Goal: Task Accomplishment & Management: Complete application form

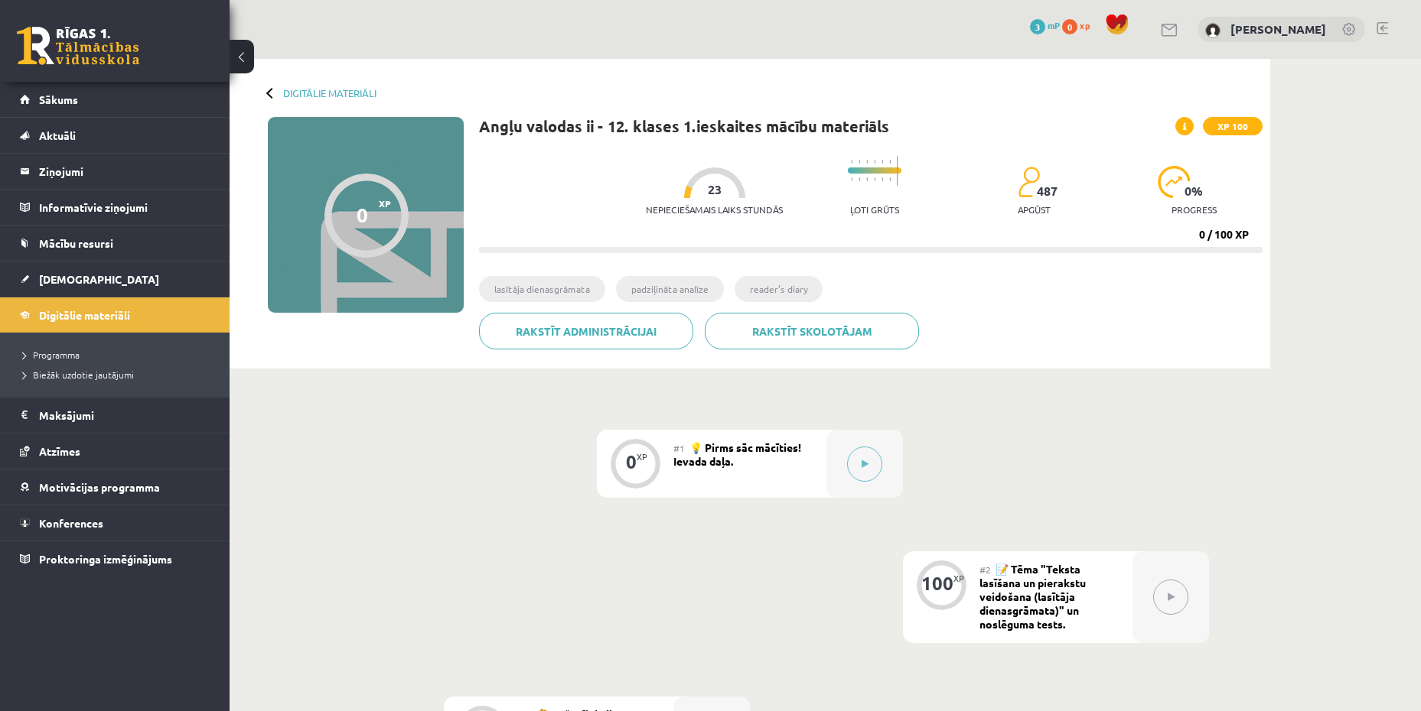
click at [268, 95] on div at bounding box center [271, 92] width 11 height 11
click at [318, 96] on link "Digitālie materiāli" at bounding box center [329, 92] width 93 height 11
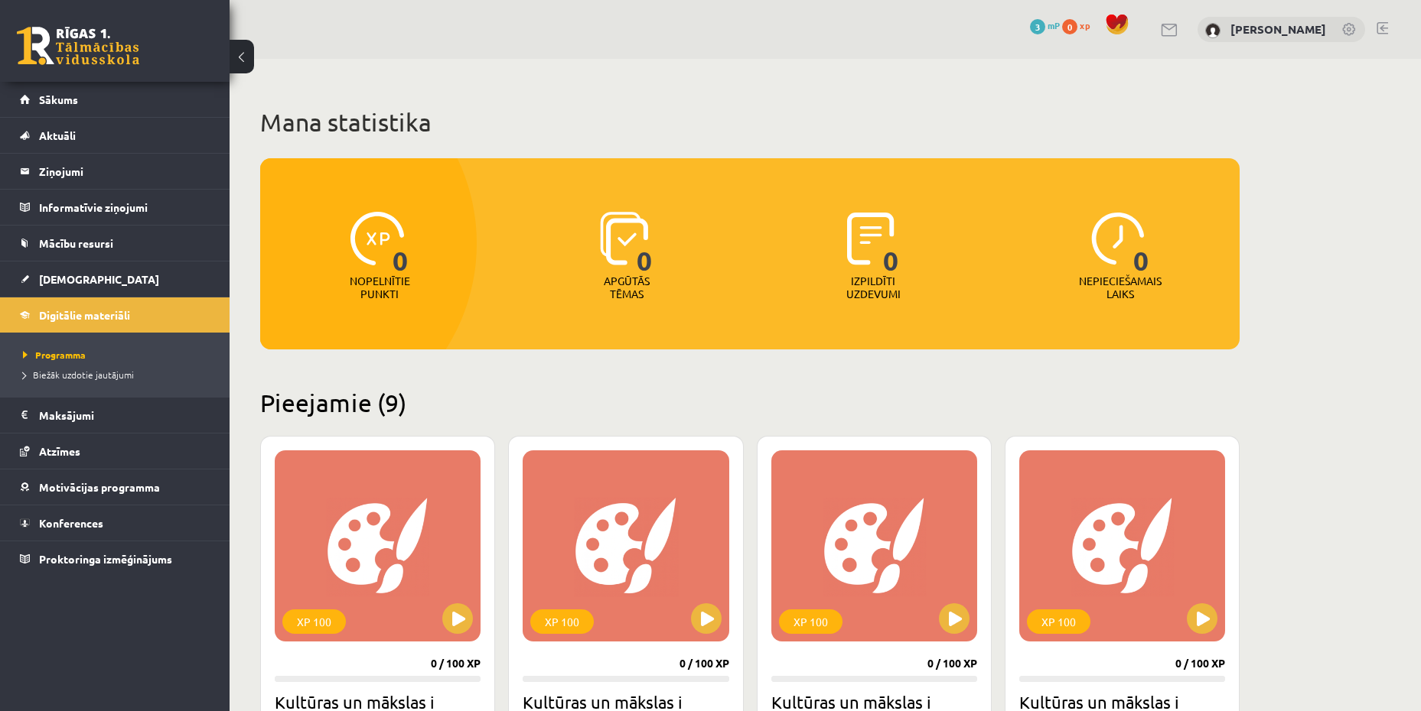
scroll to position [842, 0]
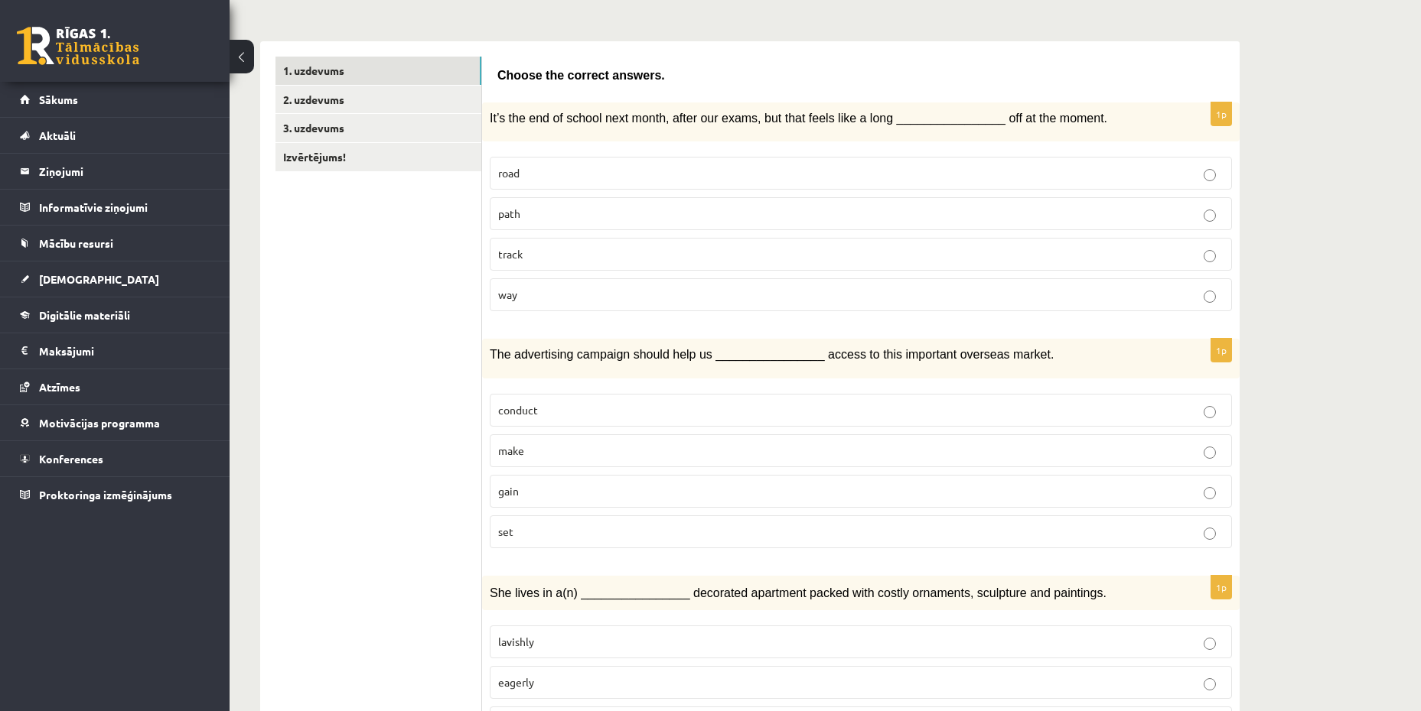
scroll to position [306, 0]
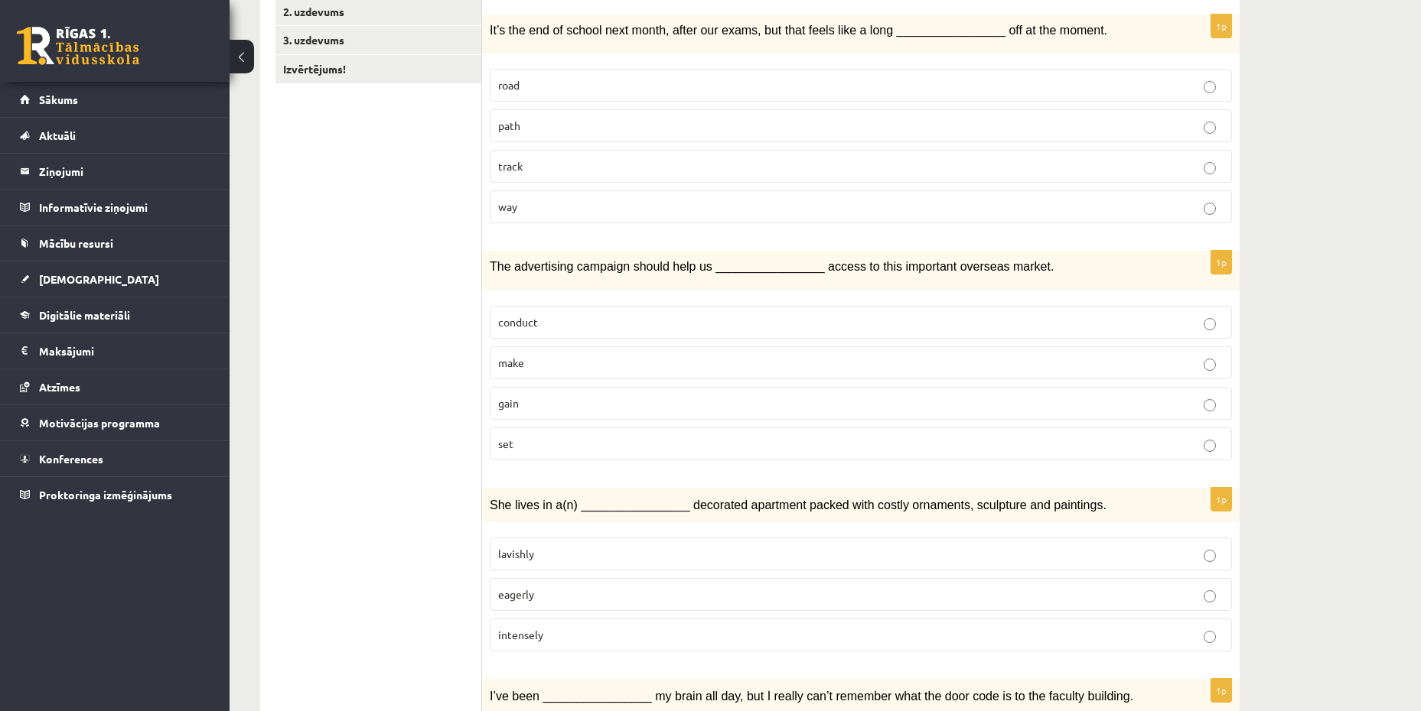
click at [750, 414] on label "gain" at bounding box center [861, 403] width 742 height 33
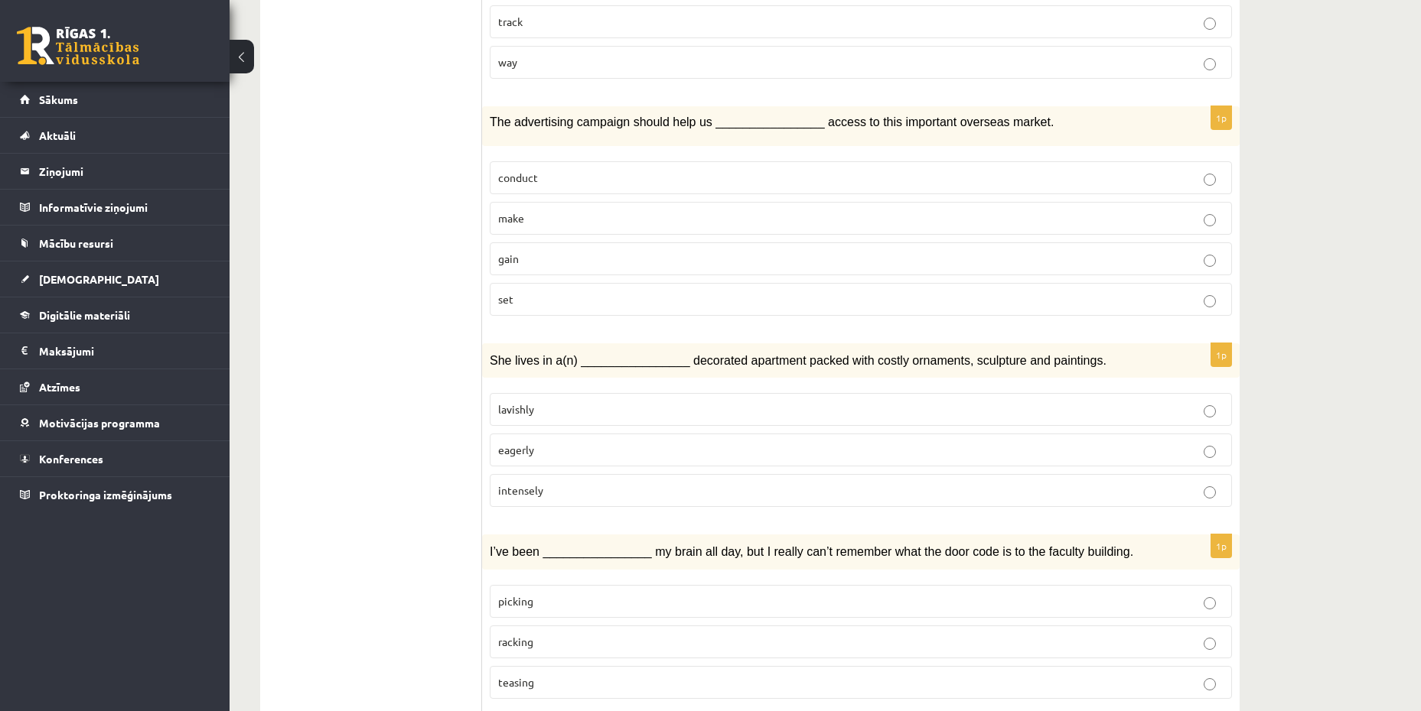
scroll to position [536, 0]
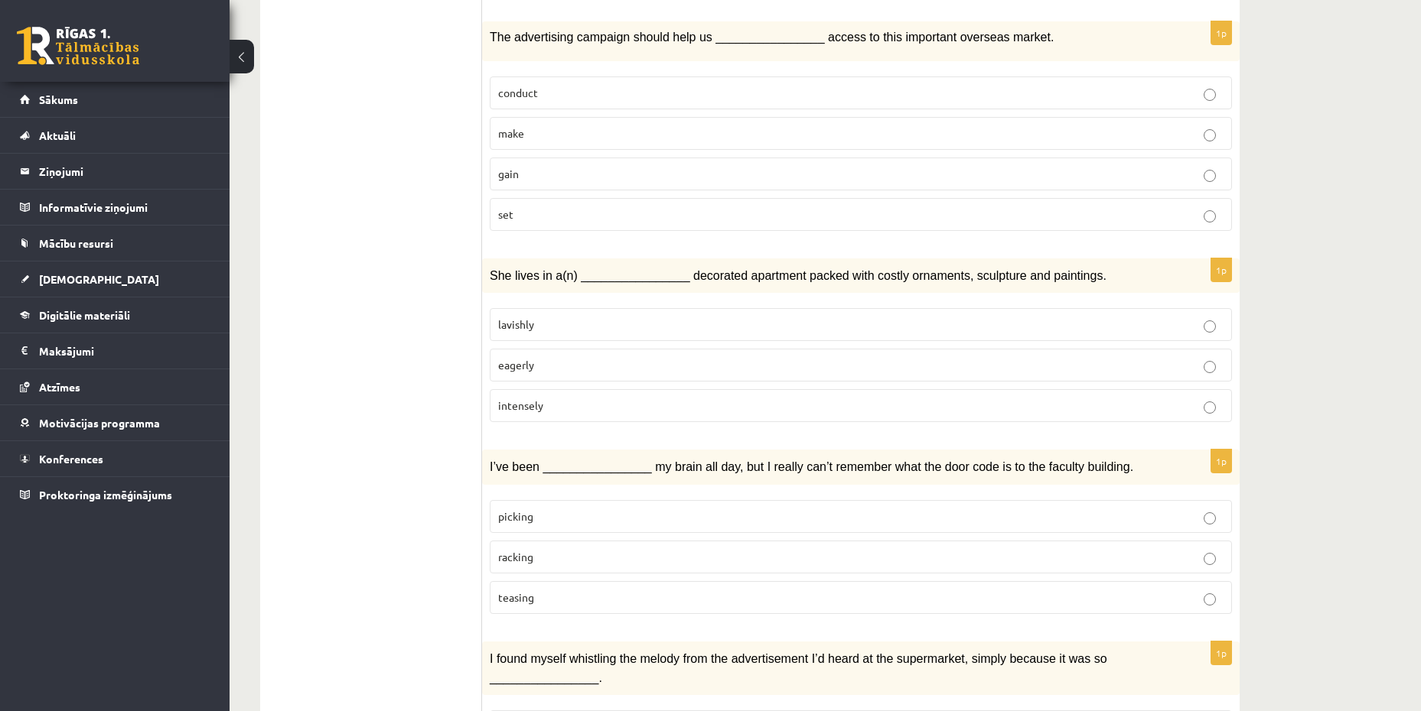
click at [741, 410] on p "intensely" at bounding box center [860, 406] width 725 height 16
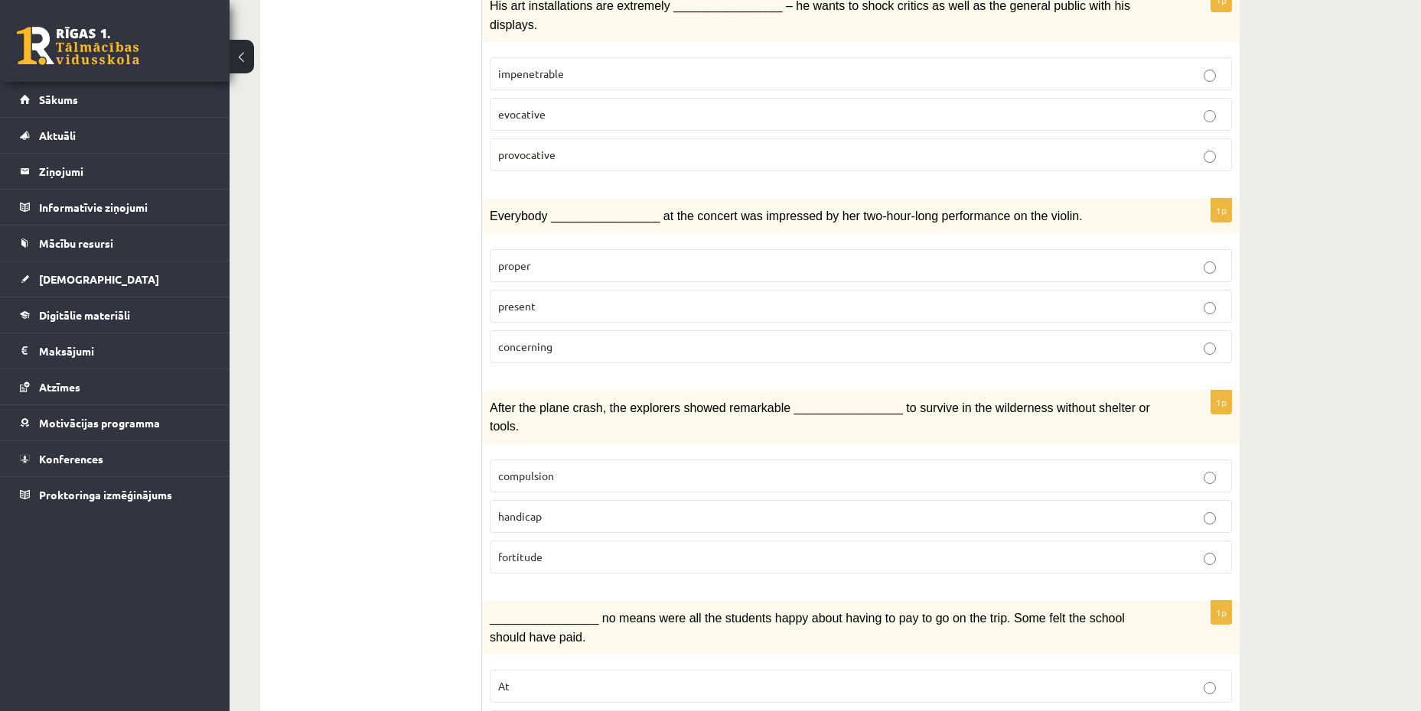
scroll to position [2085, 0]
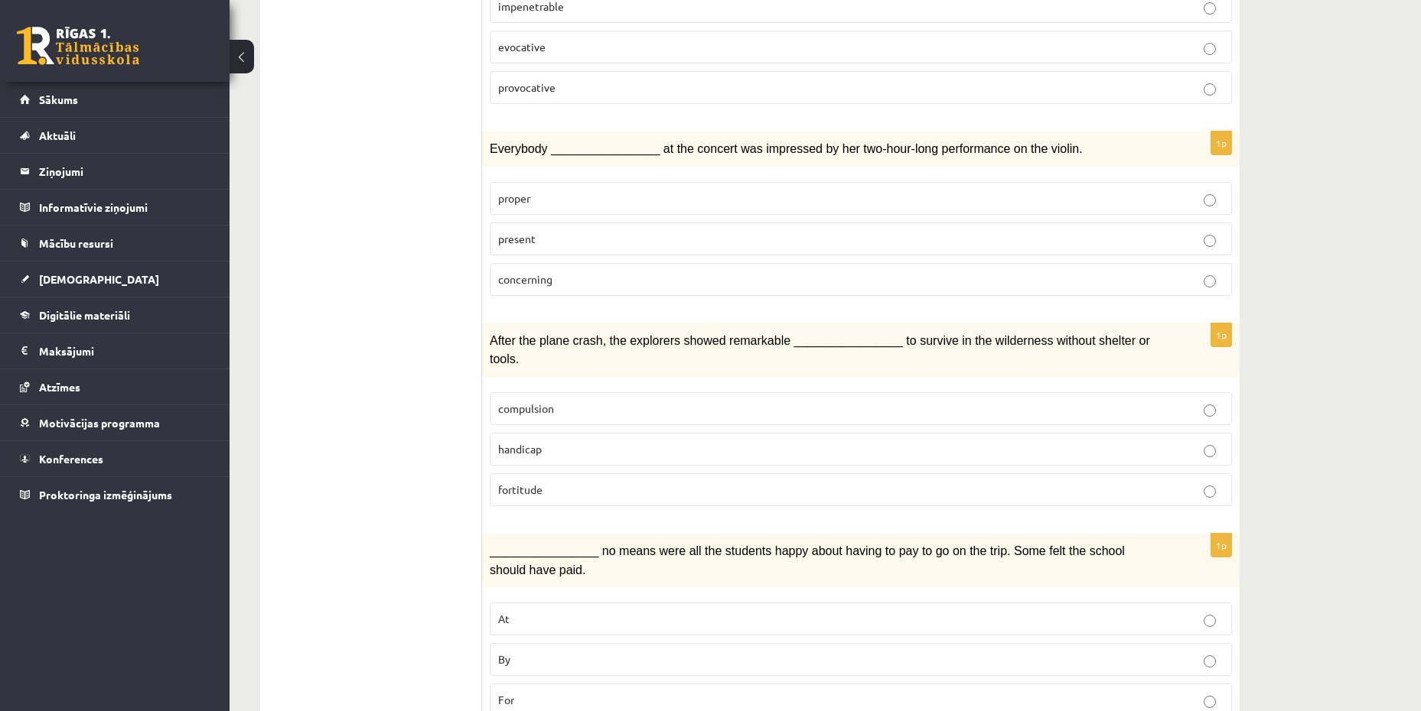
click at [626, 652] on p "By" at bounding box center [860, 660] width 725 height 16
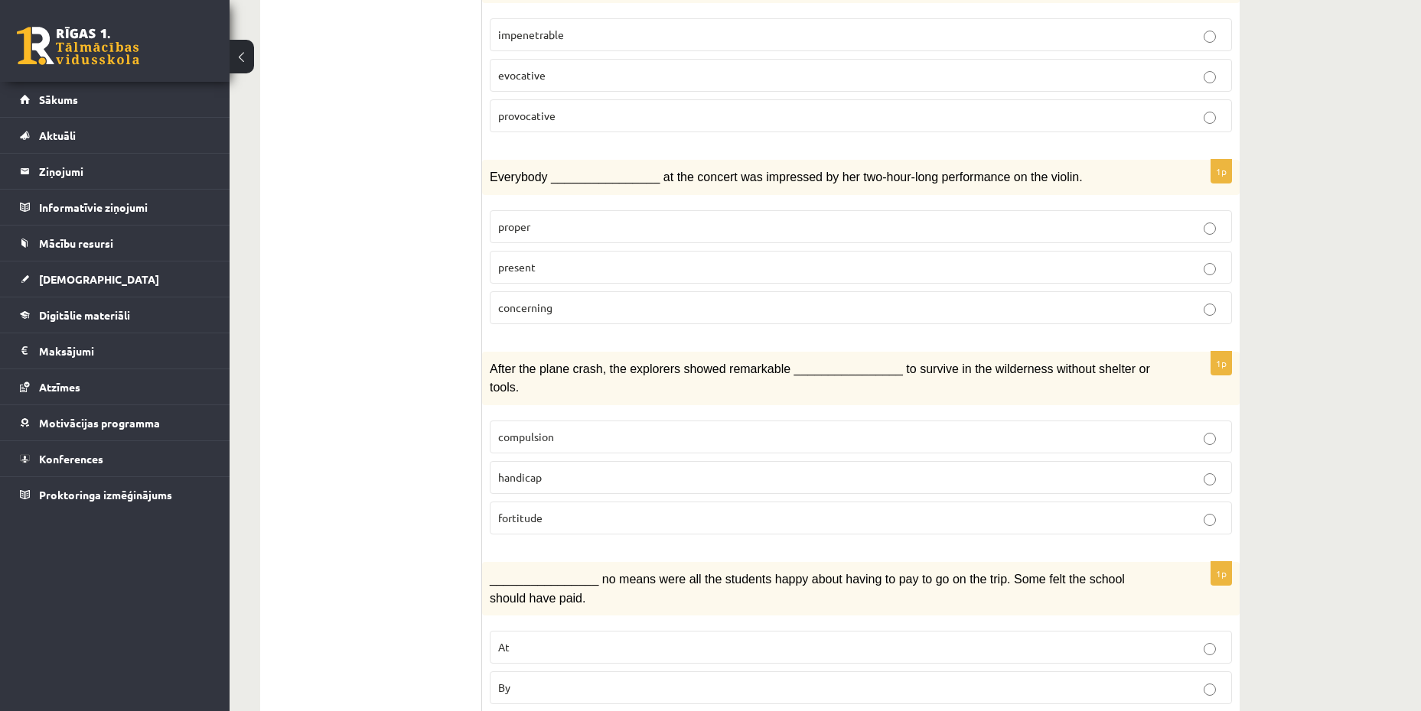
scroll to position [2008, 0]
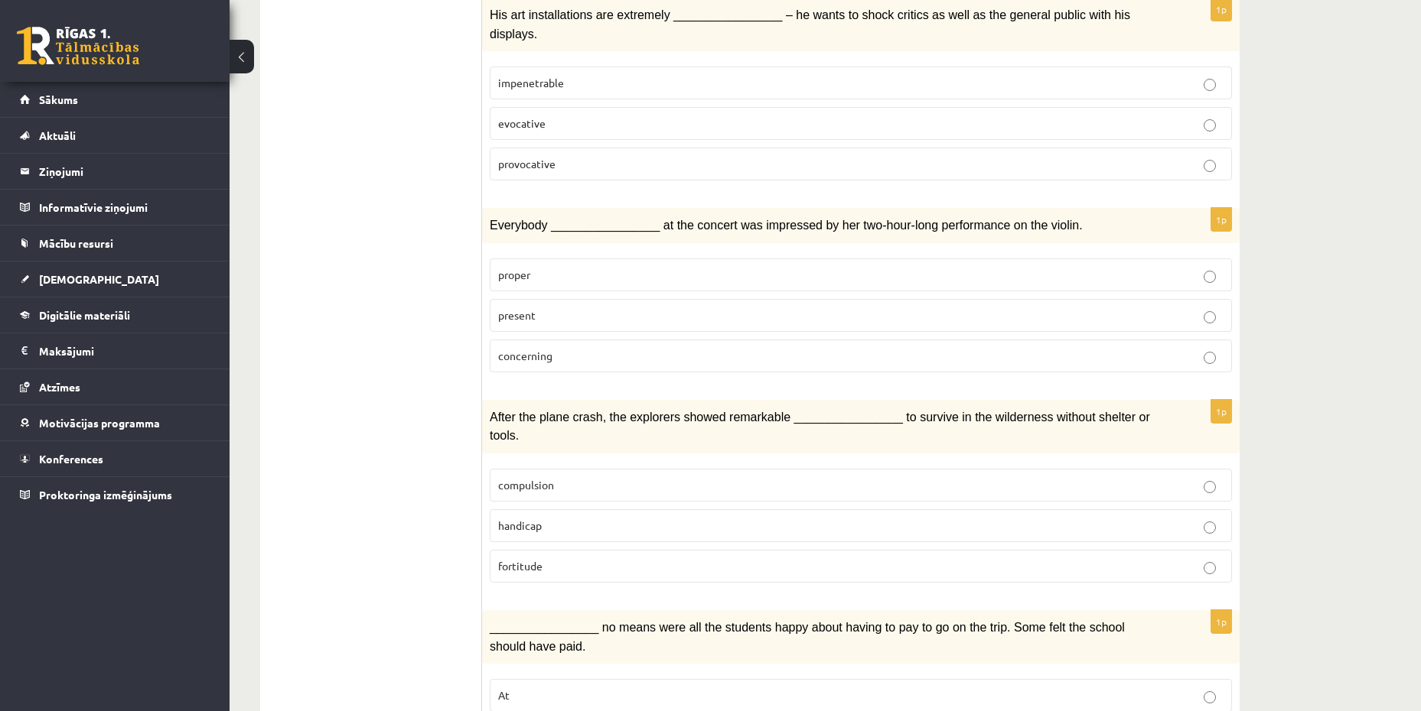
click at [642, 558] on p "fortitude" at bounding box center [860, 566] width 725 height 16
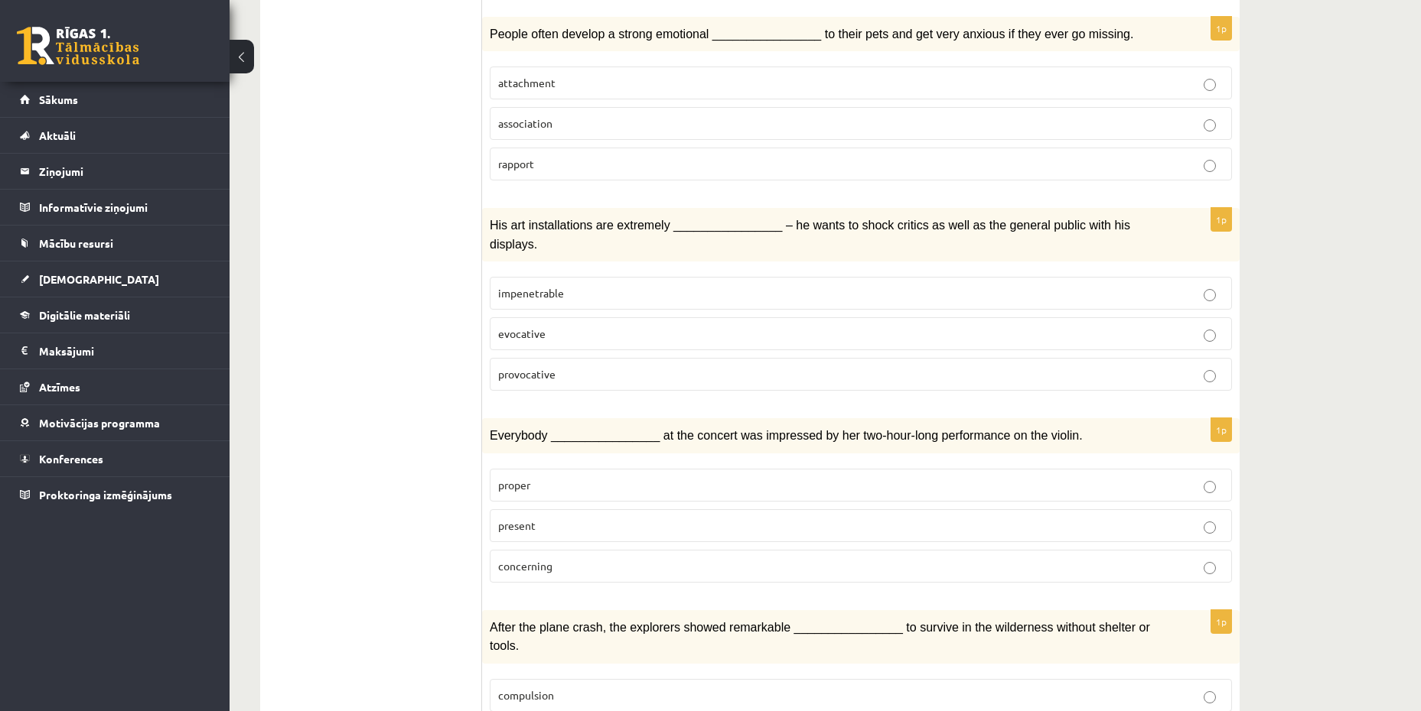
scroll to position [1779, 0]
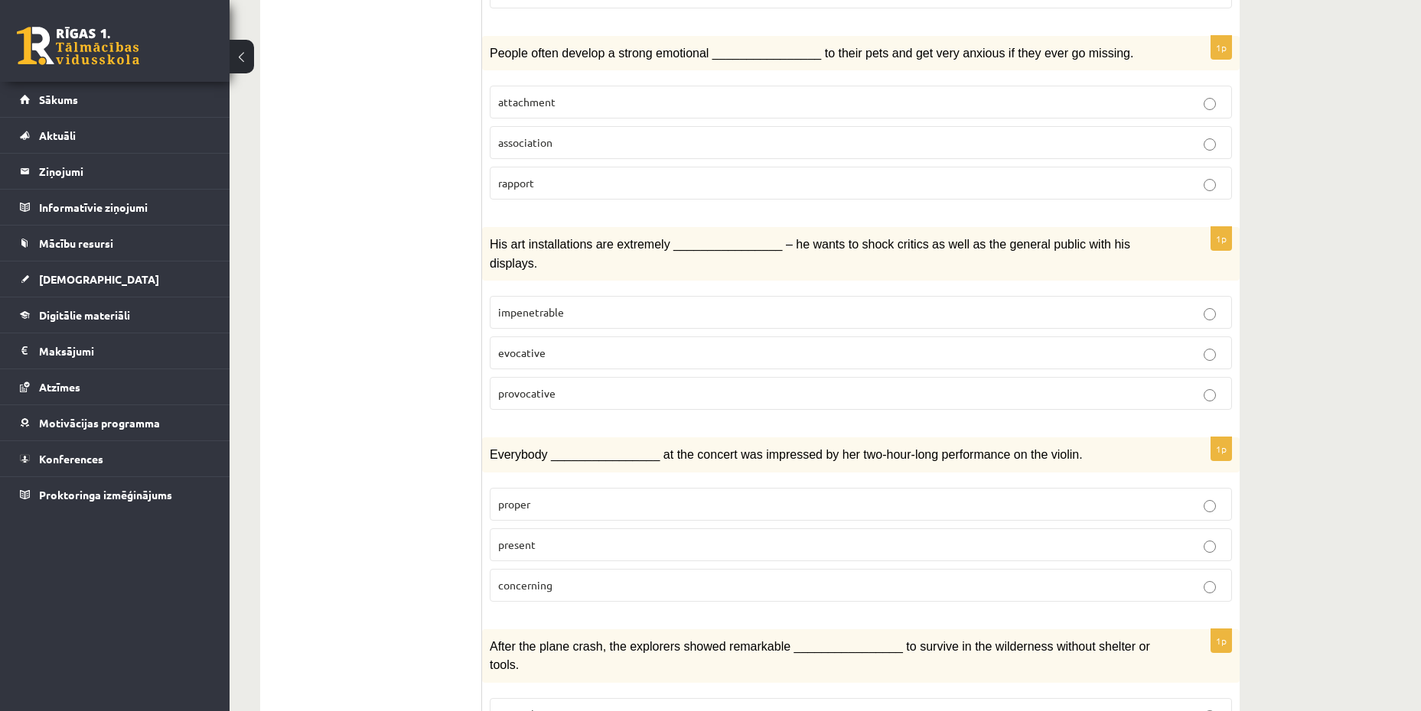
click at [622, 537] on p "present" at bounding box center [860, 545] width 725 height 16
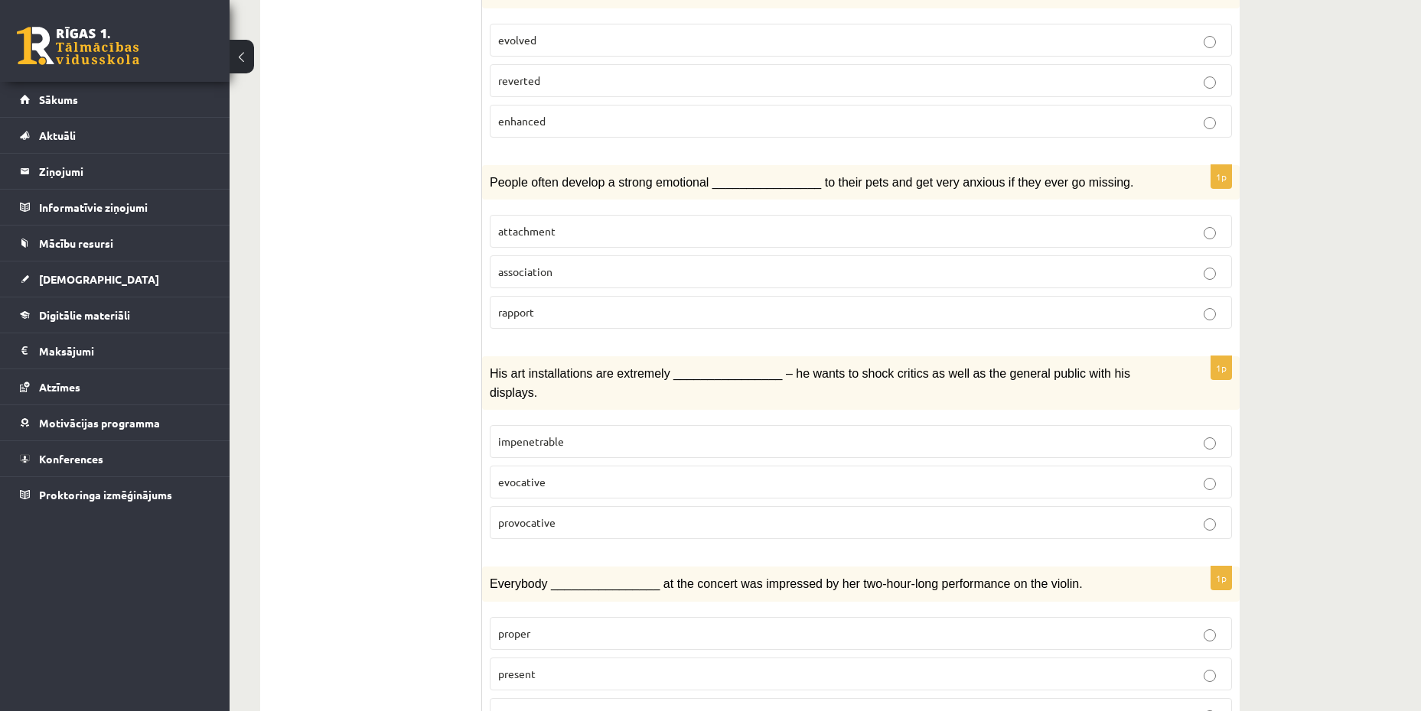
scroll to position [1626, 0]
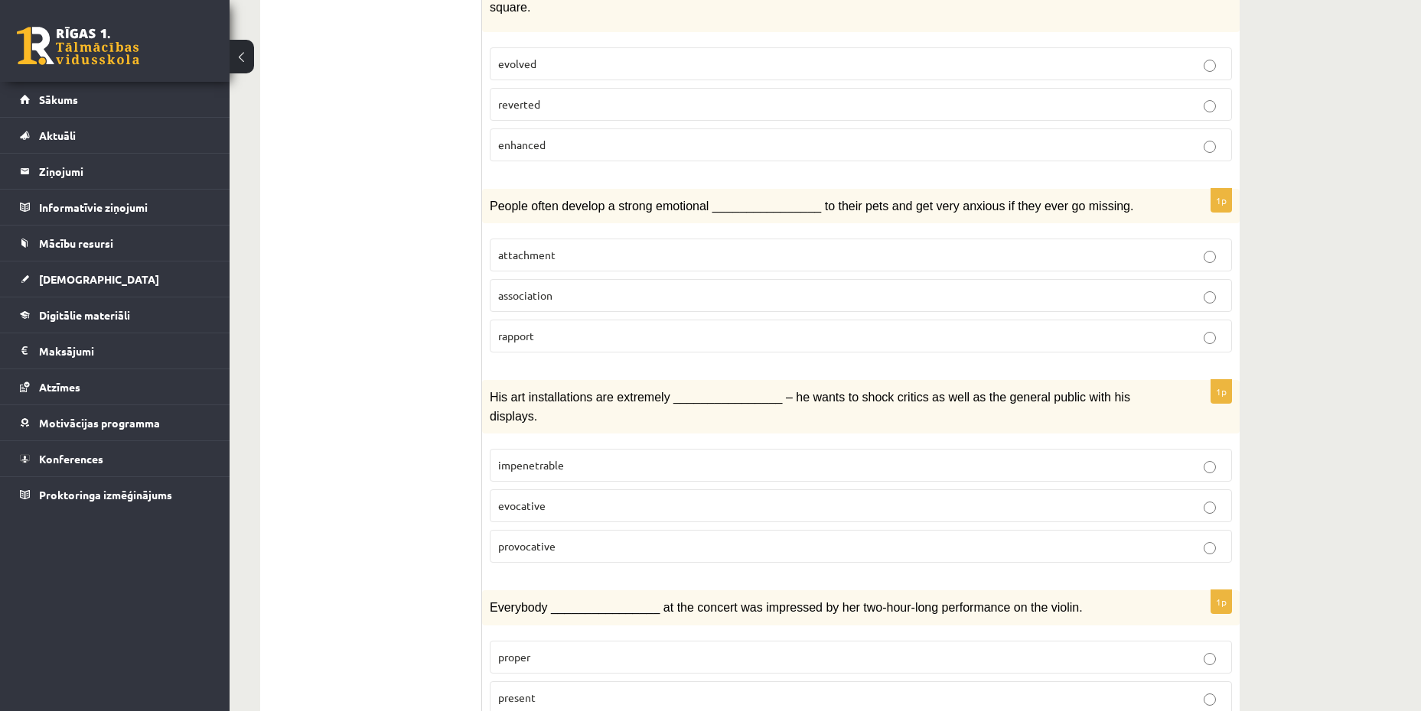
click at [614, 530] on label "provocative" at bounding box center [861, 546] width 742 height 33
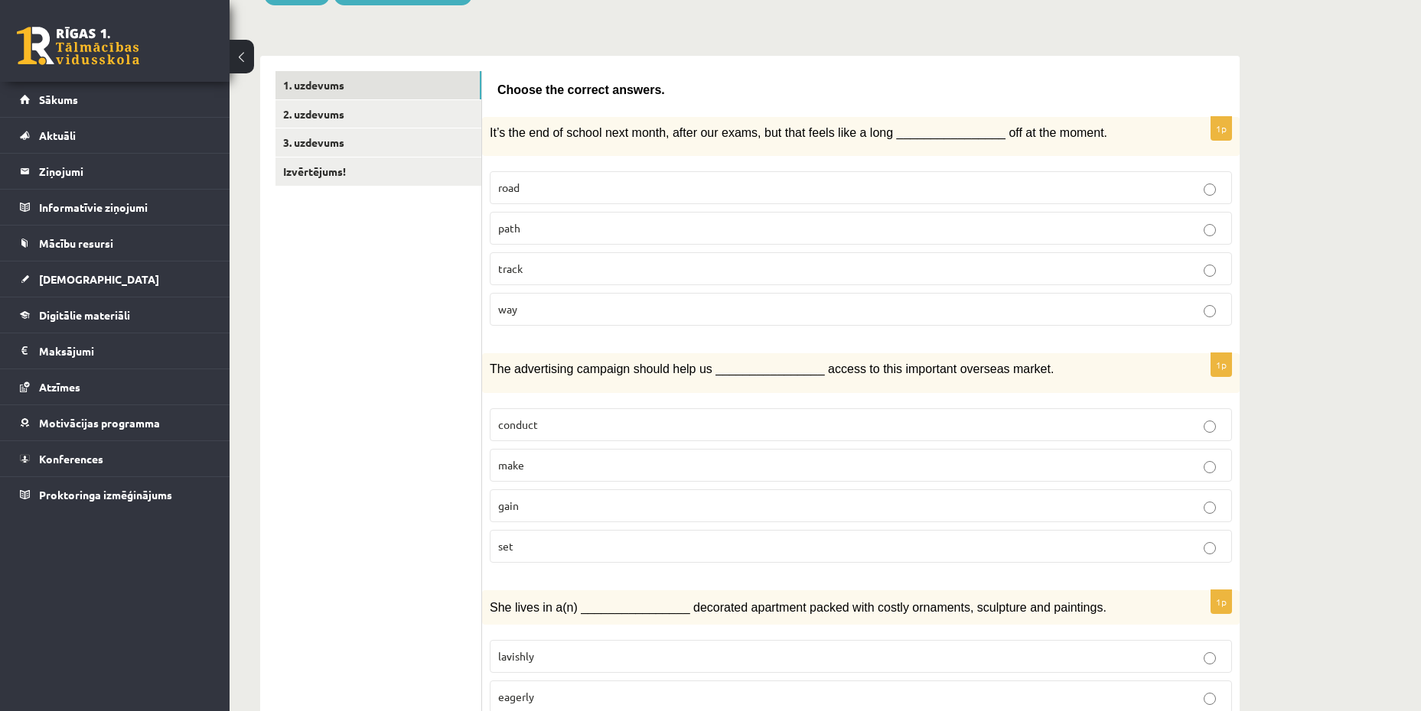
scroll to position [249, 0]
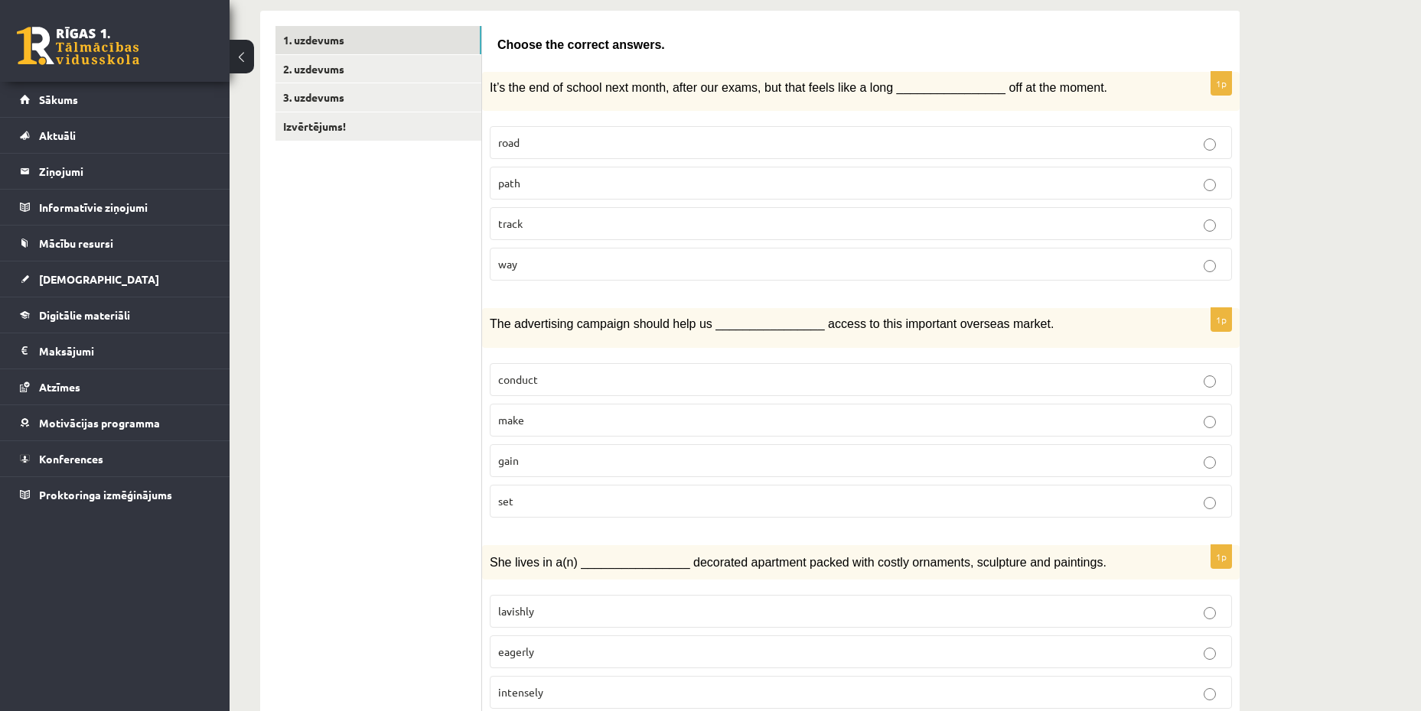
click at [844, 264] on p "way" at bounding box center [860, 264] width 725 height 16
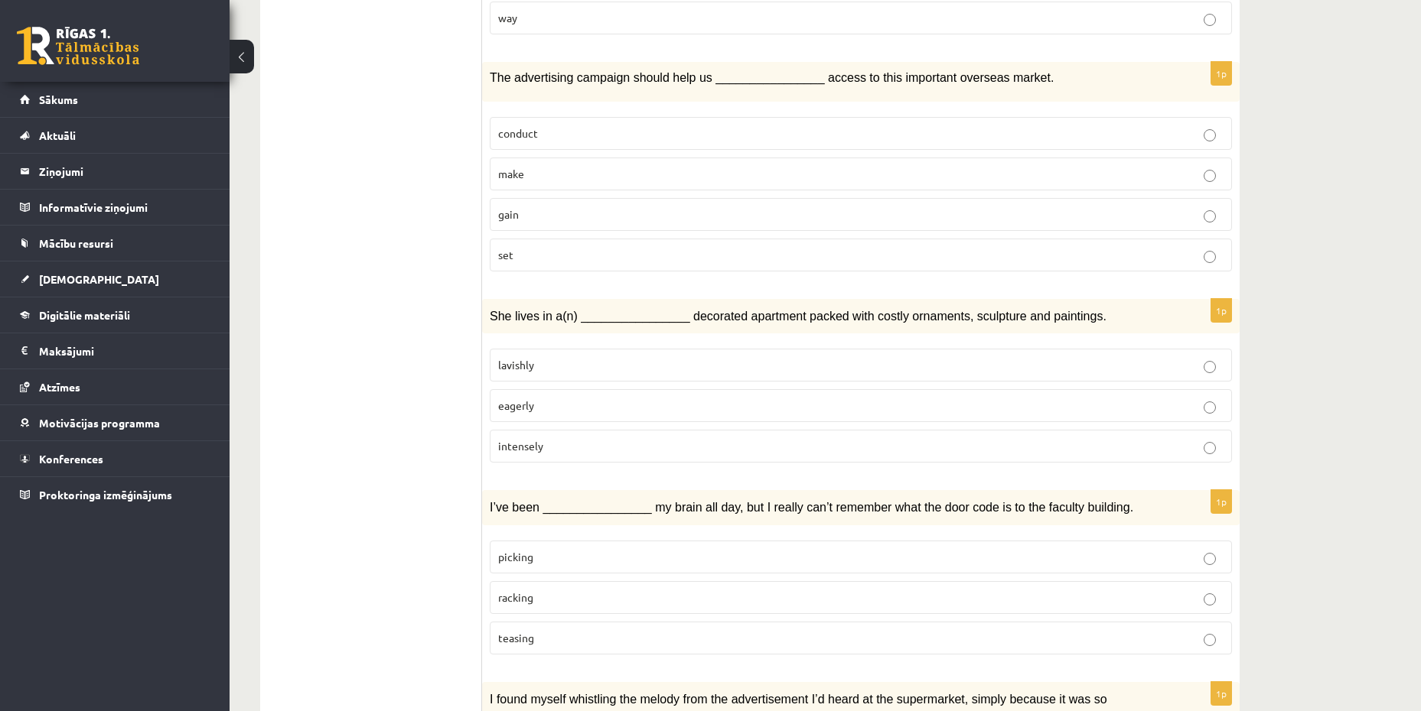
scroll to position [555, 0]
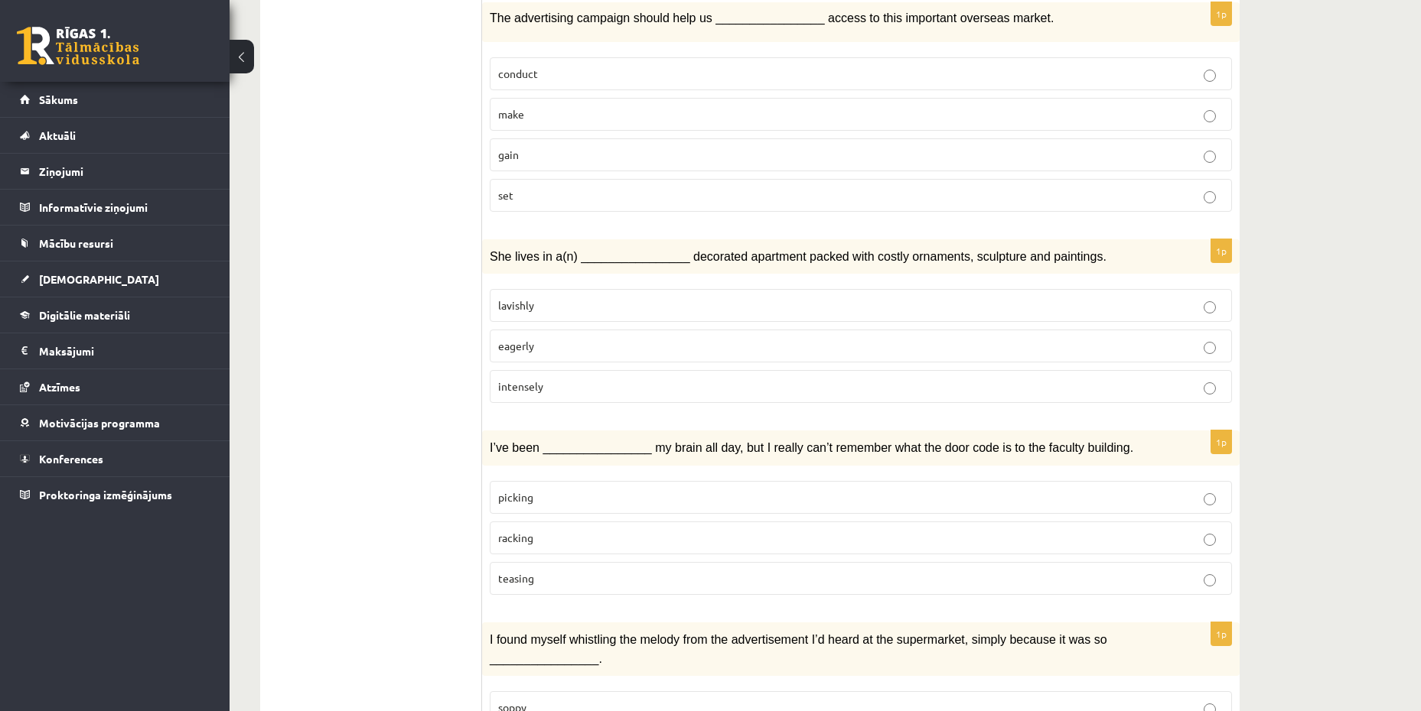
click at [1195, 304] on p "lavishly" at bounding box center [860, 306] width 725 height 16
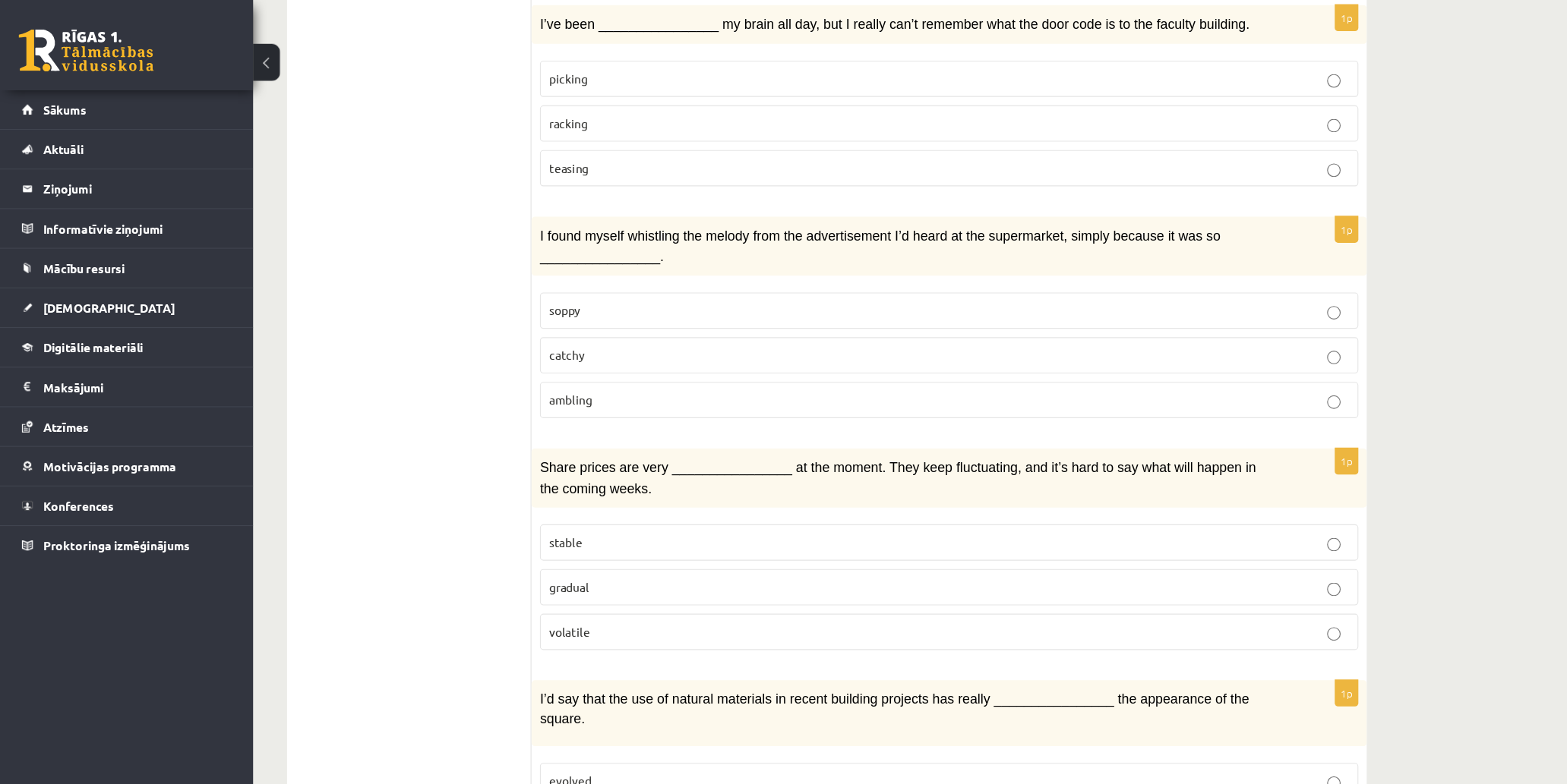
scroll to position [974, 0]
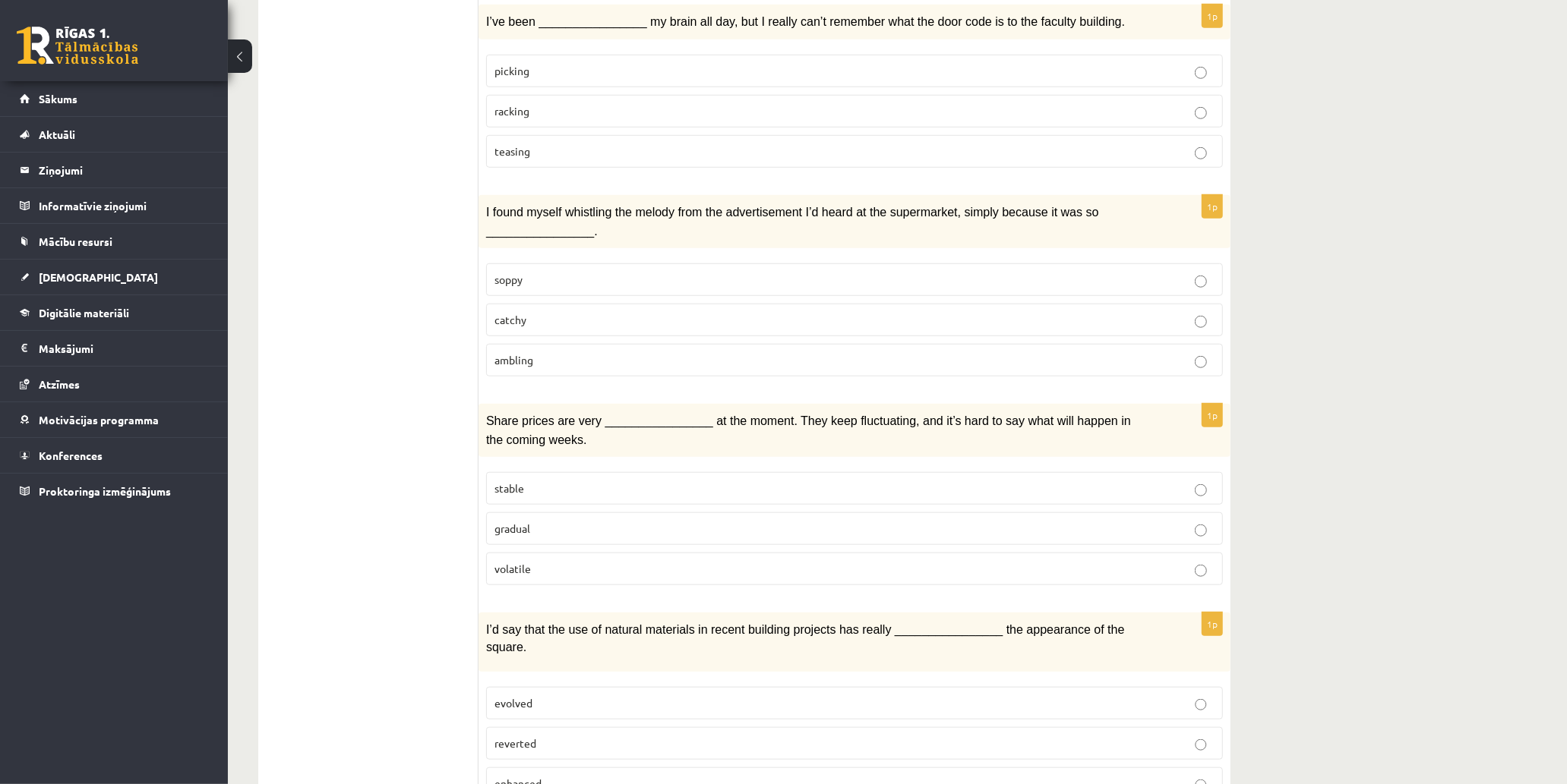
drag, startPoint x: 1421, startPoint y: 8, endPoint x: 583, endPoint y: 109, distance: 844.1
click at [583, 109] on p "racking" at bounding box center [854, 111] width 720 height 16
click at [603, 314] on p "catchy" at bounding box center [854, 320] width 720 height 16
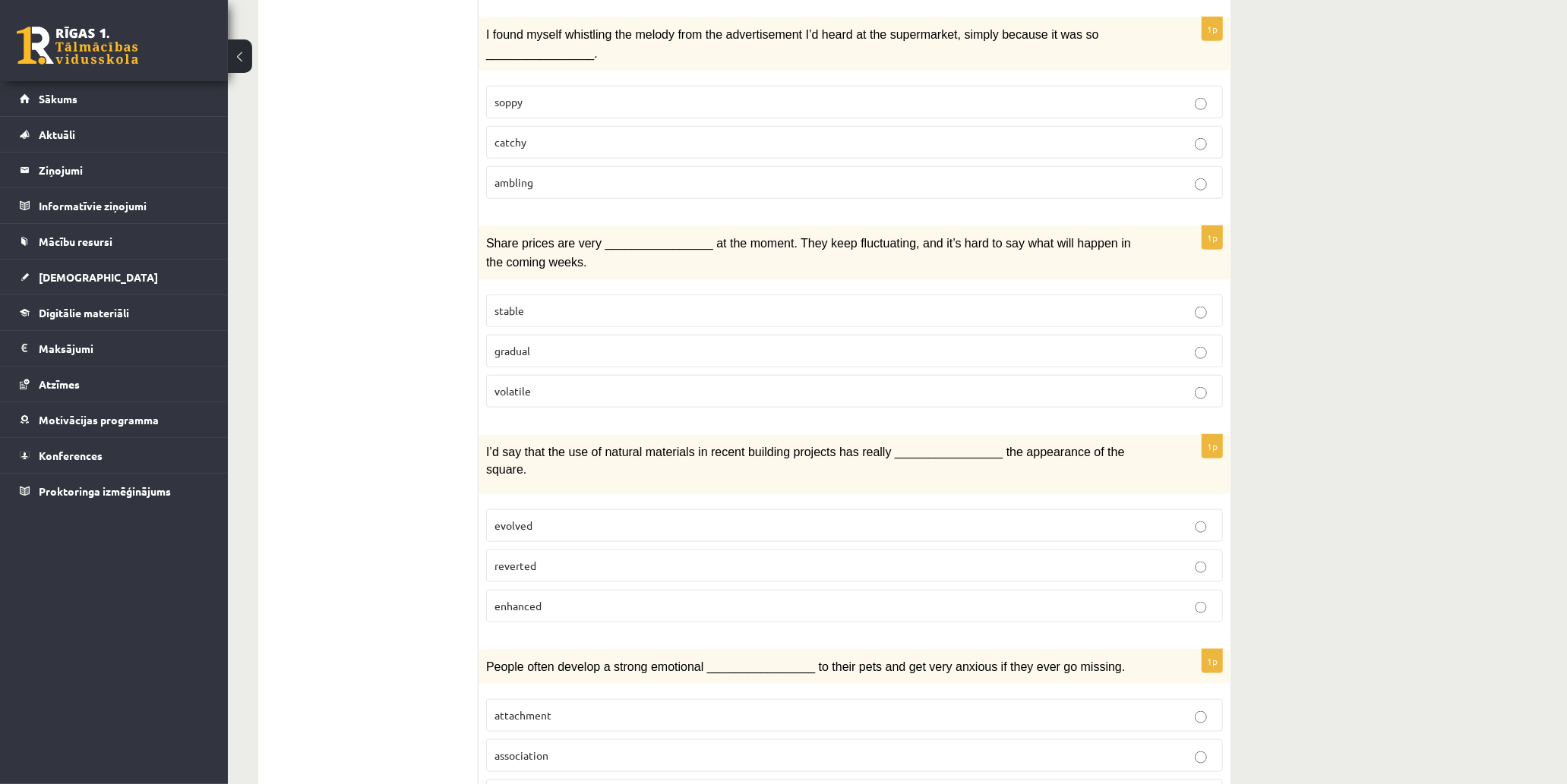
scroll to position [1226, 0]
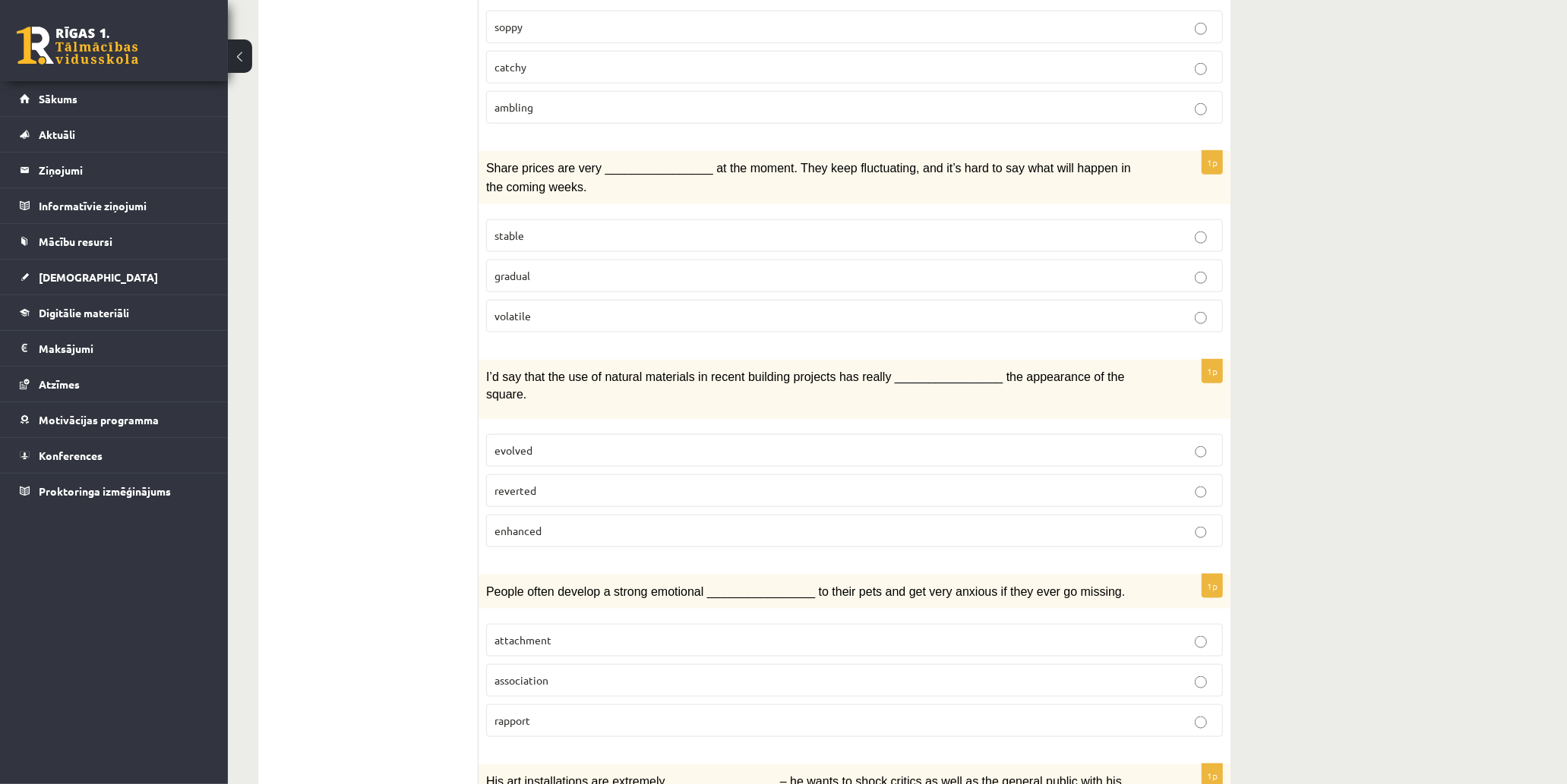
click at [633, 313] on p "volatile" at bounding box center [854, 317] width 720 height 16
click at [664, 523] on p "enhanced" at bounding box center [854, 531] width 720 height 16
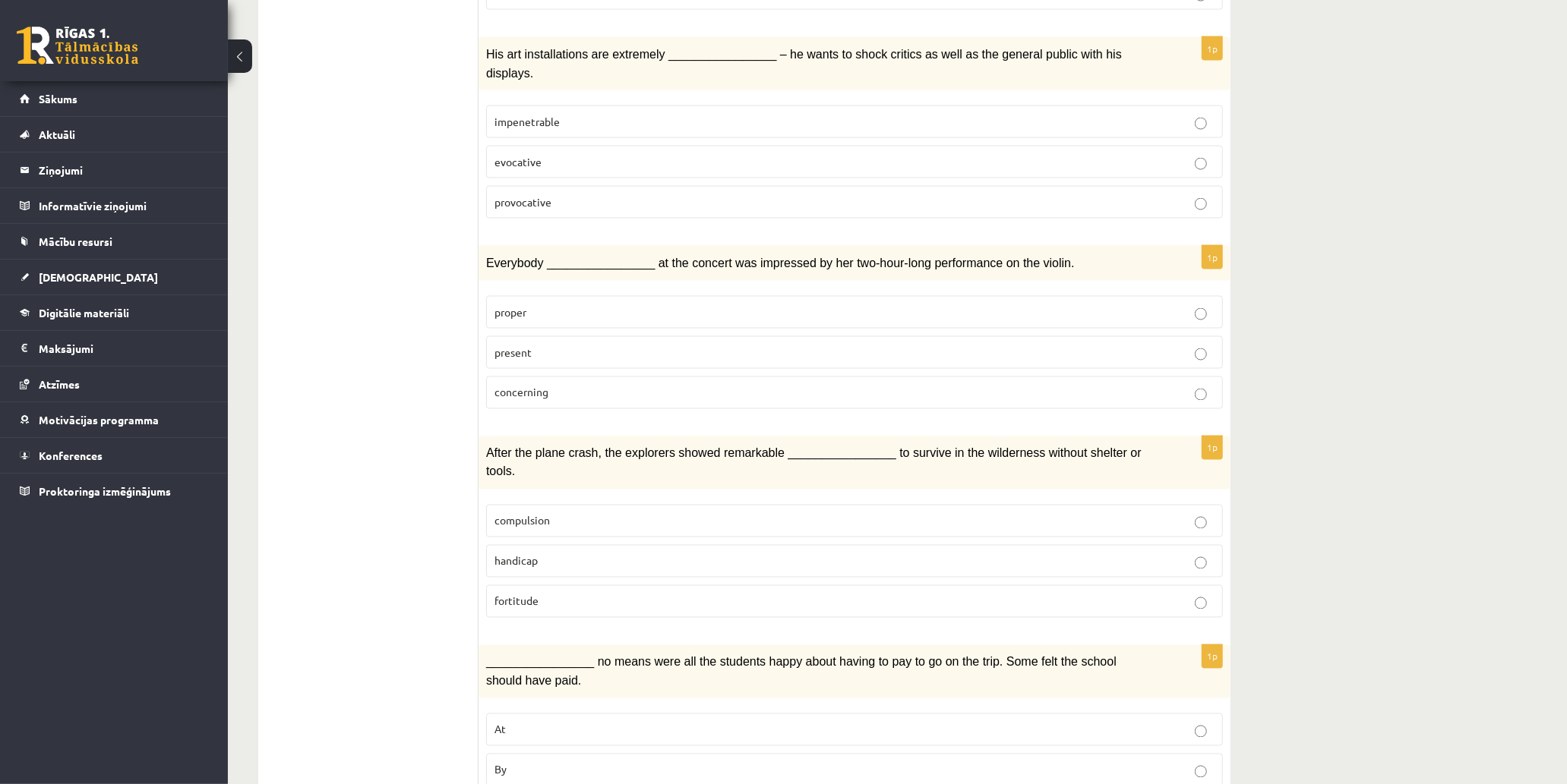
scroll to position [1959, 0]
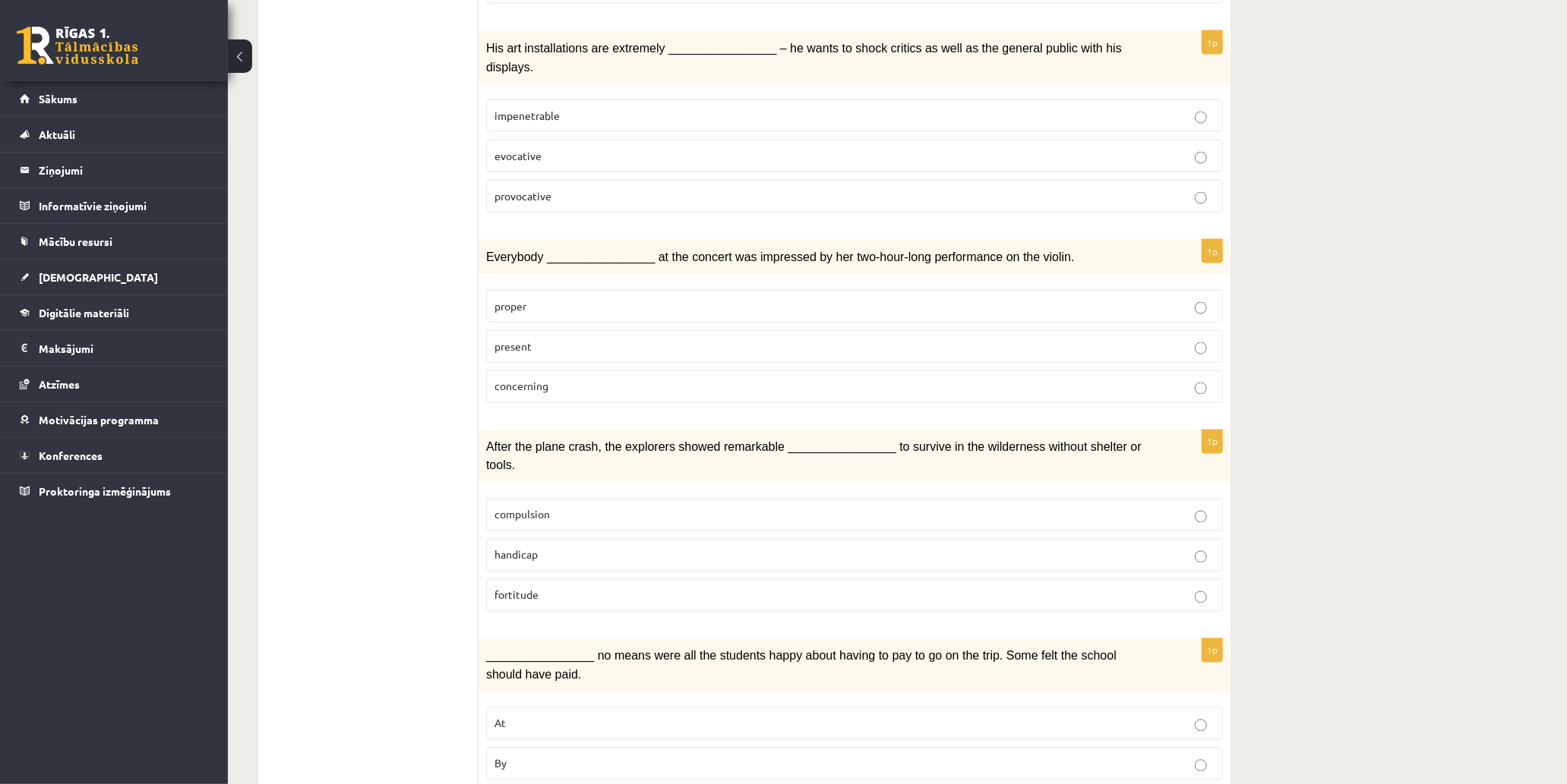
drag, startPoint x: 1473, startPoint y: 457, endPoint x: 1447, endPoint y: 456, distance: 26.0
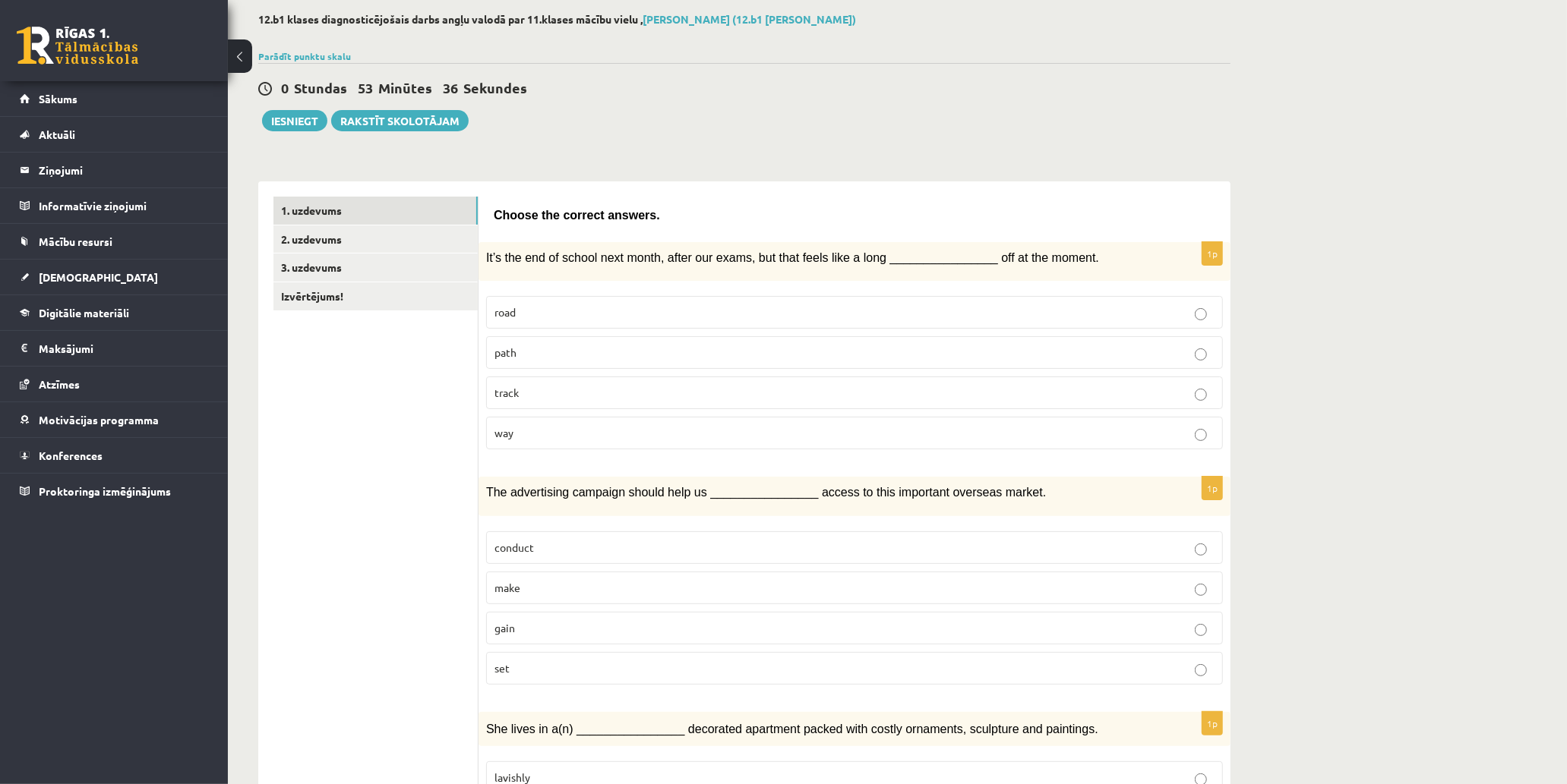
scroll to position [0, 0]
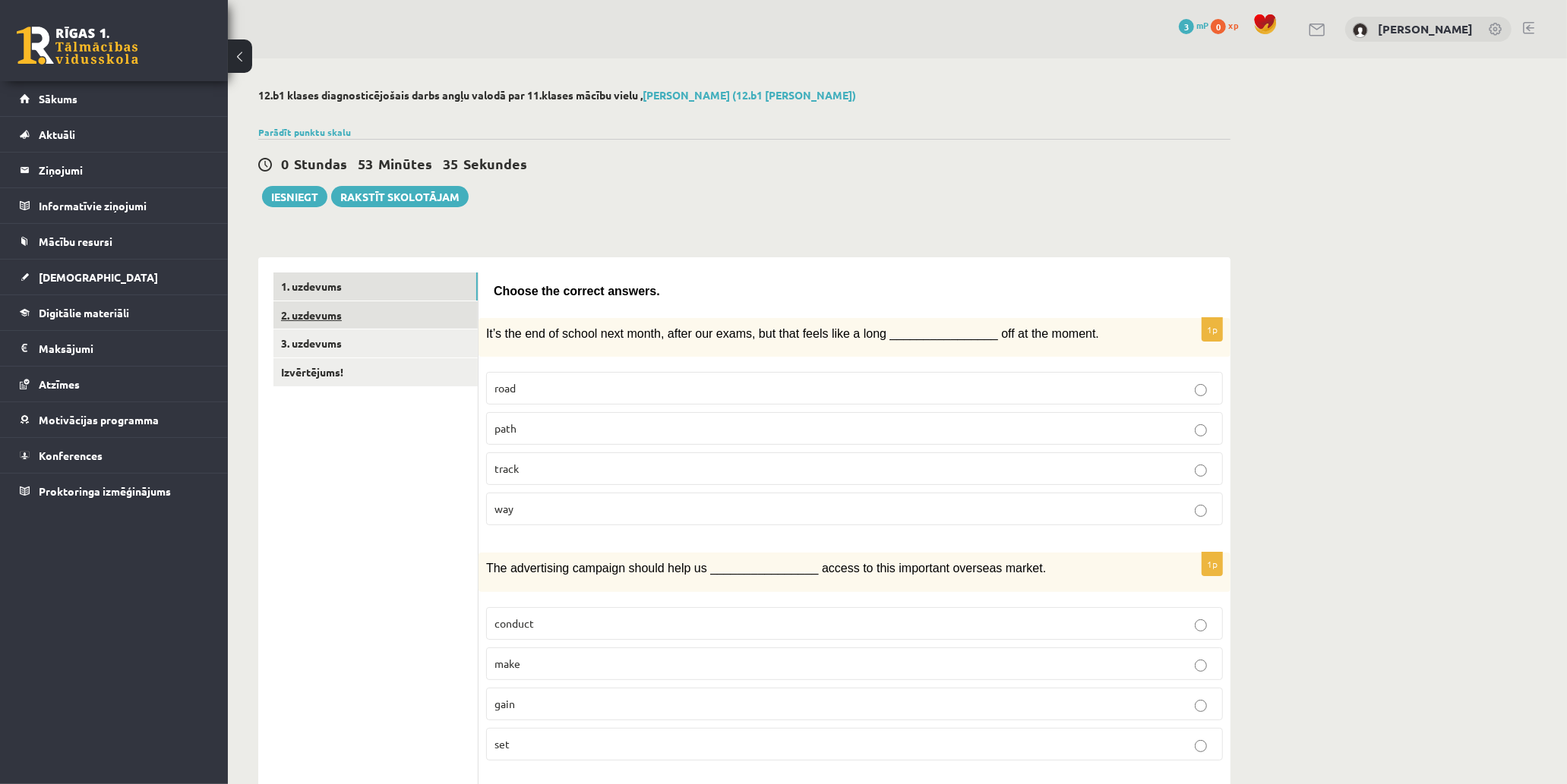
click at [399, 312] on link "2. uzdevums" at bounding box center [375, 316] width 205 height 28
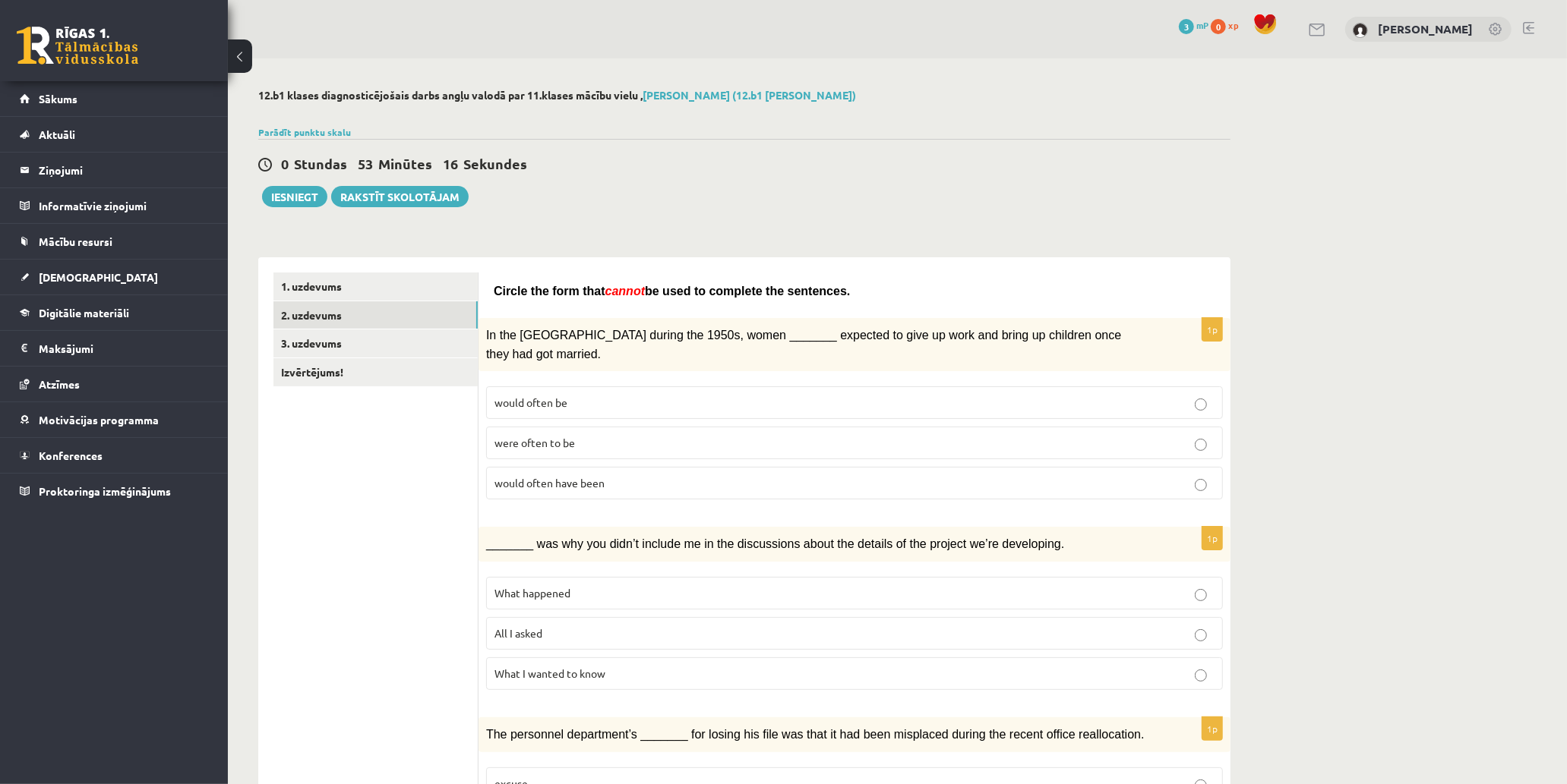
drag, startPoint x: 636, startPoint y: 423, endPoint x: 626, endPoint y: 423, distance: 10.0
click at [633, 435] on p "were often to be" at bounding box center [854, 443] width 720 height 16
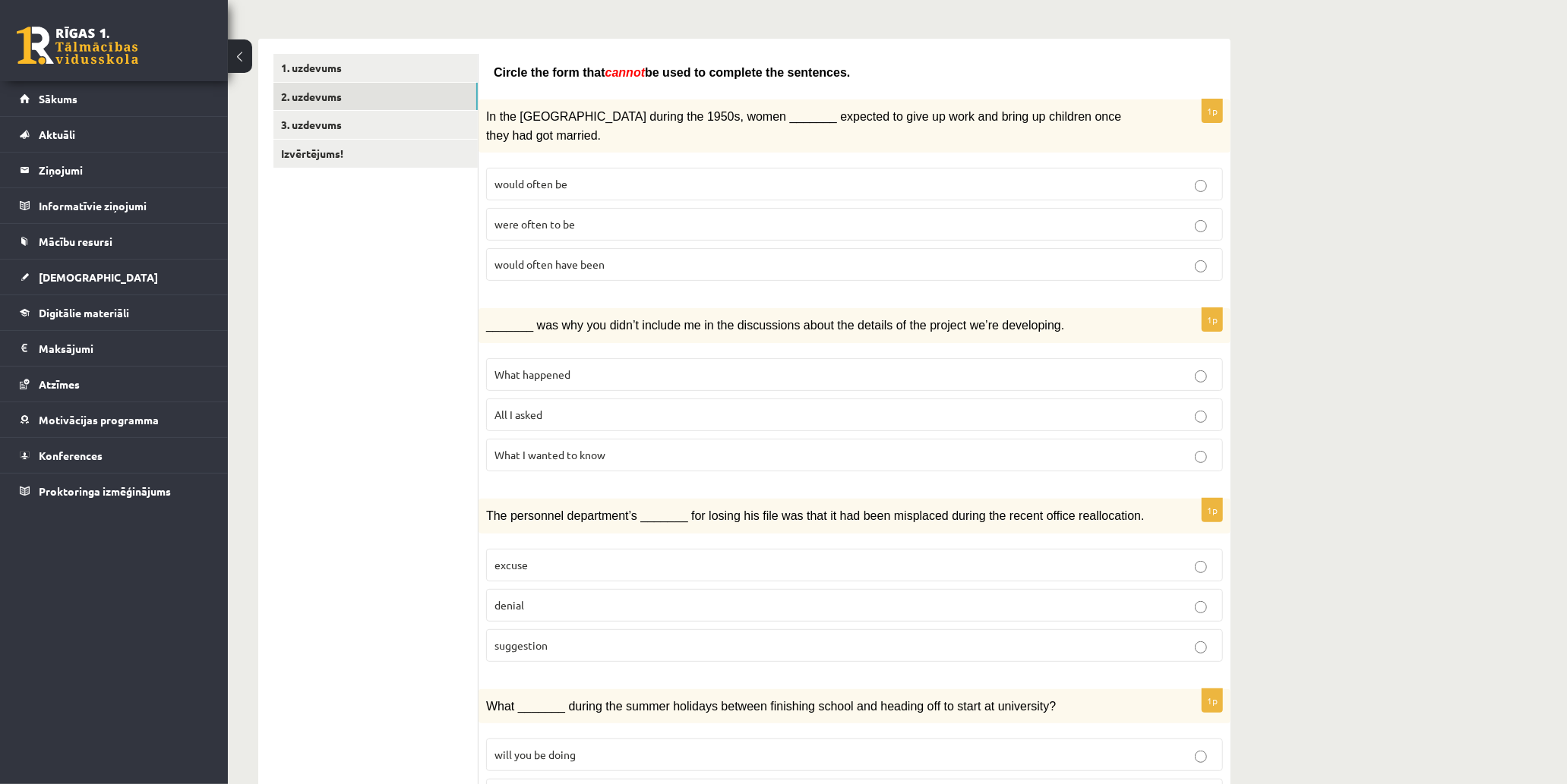
scroll to position [253, 0]
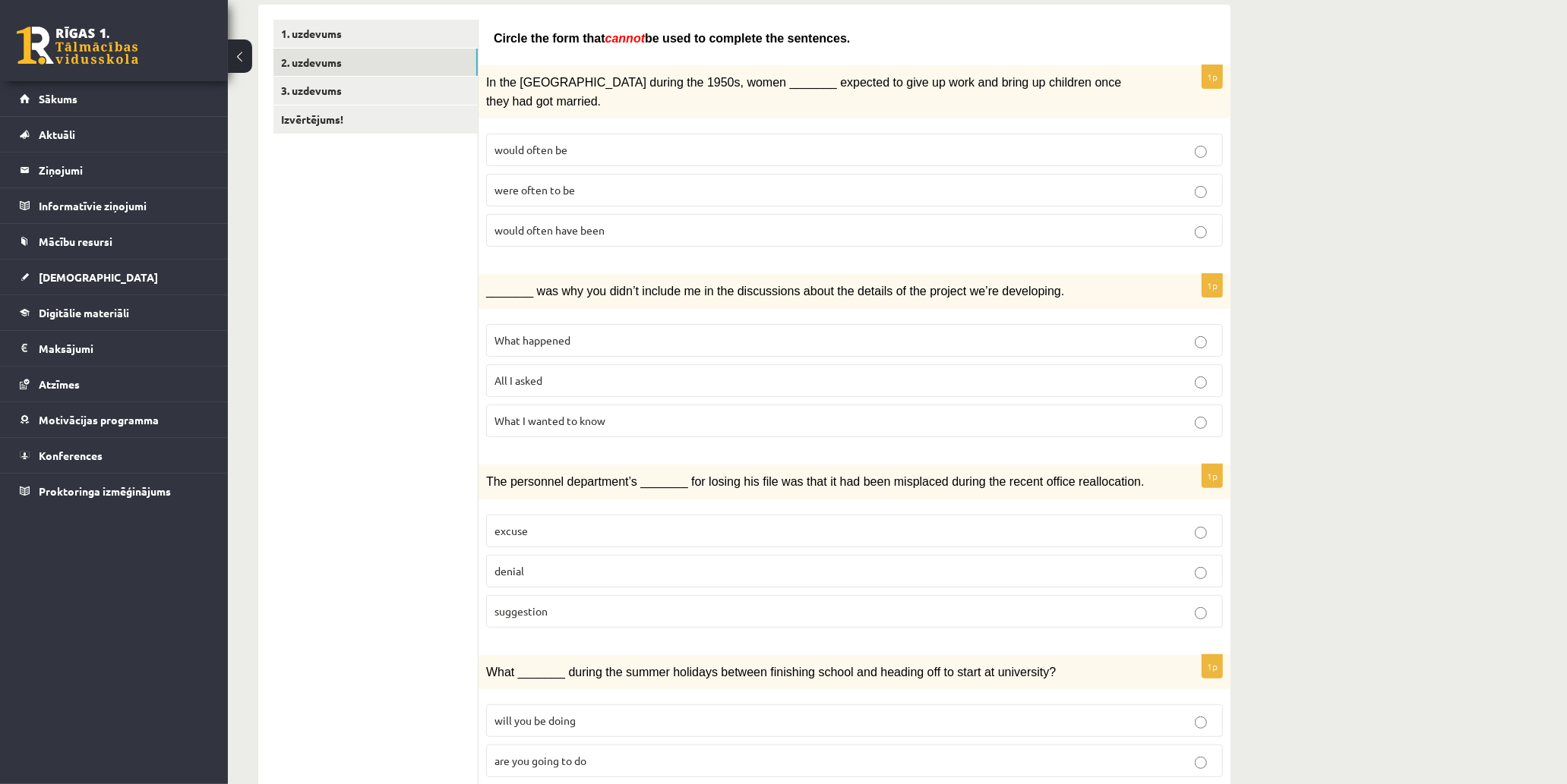
click at [649, 373] on p "All I asked" at bounding box center [854, 381] width 720 height 16
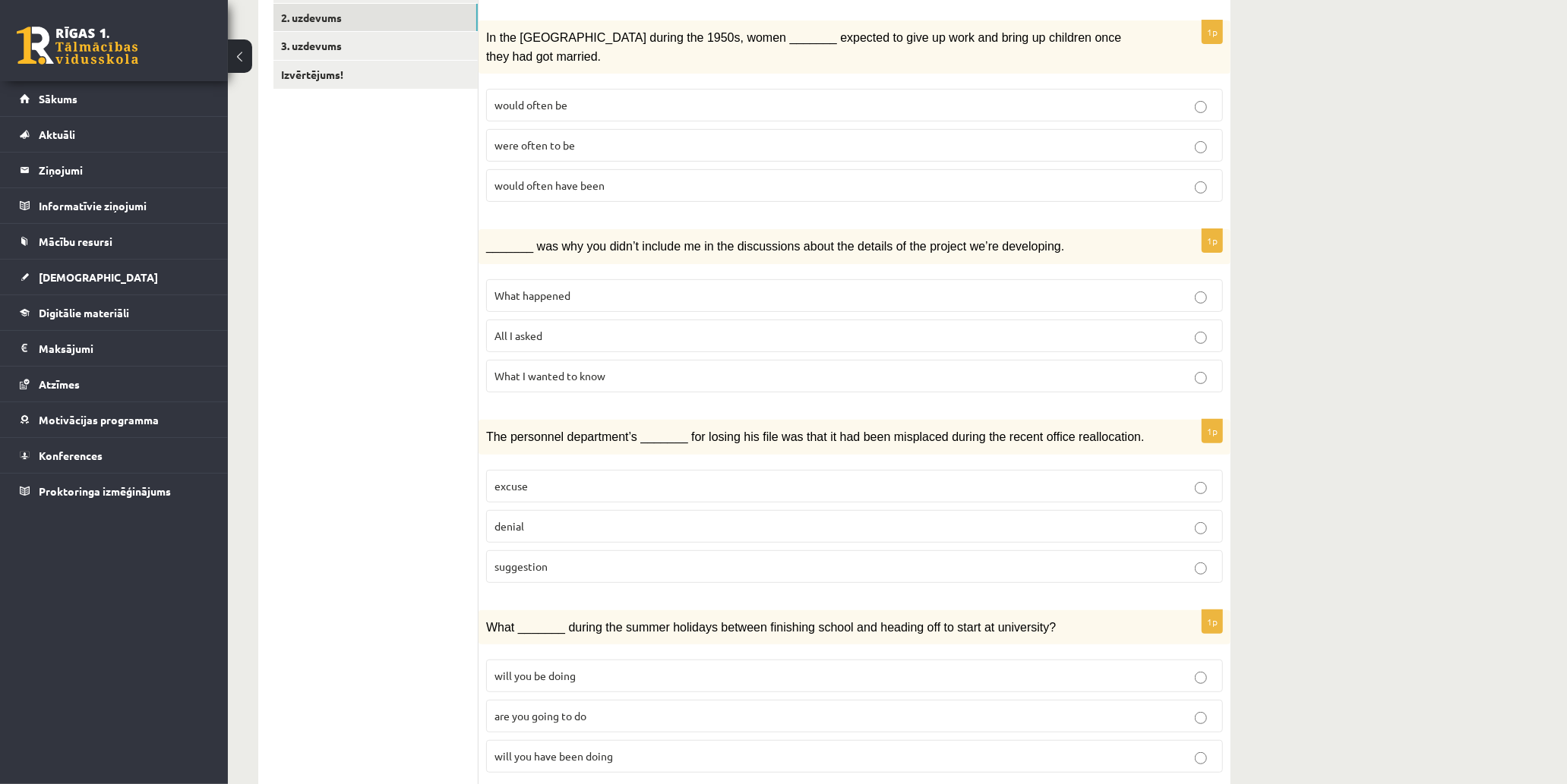
scroll to position [422, 0]
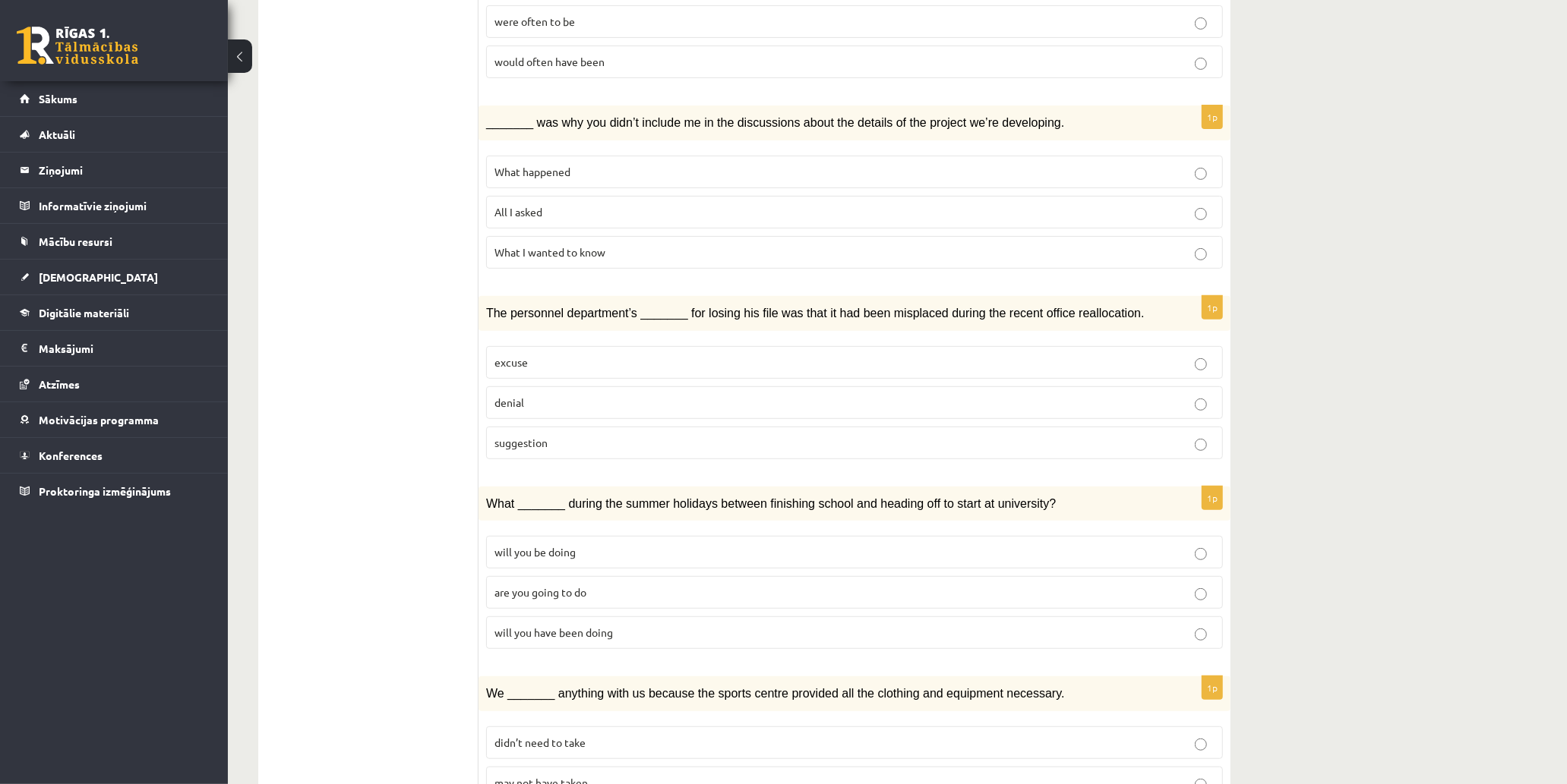
click at [628, 354] on p "excuse" at bounding box center [854, 362] width 720 height 16
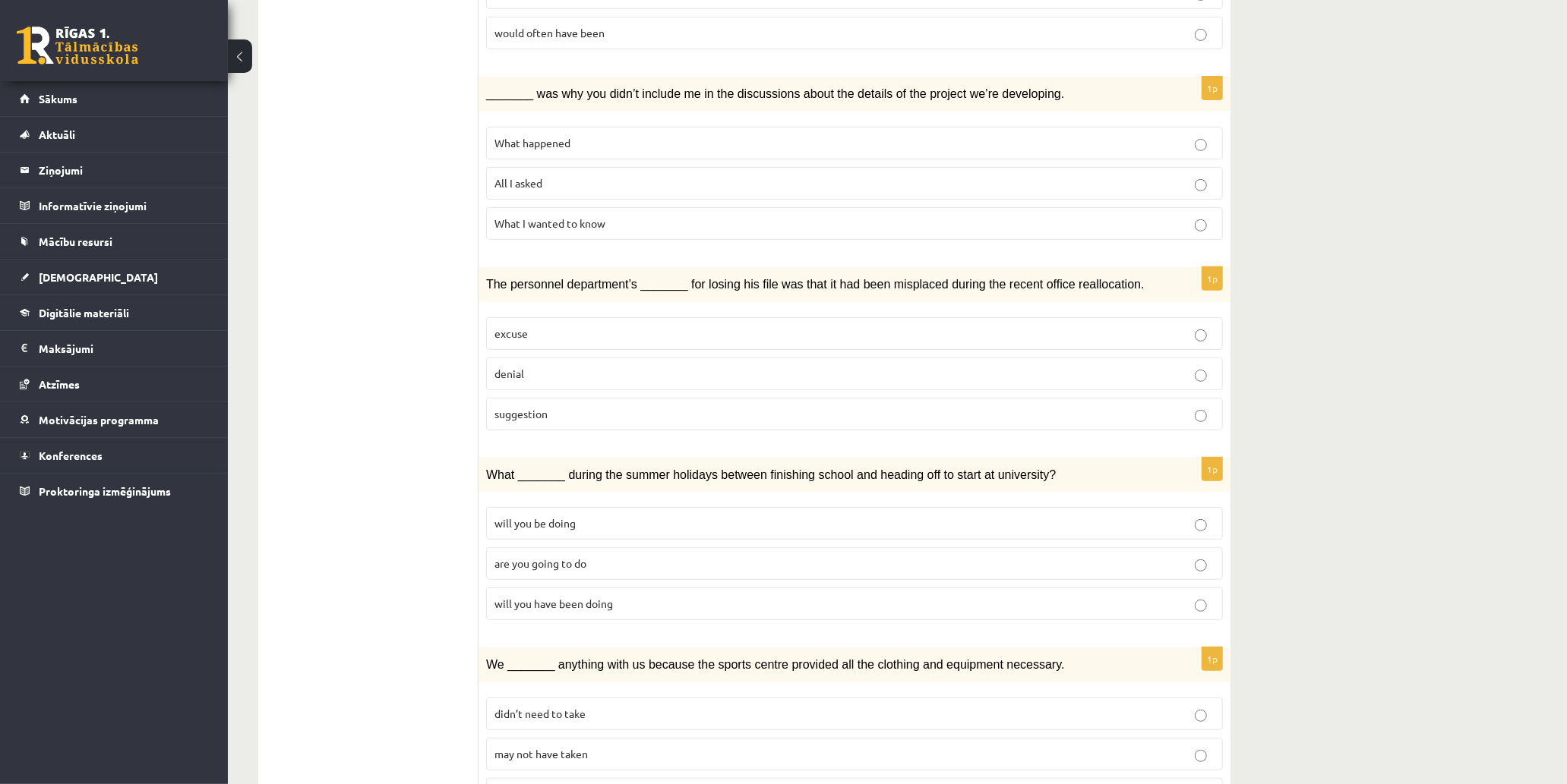
scroll to position [505, 0]
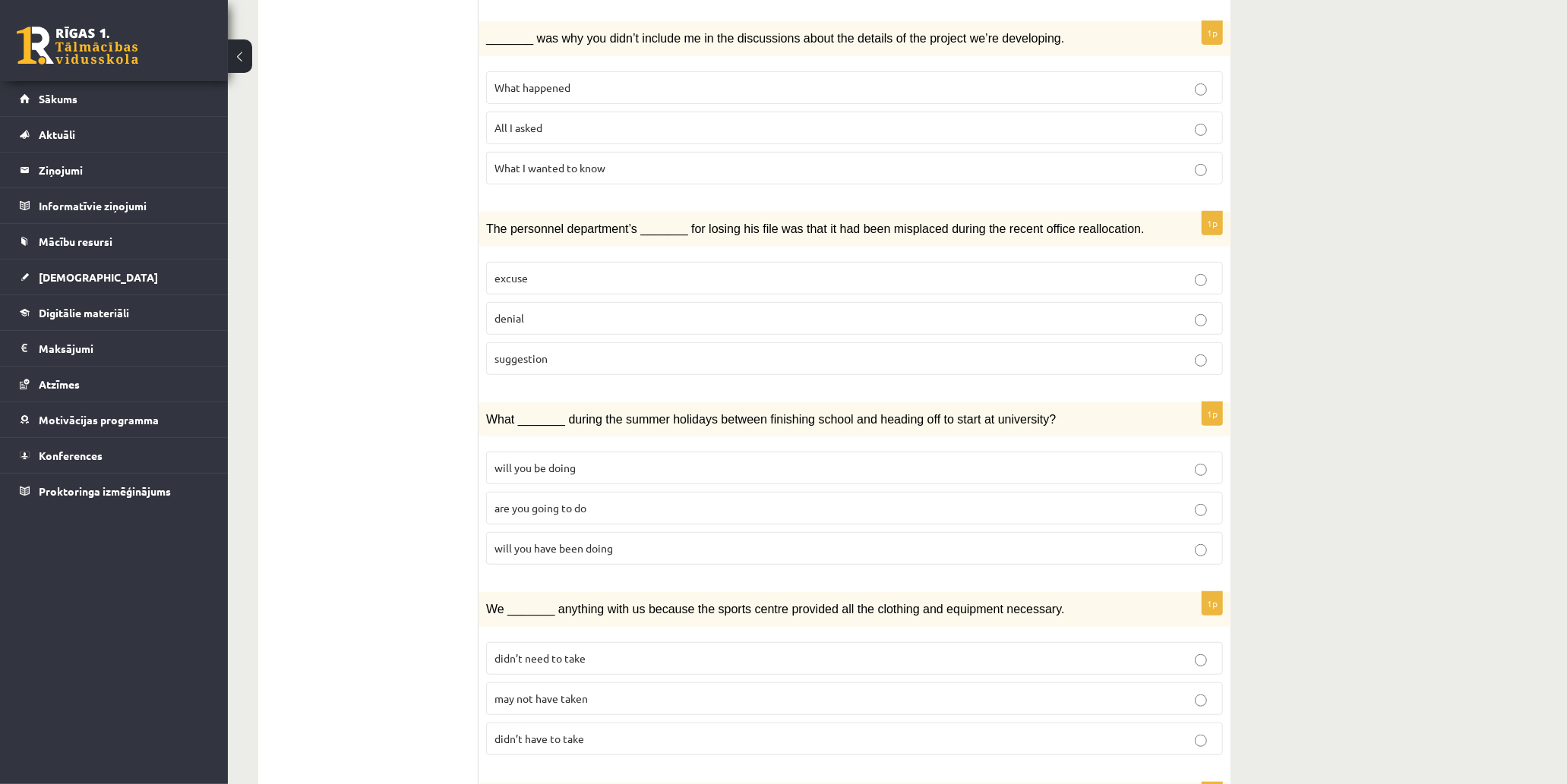
click at [651, 452] on label "will you be doing" at bounding box center [855, 467] width 737 height 33
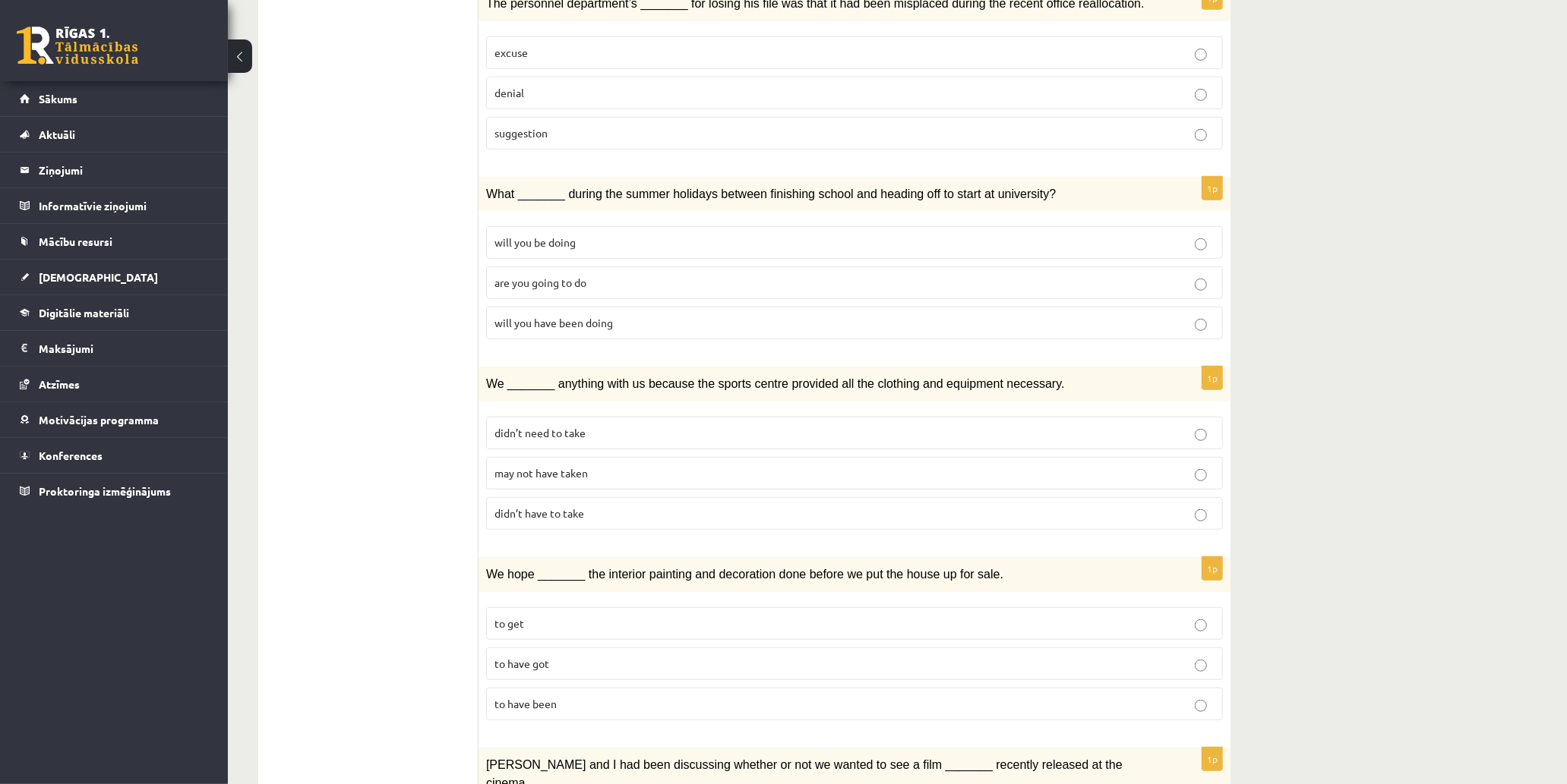
scroll to position [674, 0]
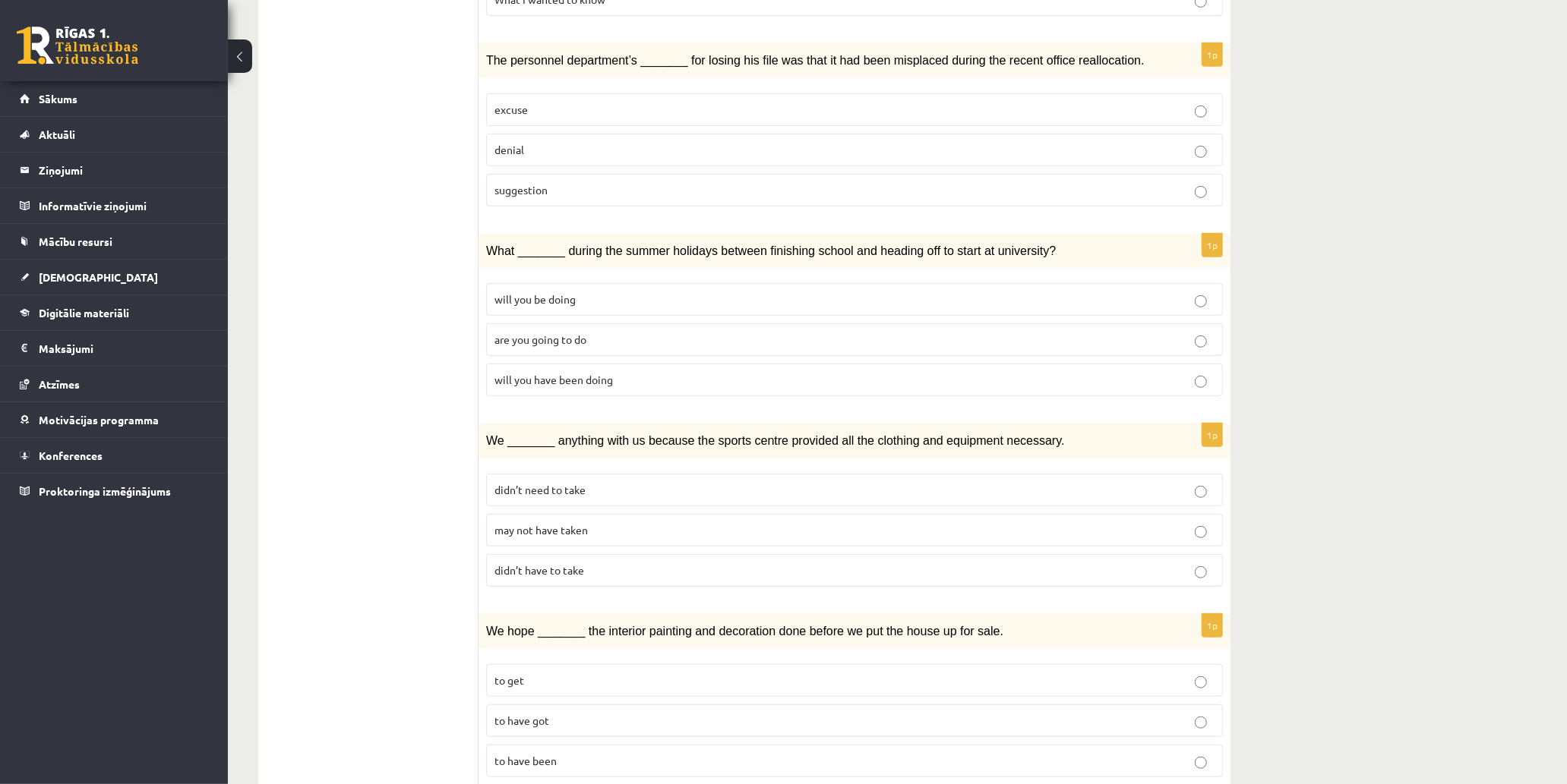
click at [621, 331] on p "are you going to do" at bounding box center [854, 339] width 720 height 16
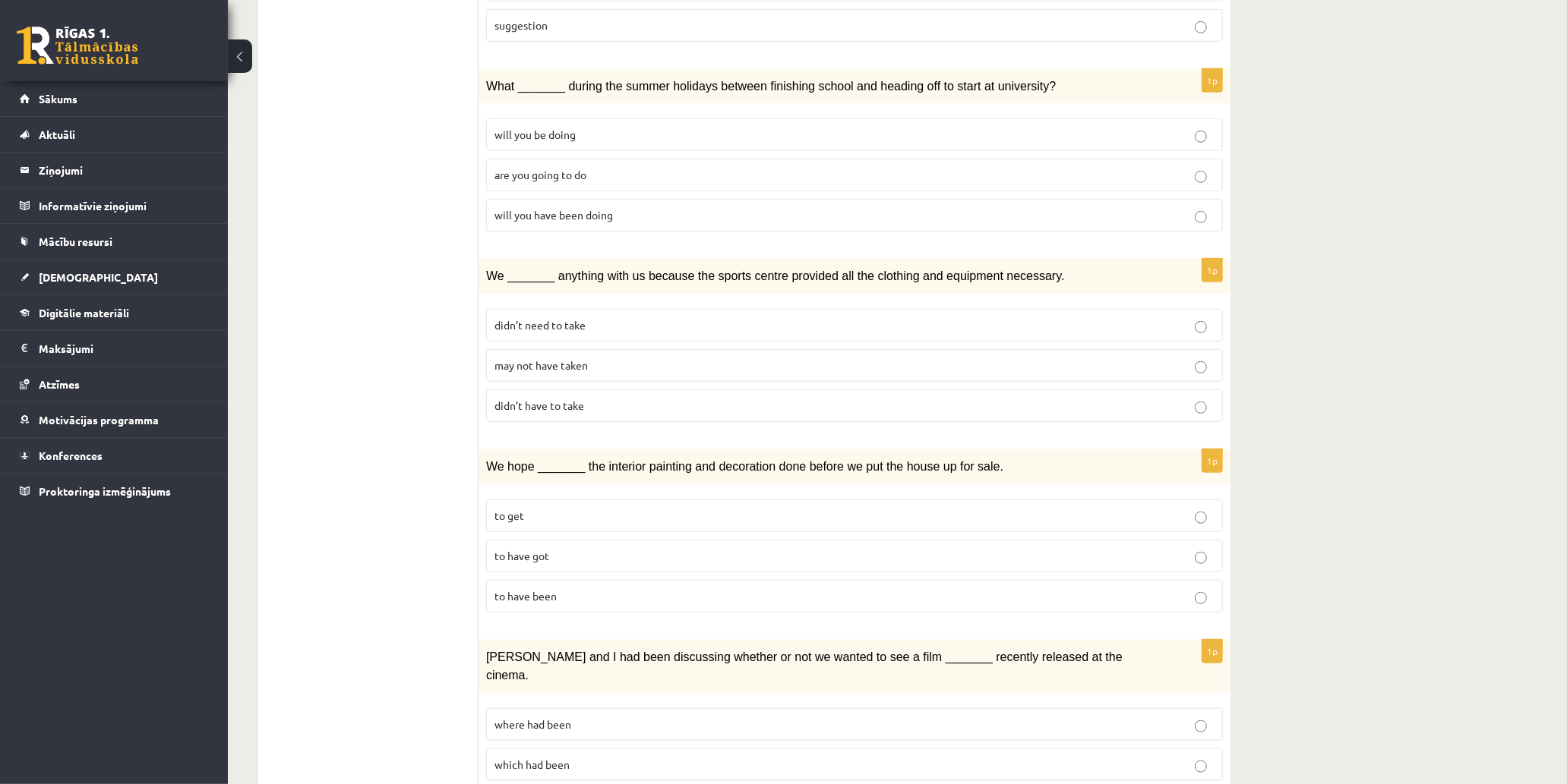
scroll to position [844, 0]
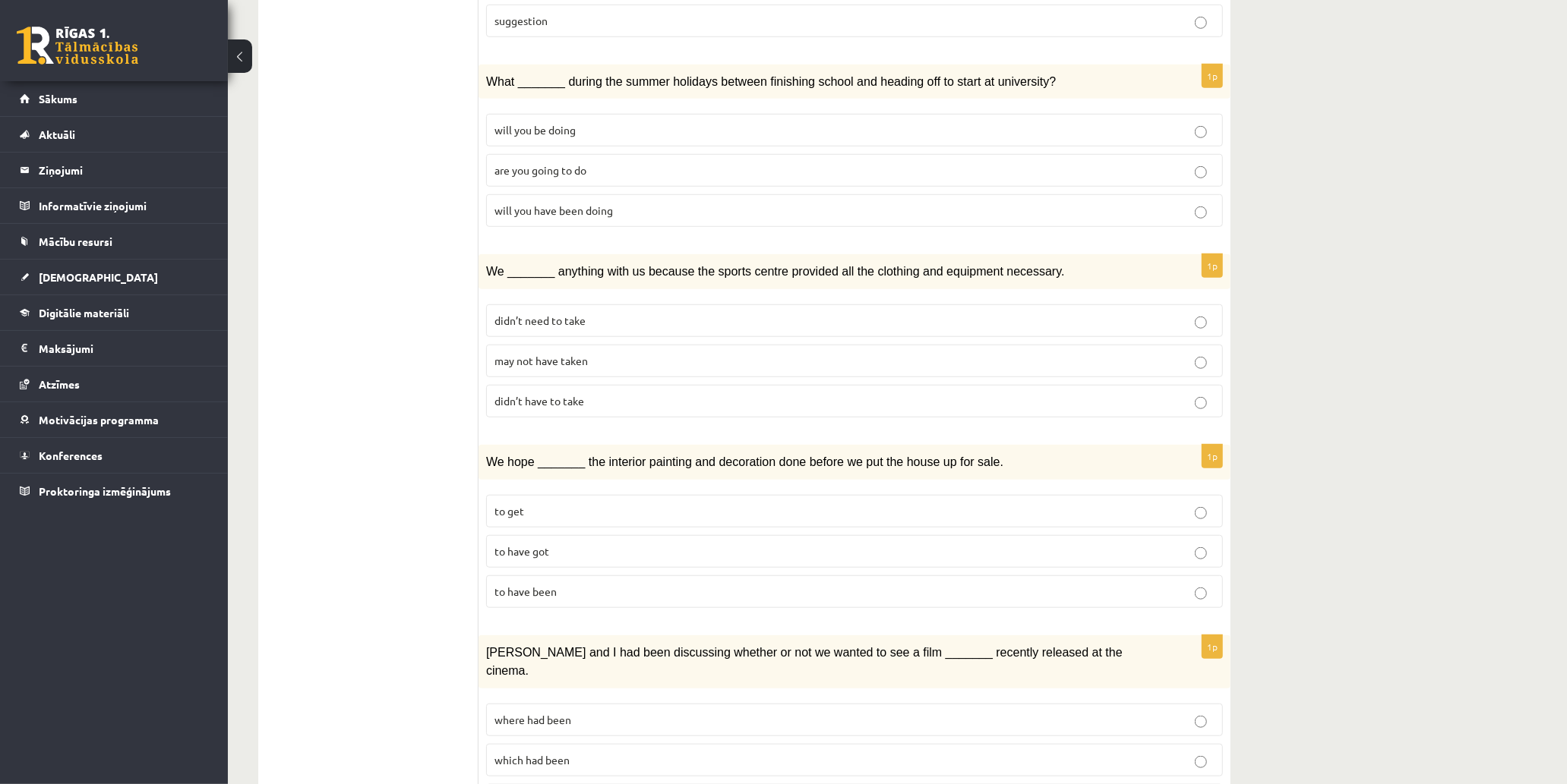
click at [604, 313] on p "didn’t need to take" at bounding box center [854, 321] width 720 height 16
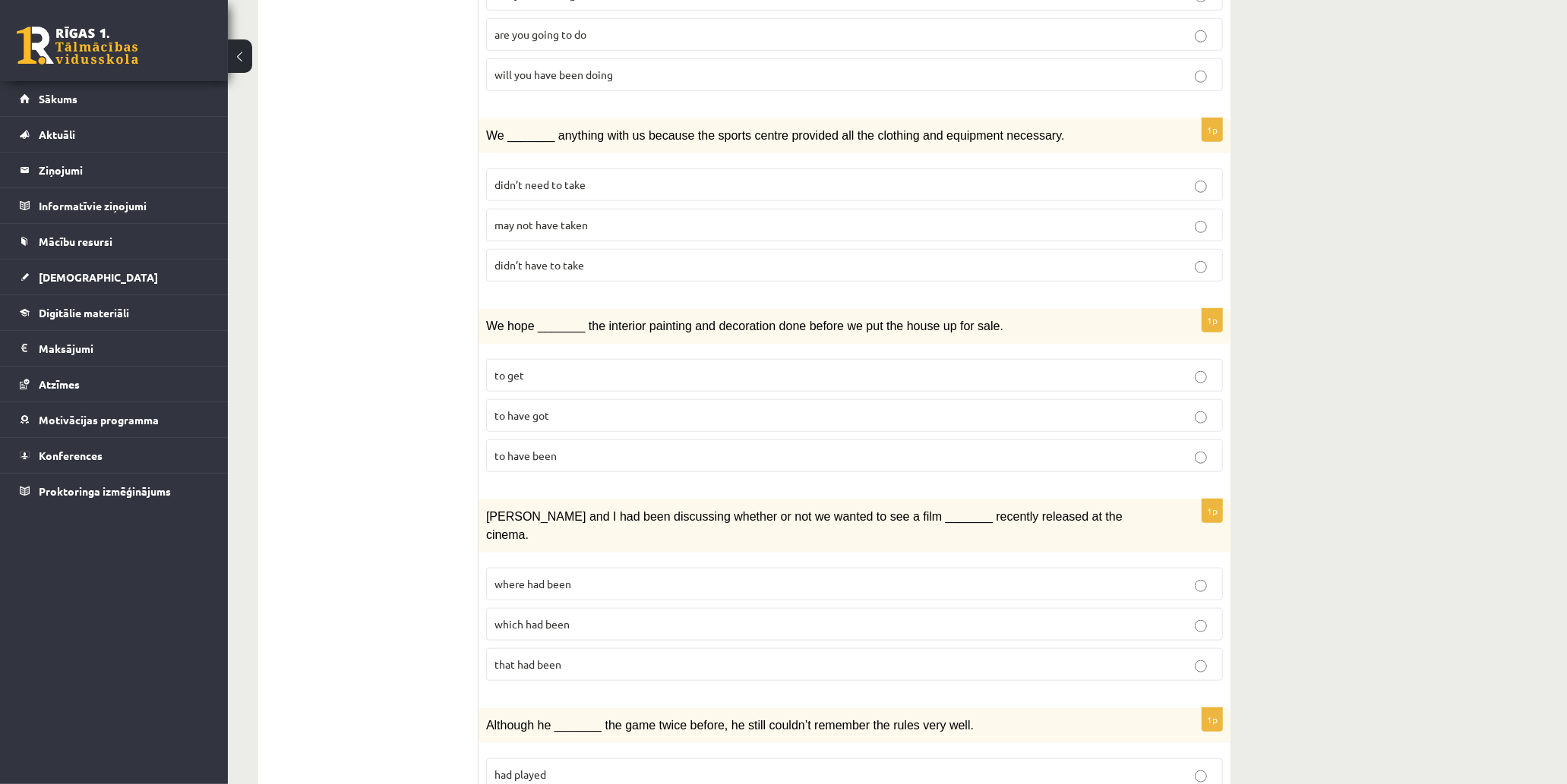
scroll to position [1012, 0]
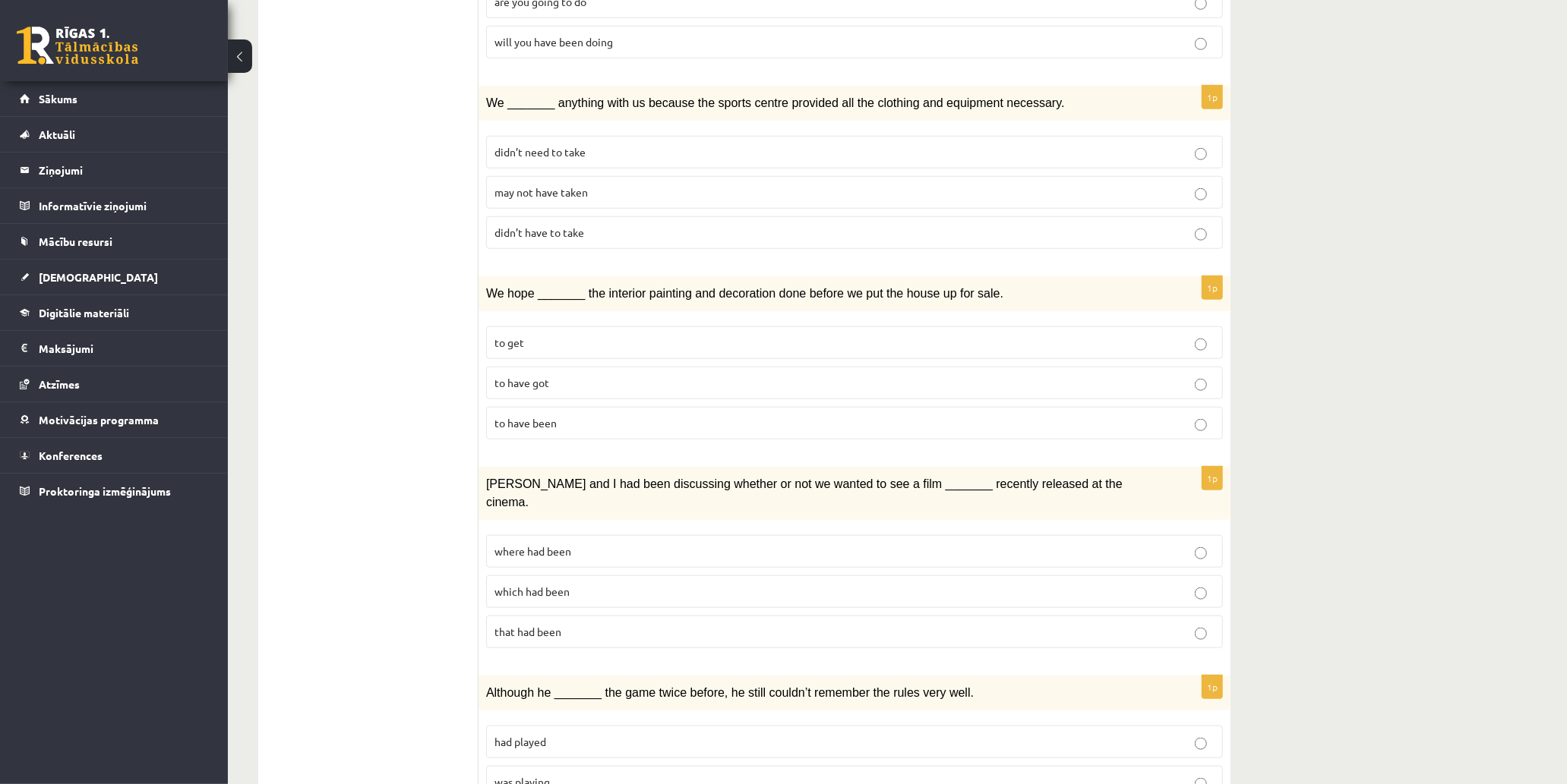
click at [889, 327] on label "to get" at bounding box center [855, 342] width 737 height 33
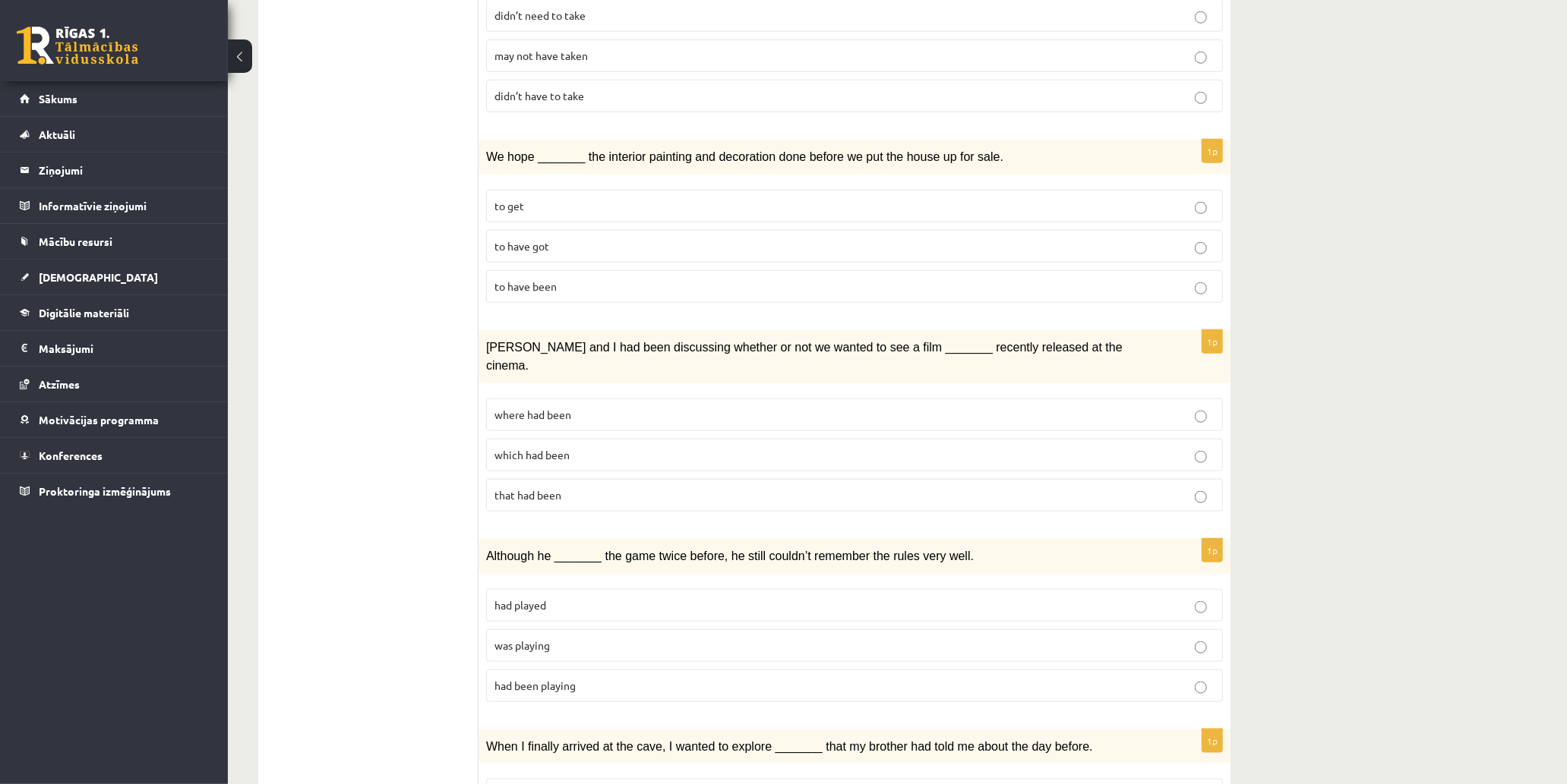
scroll to position [1181, 0]
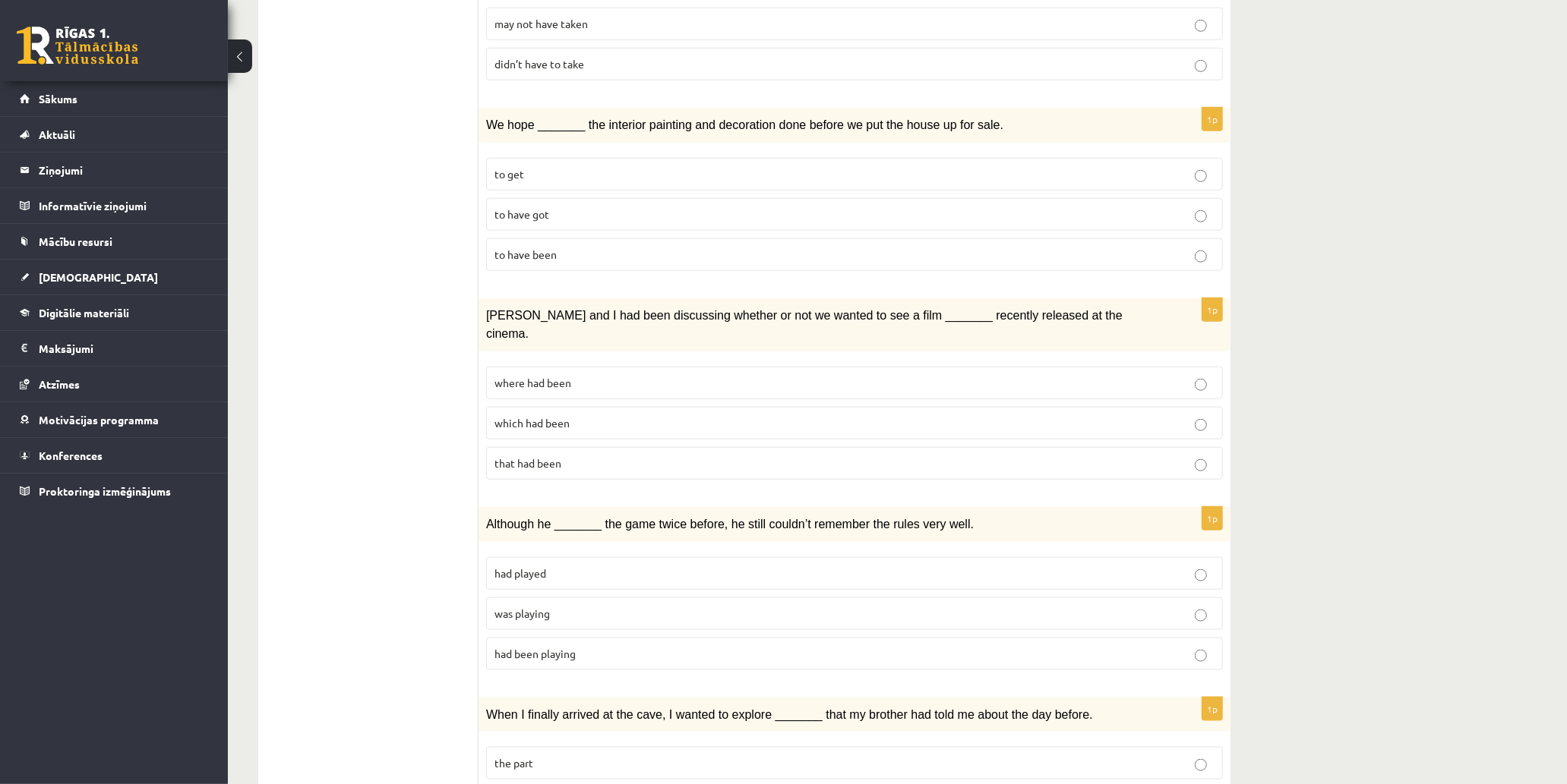
click at [641, 415] on p "which had been" at bounding box center [854, 423] width 720 height 16
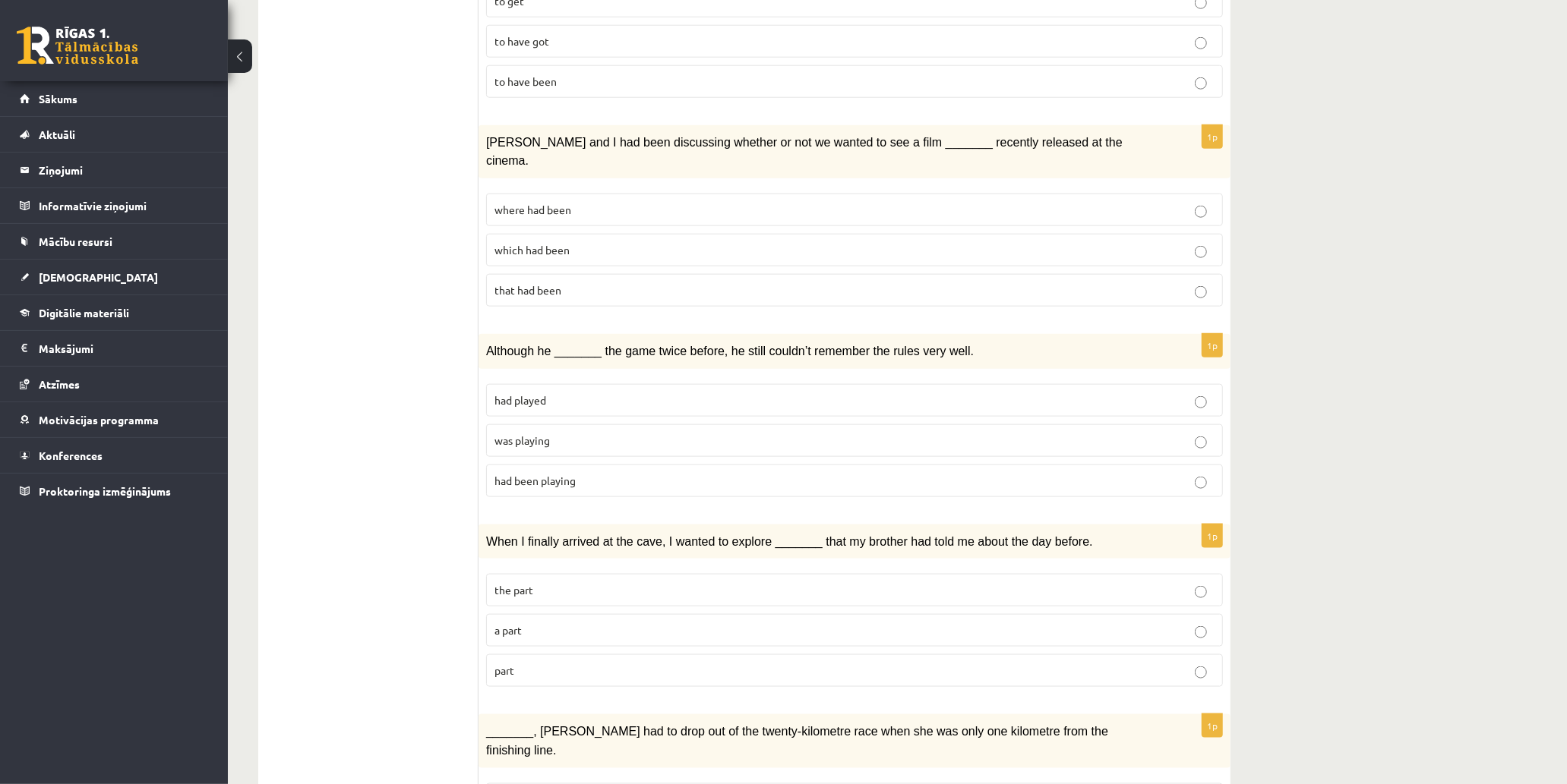
scroll to position [1433, 0]
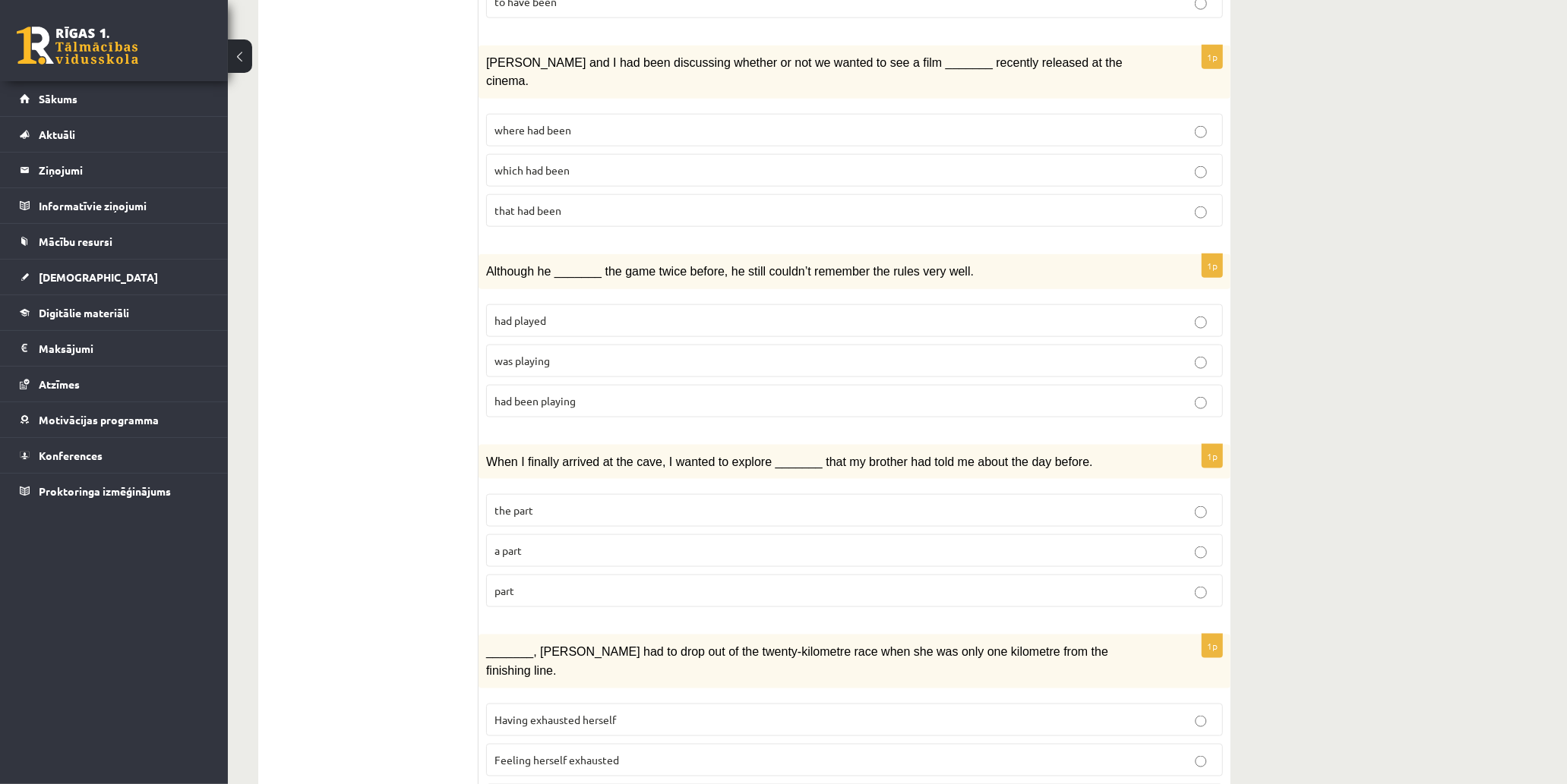
click at [576, 313] on p "had played" at bounding box center [854, 321] width 720 height 16
click at [587, 393] on p "had been playing" at bounding box center [854, 401] width 720 height 16
click at [596, 313] on p "had played" at bounding box center [854, 321] width 720 height 16
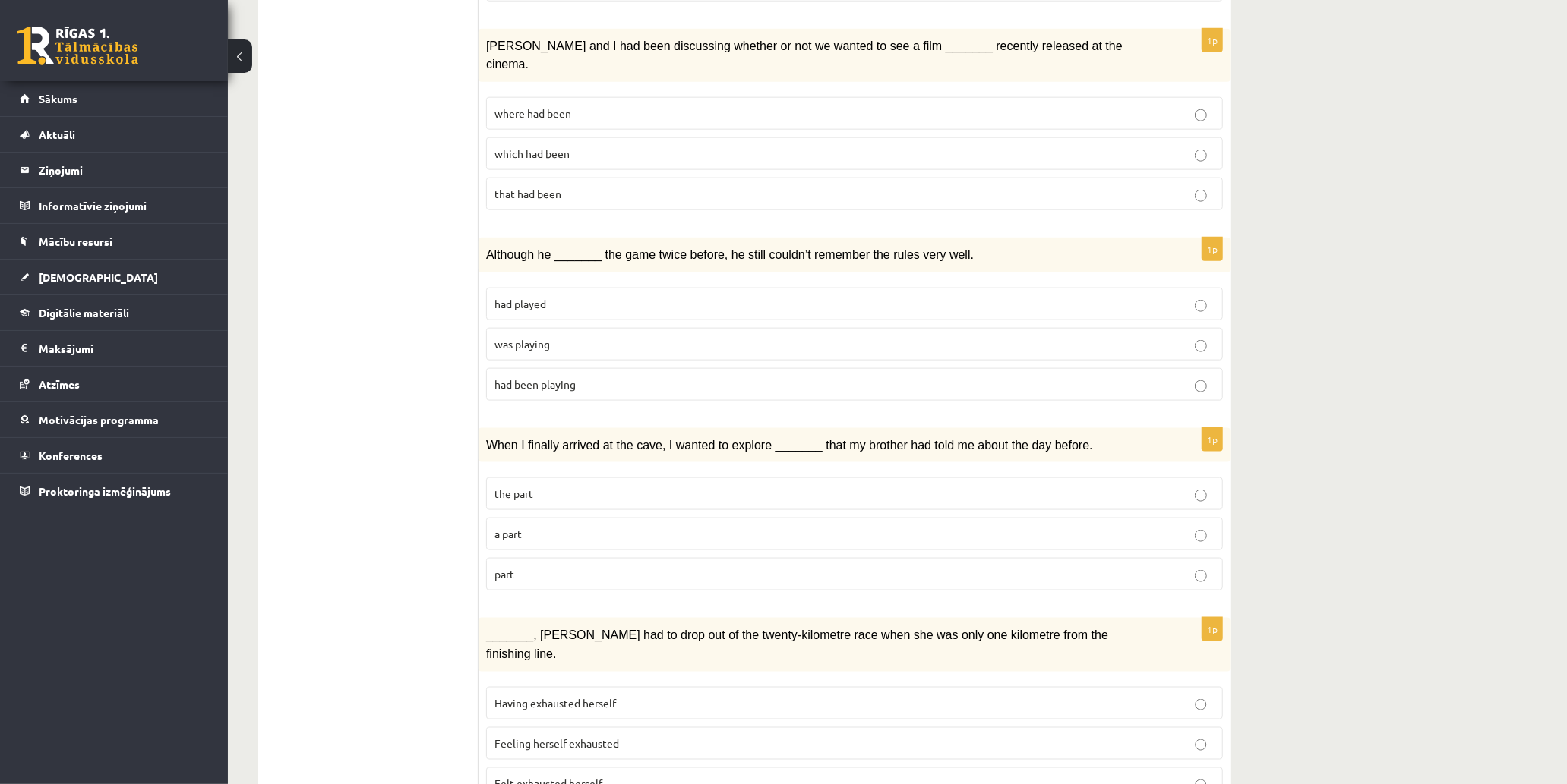
scroll to position [1456, 0]
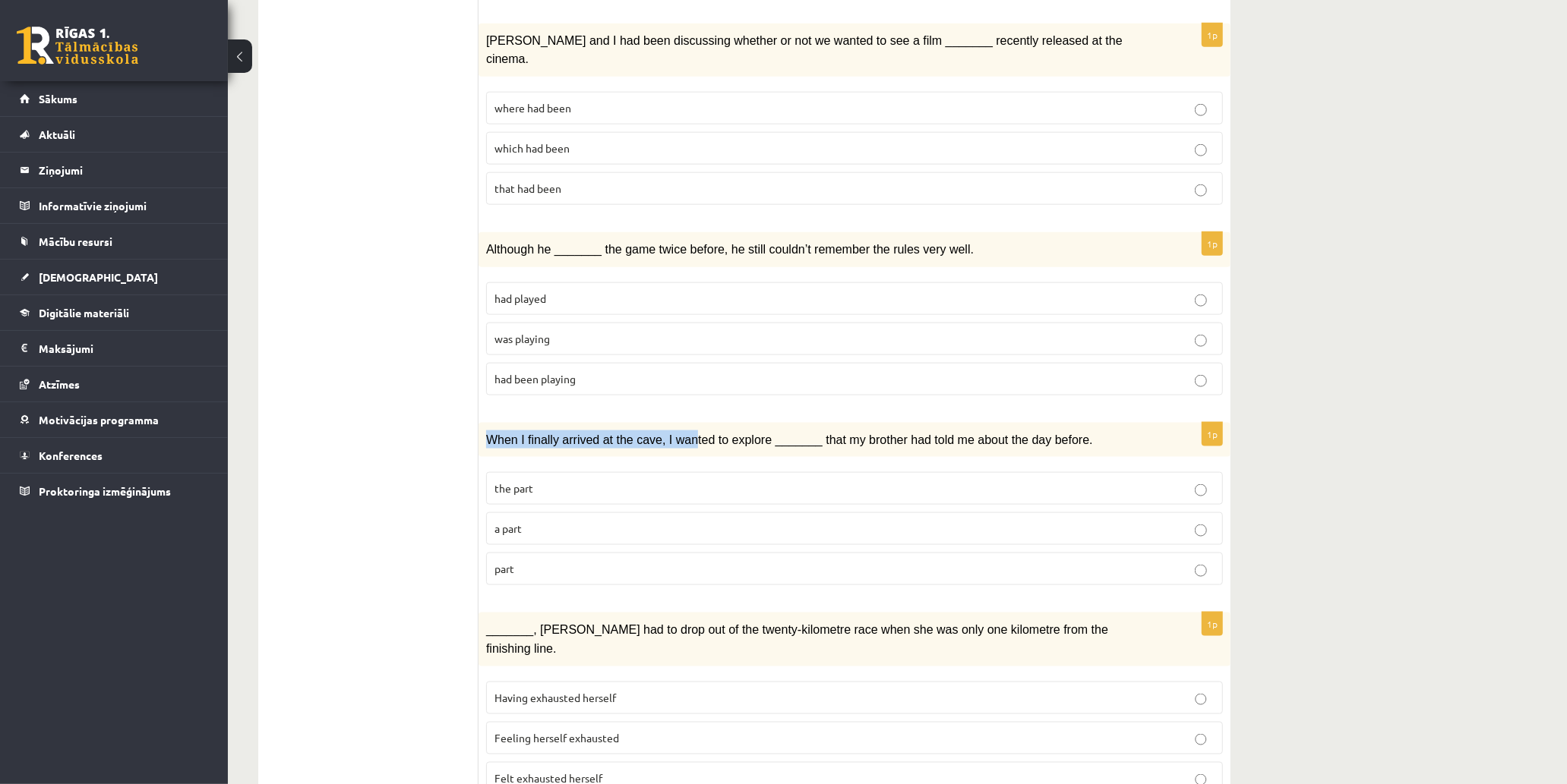
drag, startPoint x: 487, startPoint y: 393, endPoint x: 680, endPoint y: 395, distance: 193.0
click at [680, 434] on span "When I finally arrived at the cave, I wanted to explore _______ that my brother…" at bounding box center [789, 440] width 607 height 13
click at [855, 431] on p "When I finally arrived at the cave, I wanted to explore _______ that my brother…" at bounding box center [817, 440] width 661 height 18
click at [584, 480] on p "the part" at bounding box center [854, 488] width 720 height 16
click at [659, 512] on label "a part" at bounding box center [855, 528] width 737 height 33
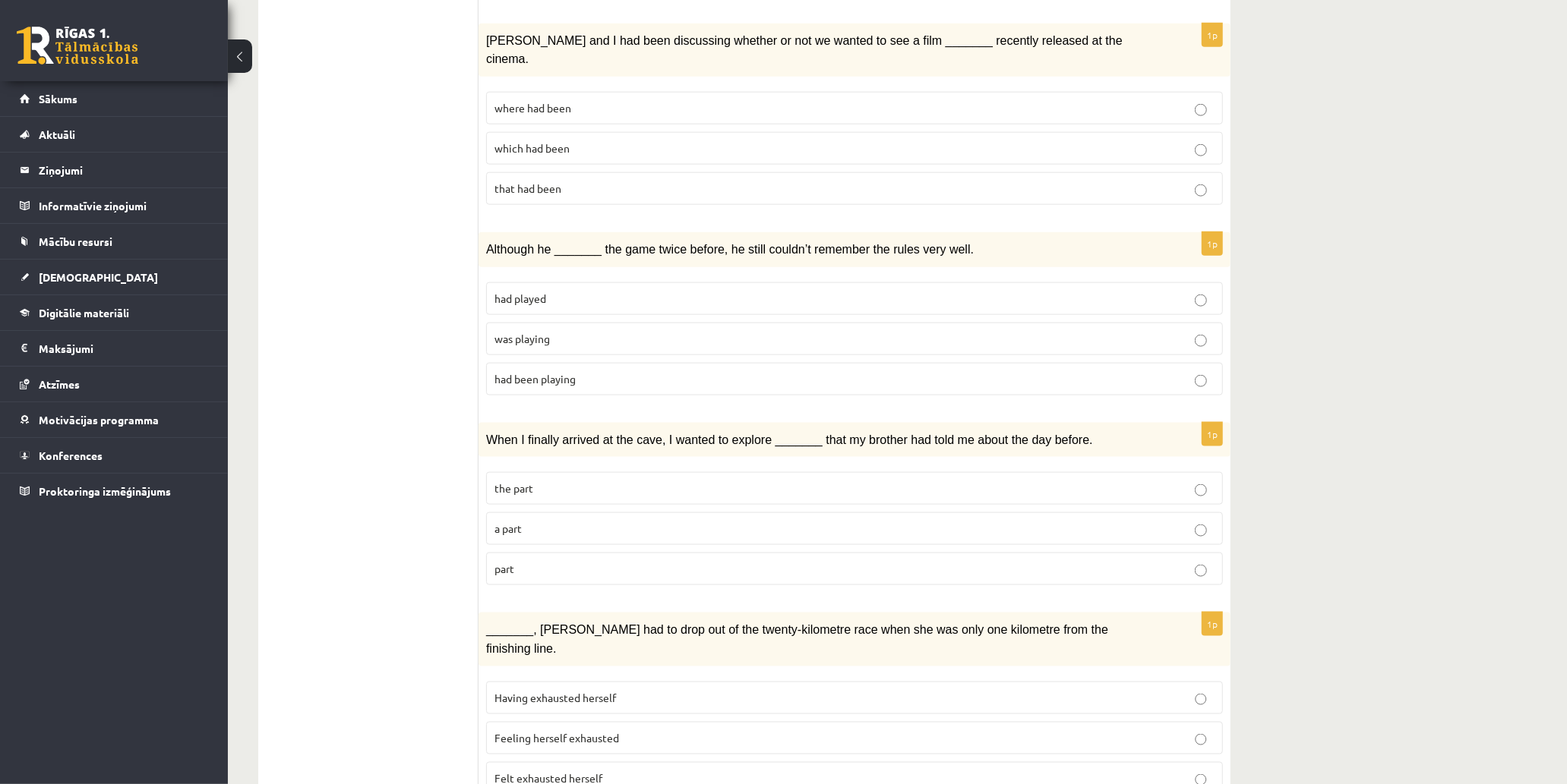
click at [661, 480] on p "the part" at bounding box center [854, 488] width 720 height 16
click at [642, 706] on p "Felt exhausted herself" at bounding box center [854, 778] width 720 height 16
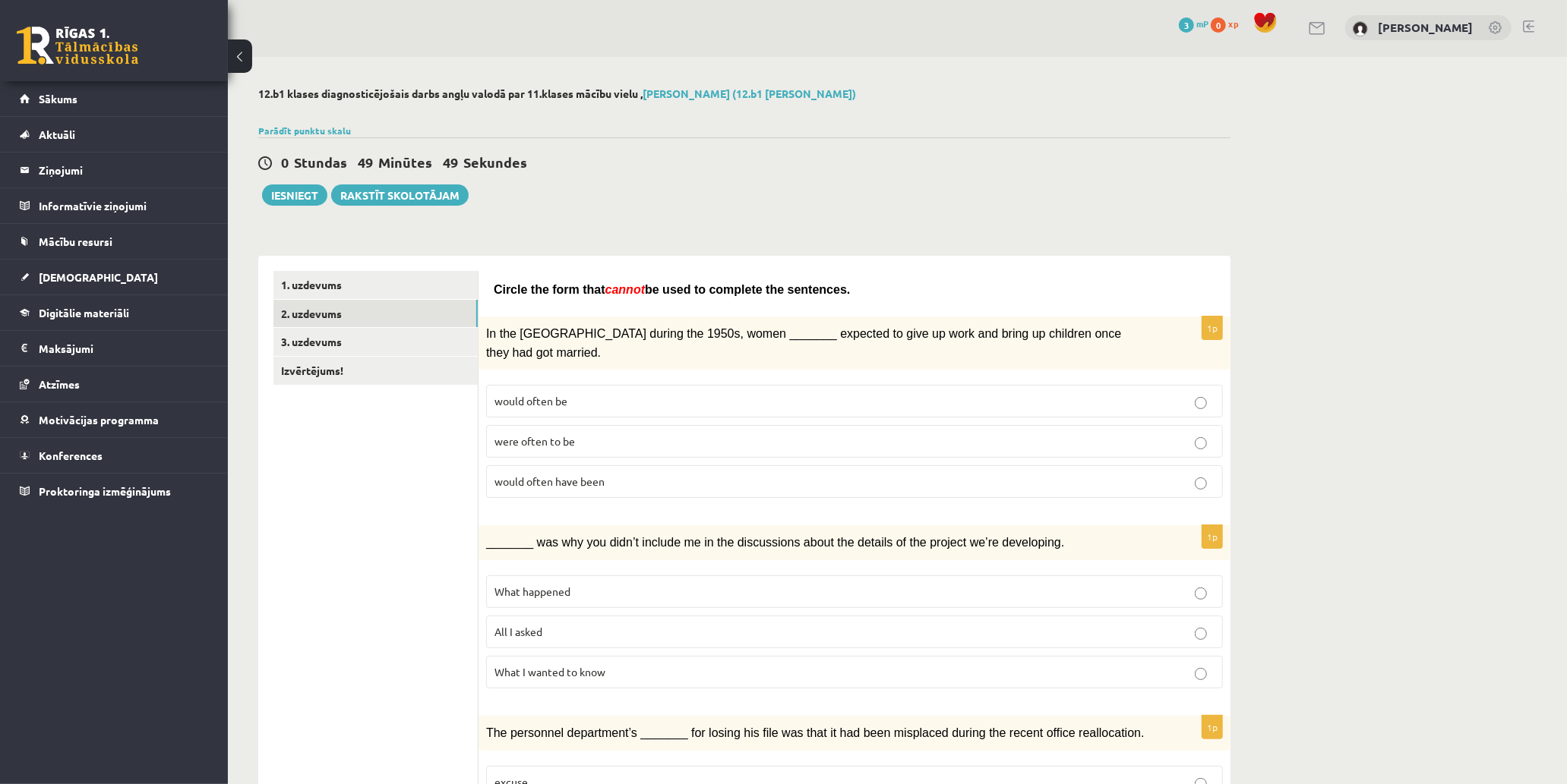
scroll to position [0, 0]
click at [401, 338] on link "3. uzdevums" at bounding box center [375, 343] width 205 height 28
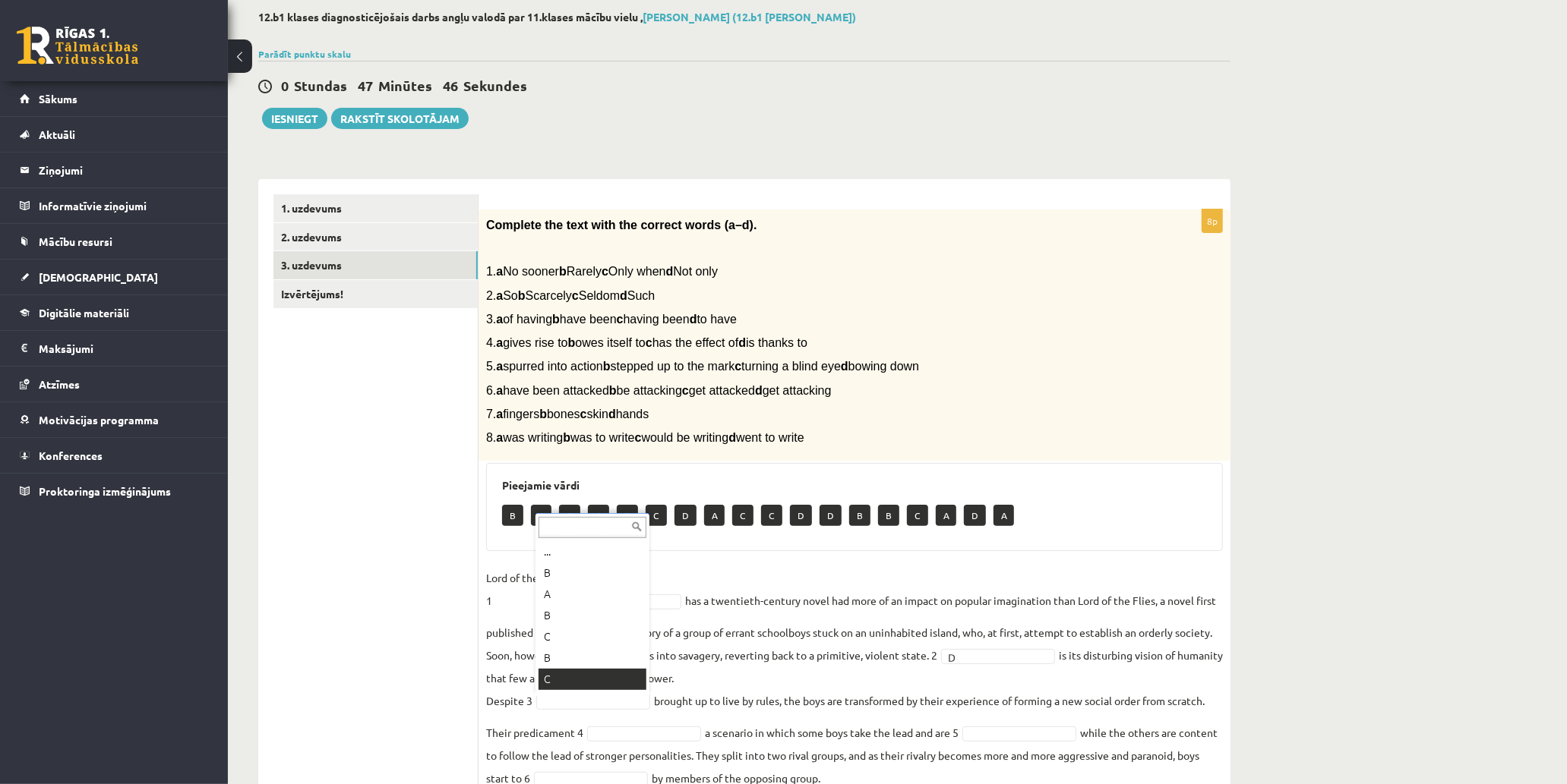
scroll to position [84, 0]
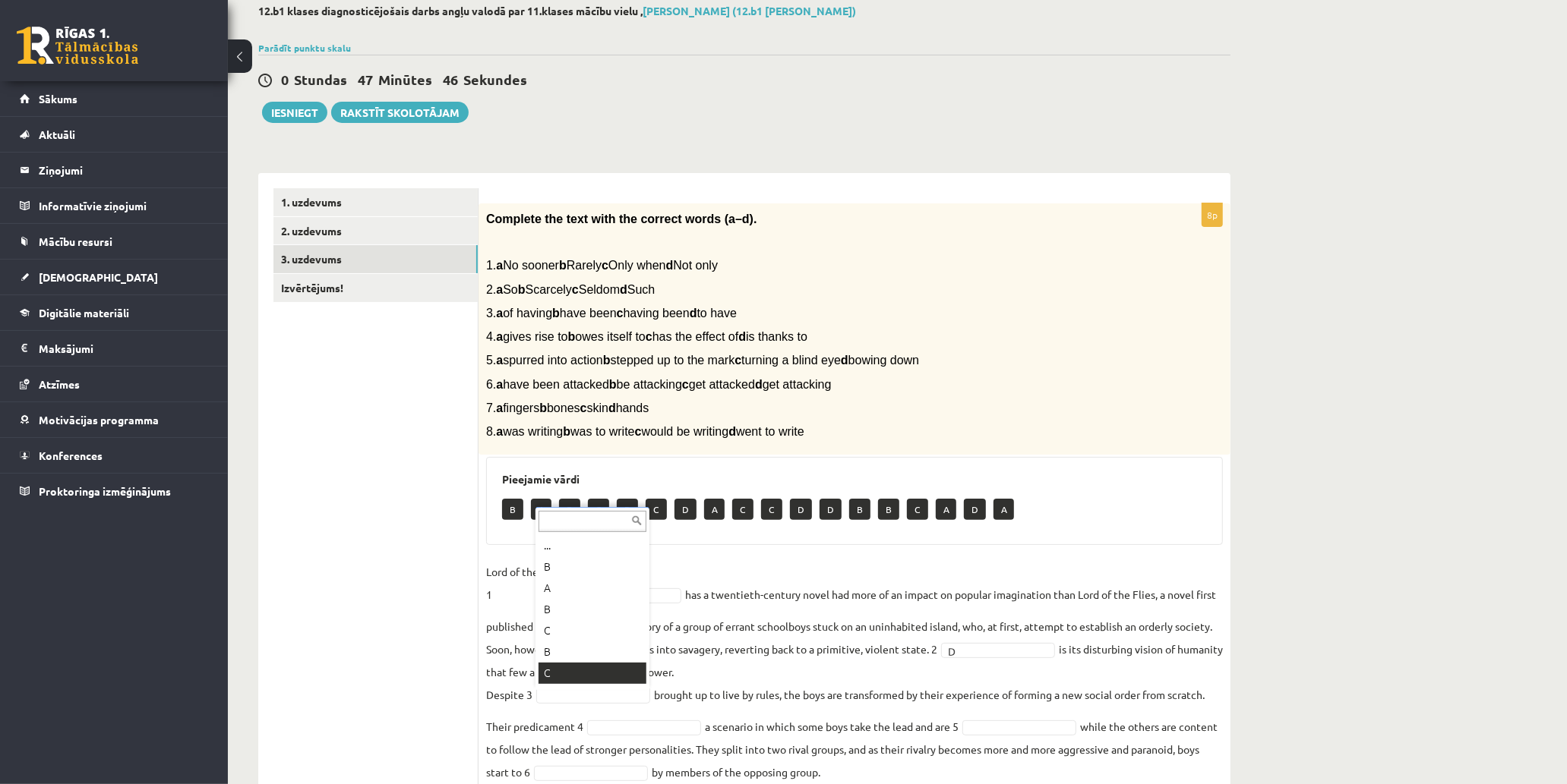
drag, startPoint x: 1379, startPoint y: 605, endPoint x: 1388, endPoint y: 603, distance: 9.2
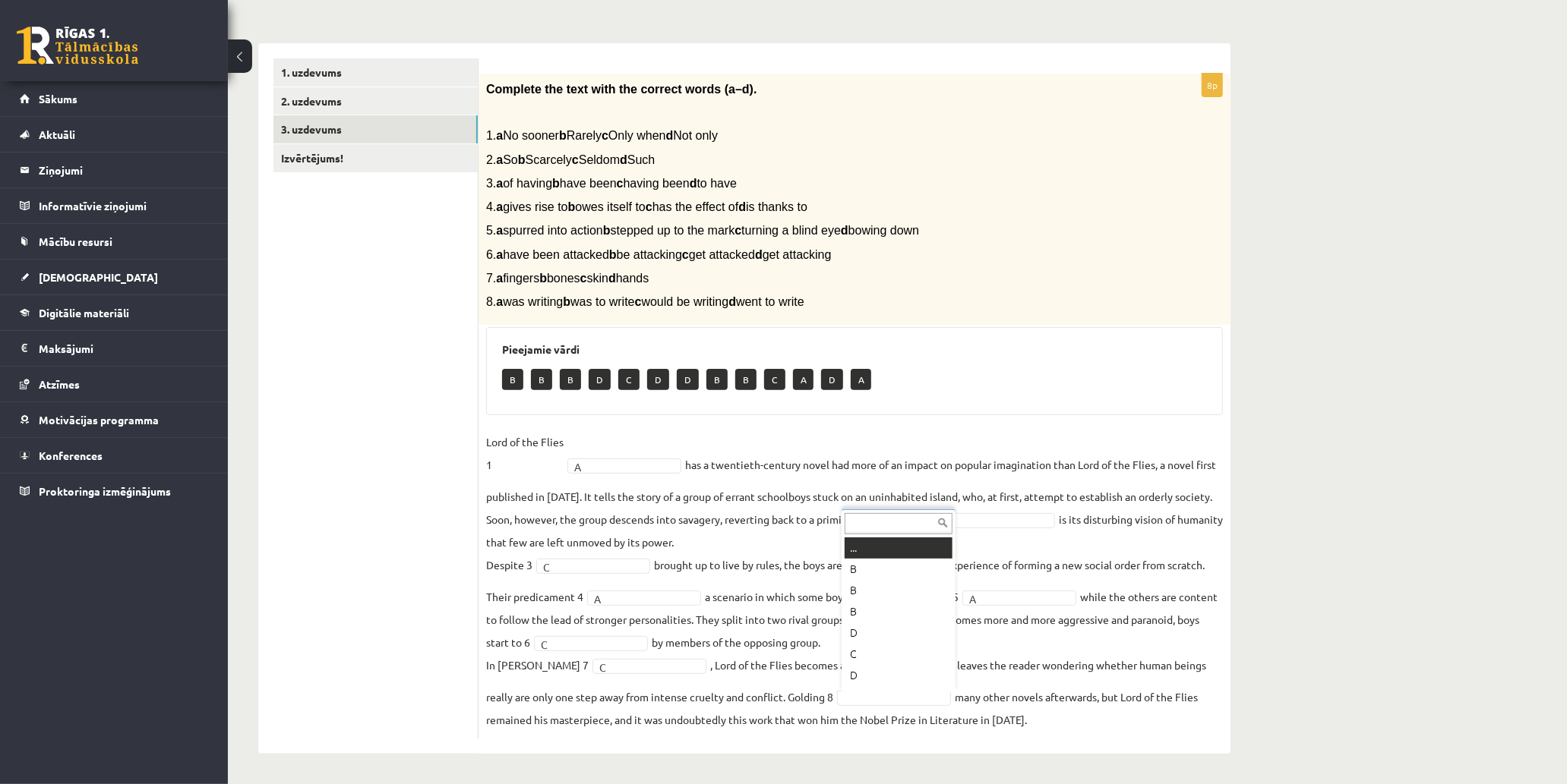
scroll to position [18, 0]
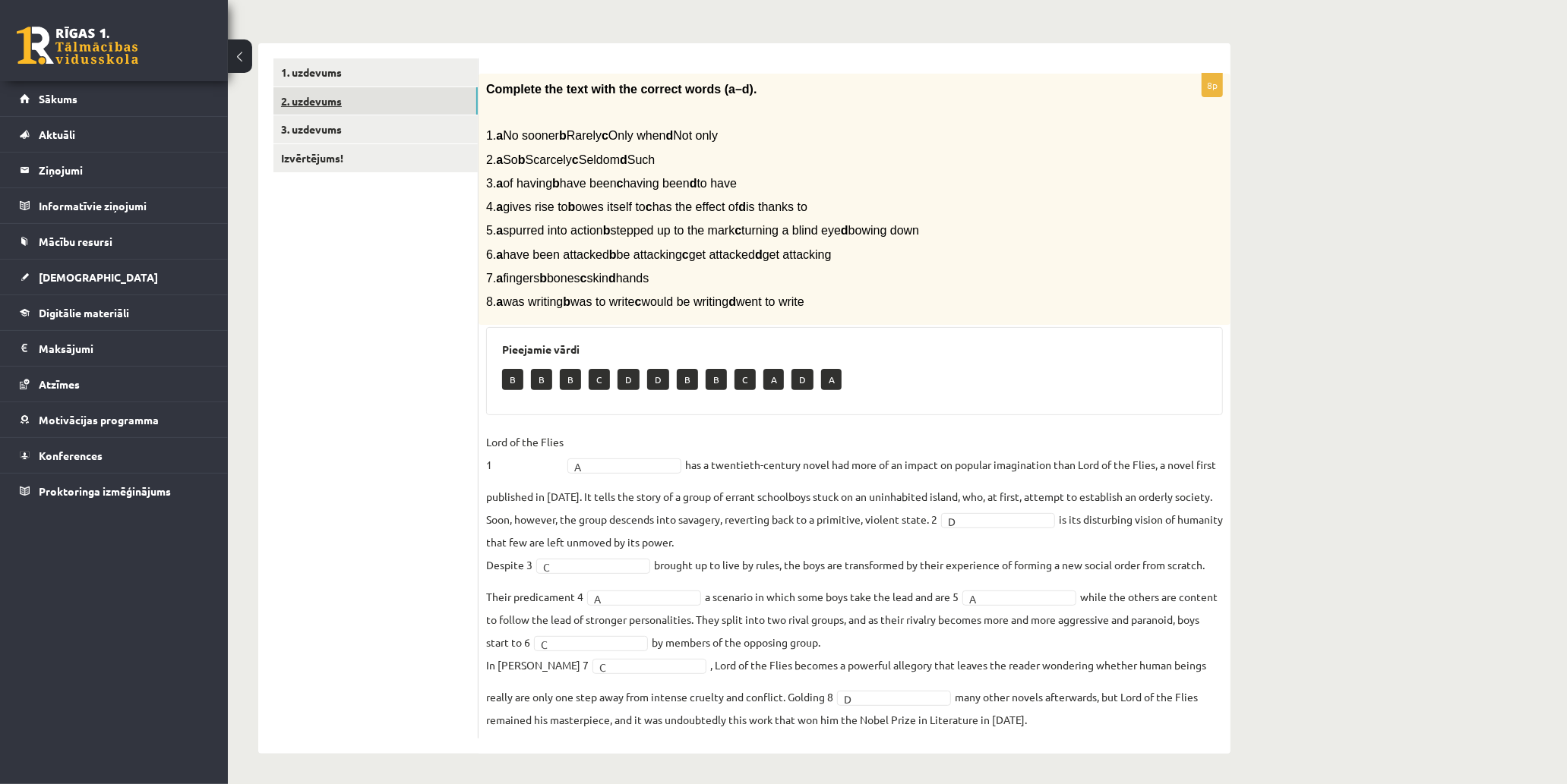
click at [389, 104] on link "2. uzdevums" at bounding box center [375, 101] width 205 height 28
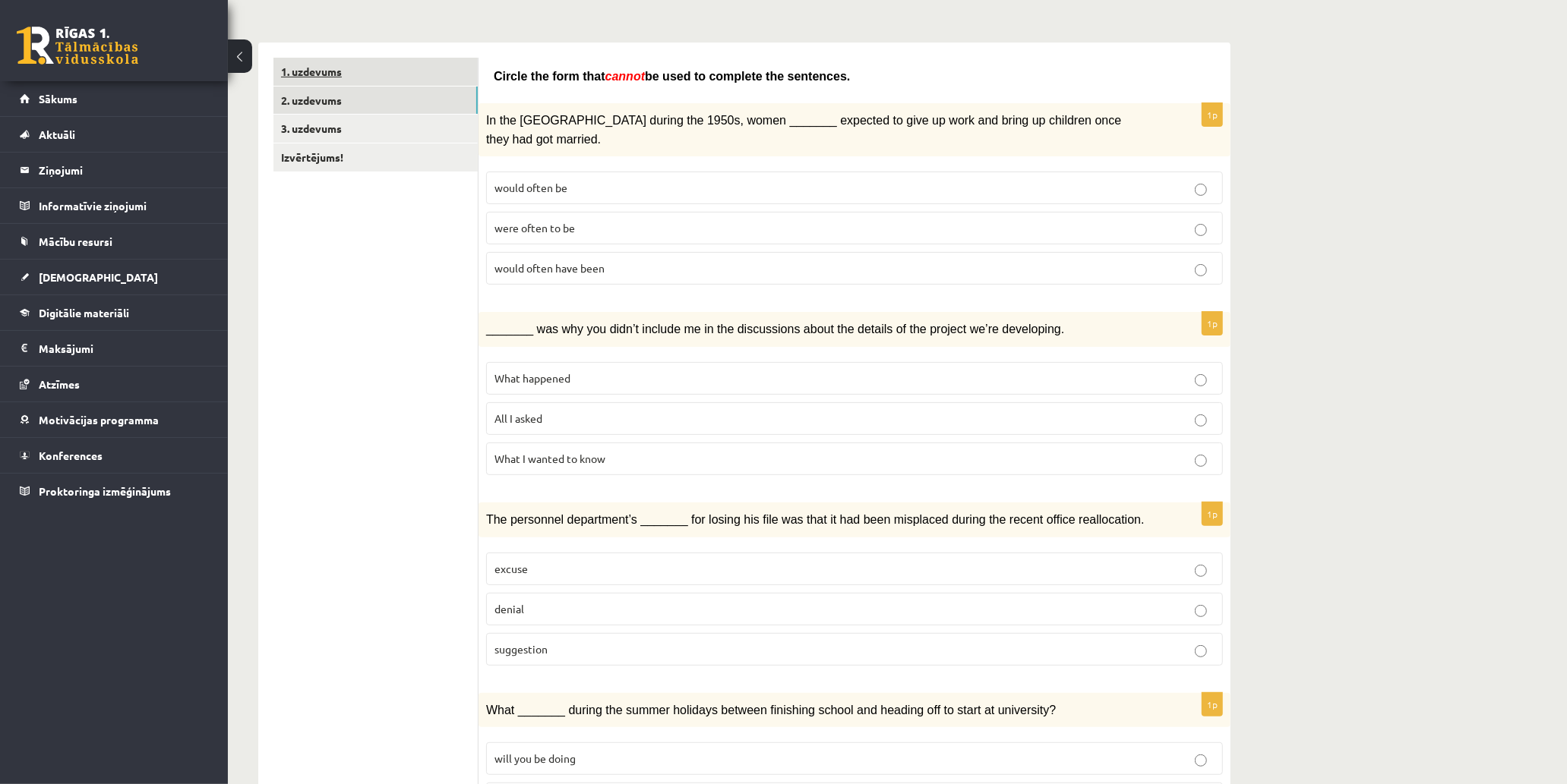
click at [413, 72] on link "1. uzdevums" at bounding box center [375, 71] width 205 height 28
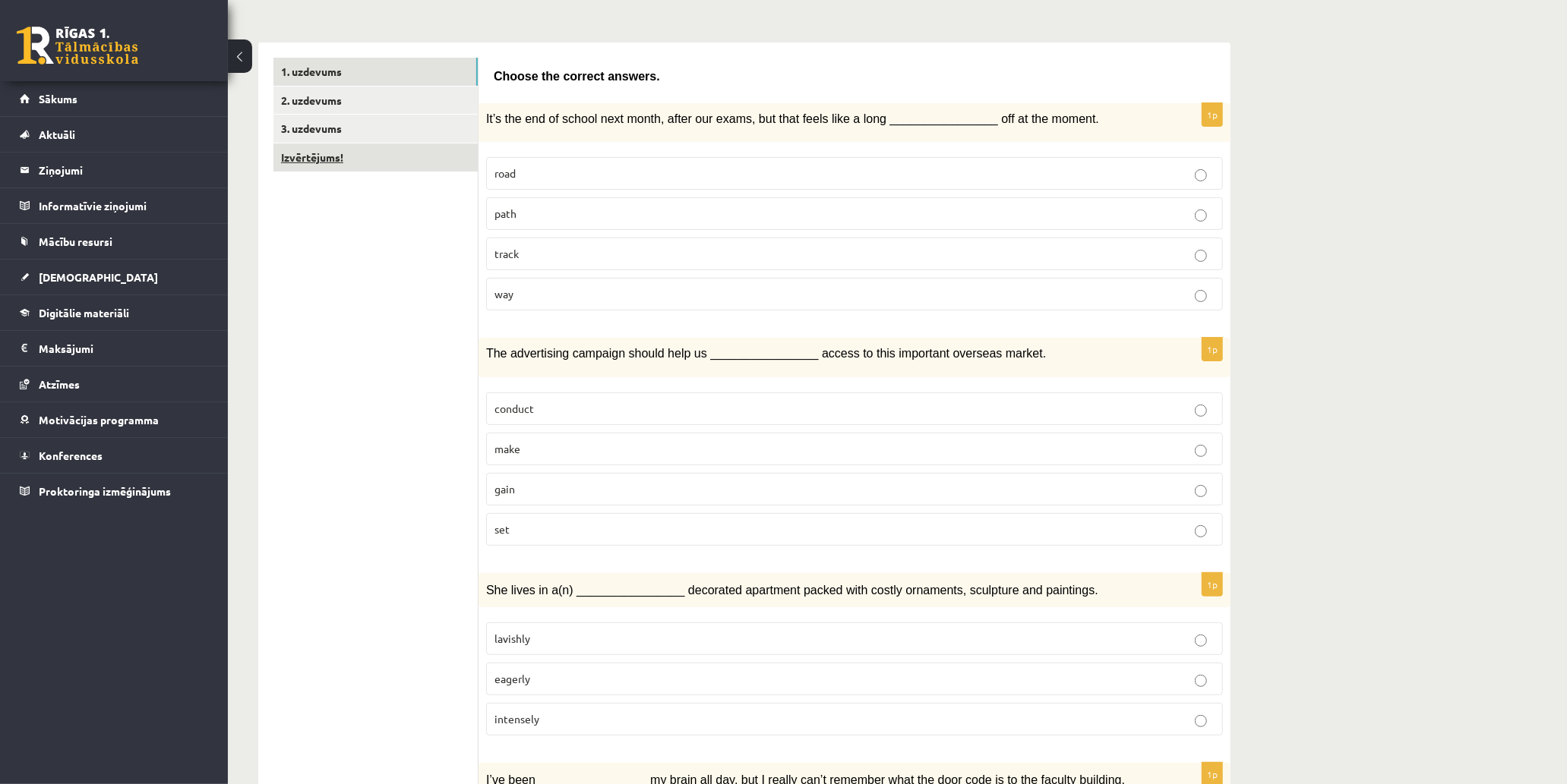
click at [386, 165] on link "Izvērtējums!" at bounding box center [375, 158] width 205 height 28
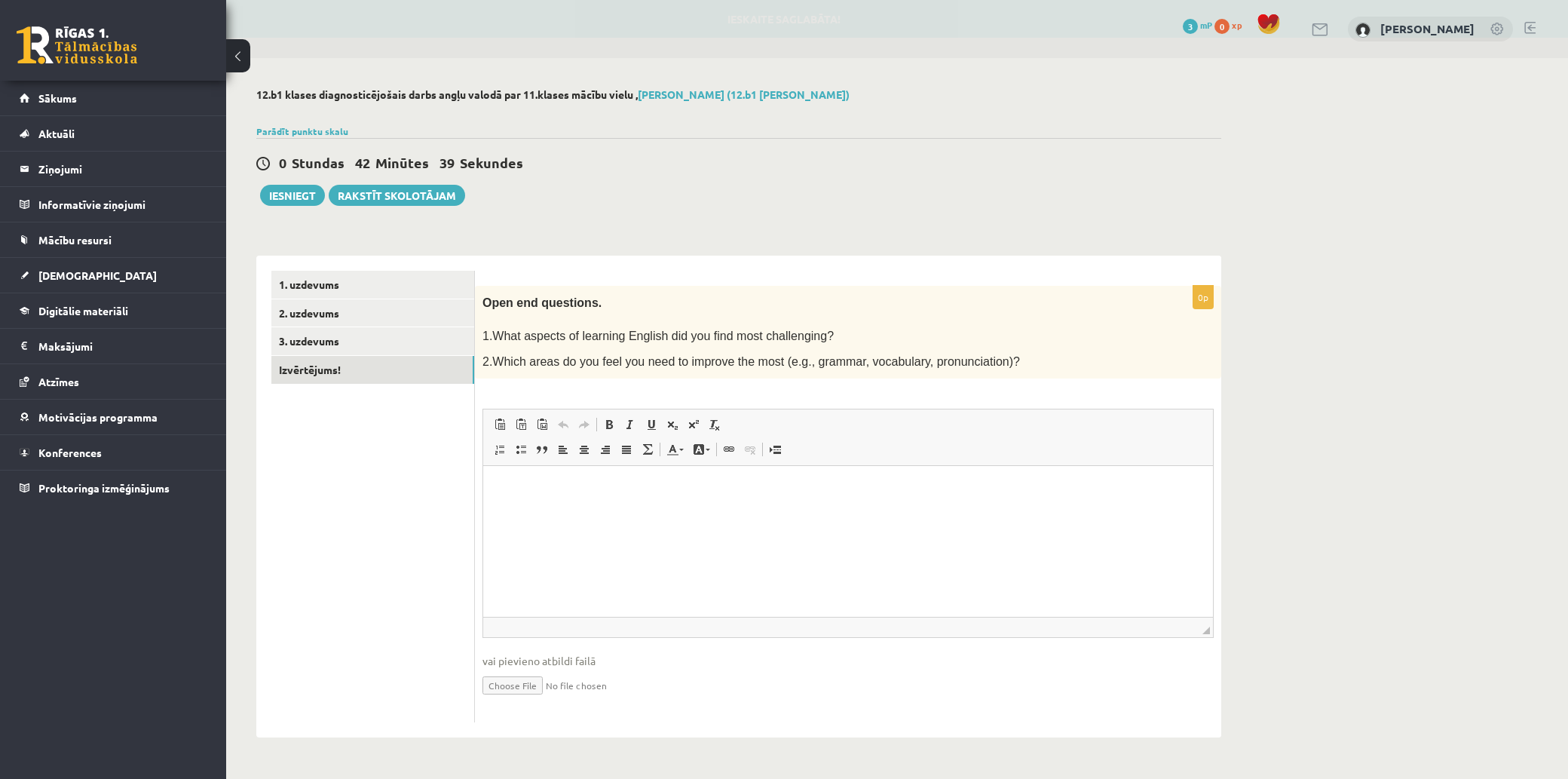
scroll to position [0, 0]
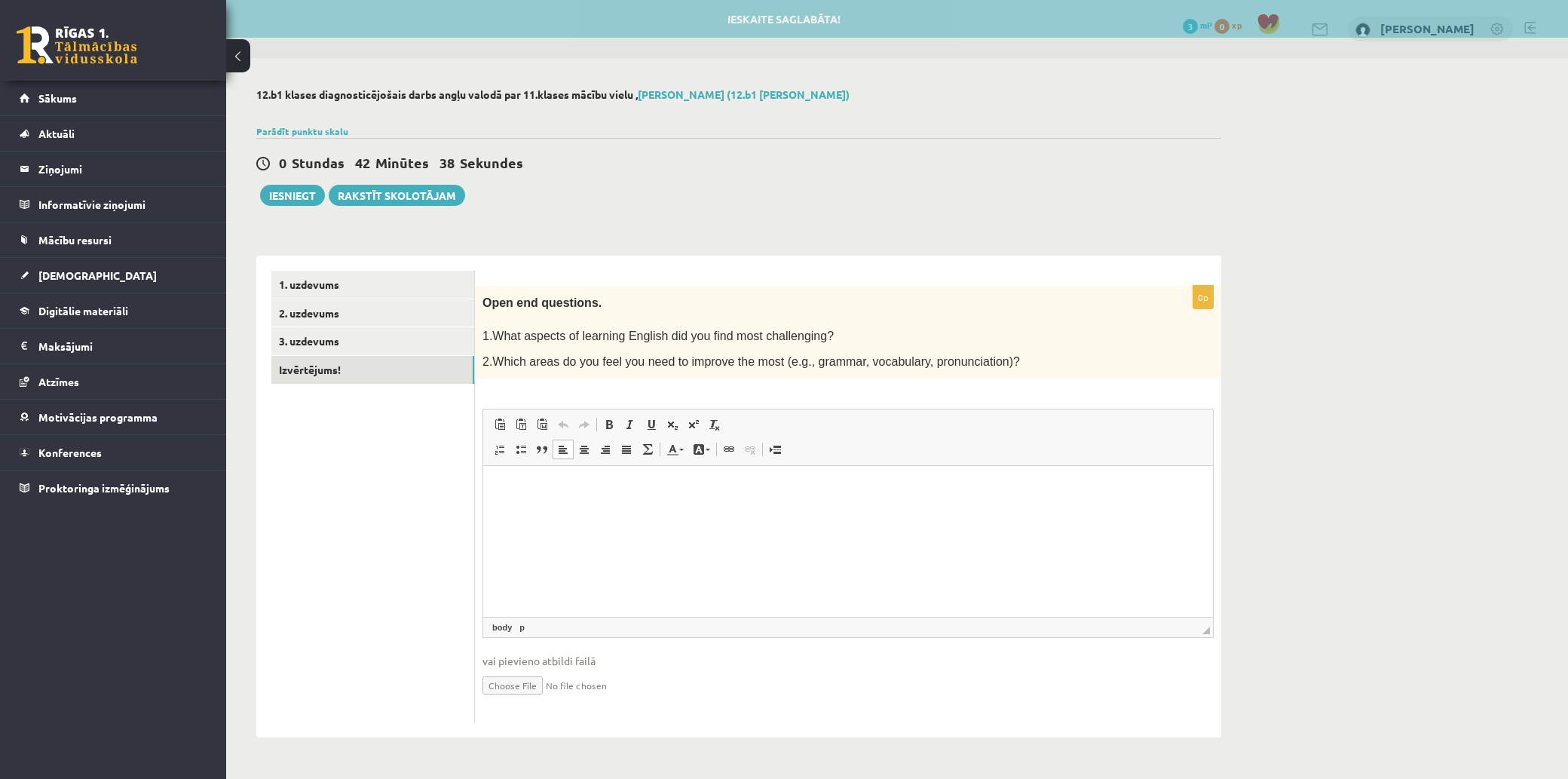
click at [770, 488] on p "Editor, wiswyg-editor-user-answer-47024994278960" at bounding box center [849, 489] width 700 height 16
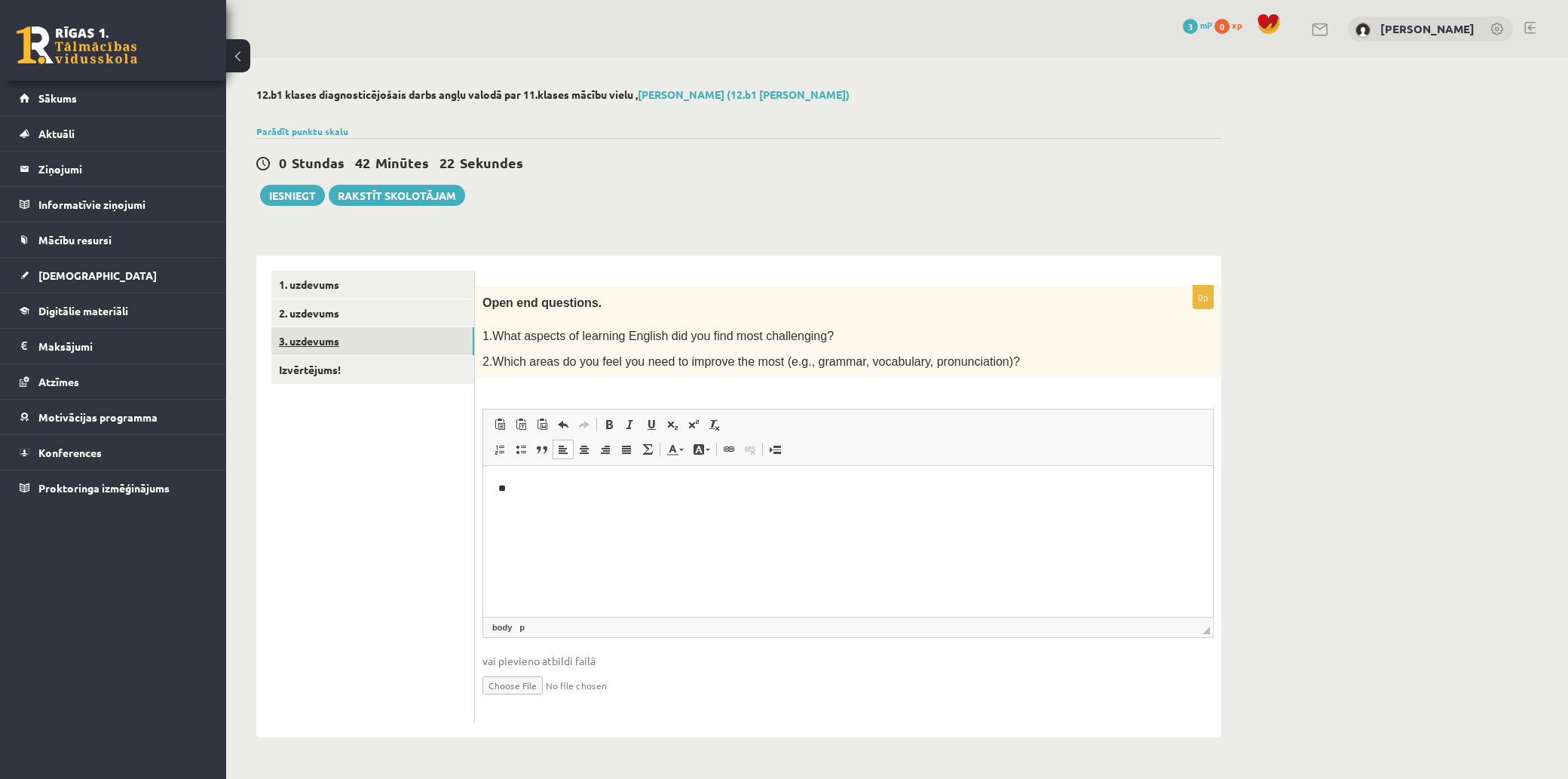
click at [394, 338] on link "3. uzdevums" at bounding box center [373, 341] width 203 height 28
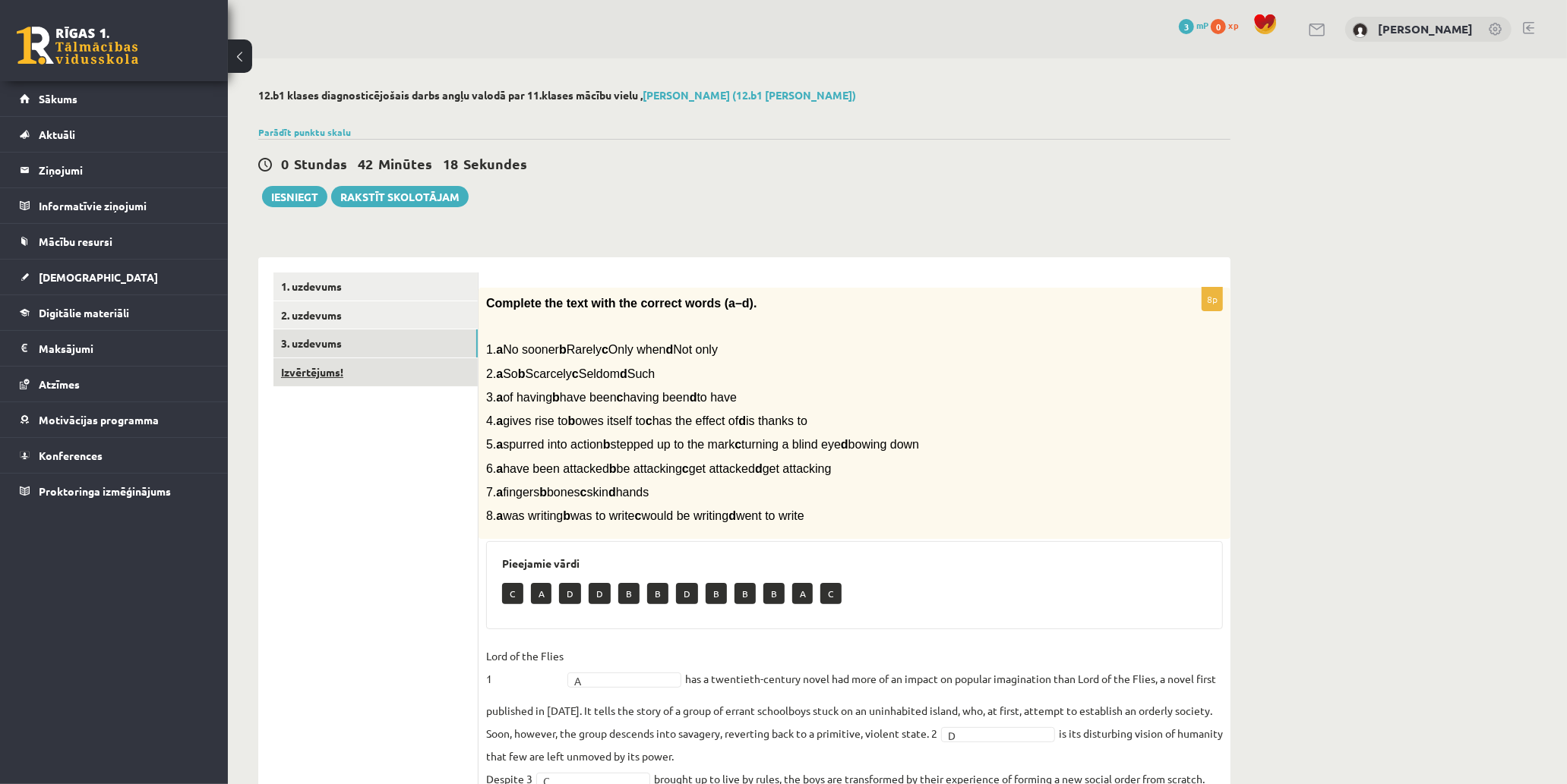
click at [404, 366] on link "Izvērtējums!" at bounding box center [375, 372] width 205 height 28
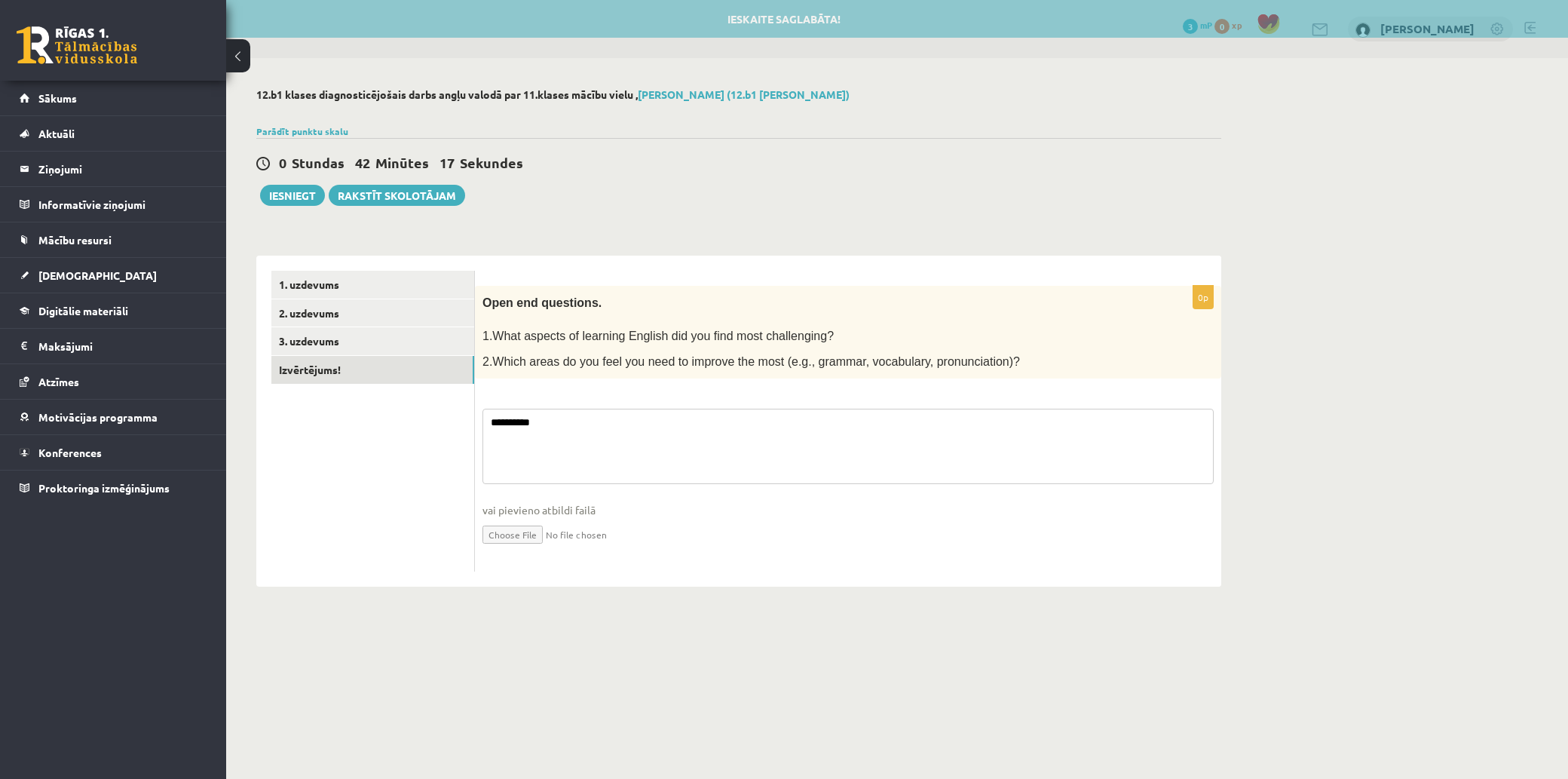
click at [598, 432] on textarea "*********" at bounding box center [849, 447] width 731 height 76
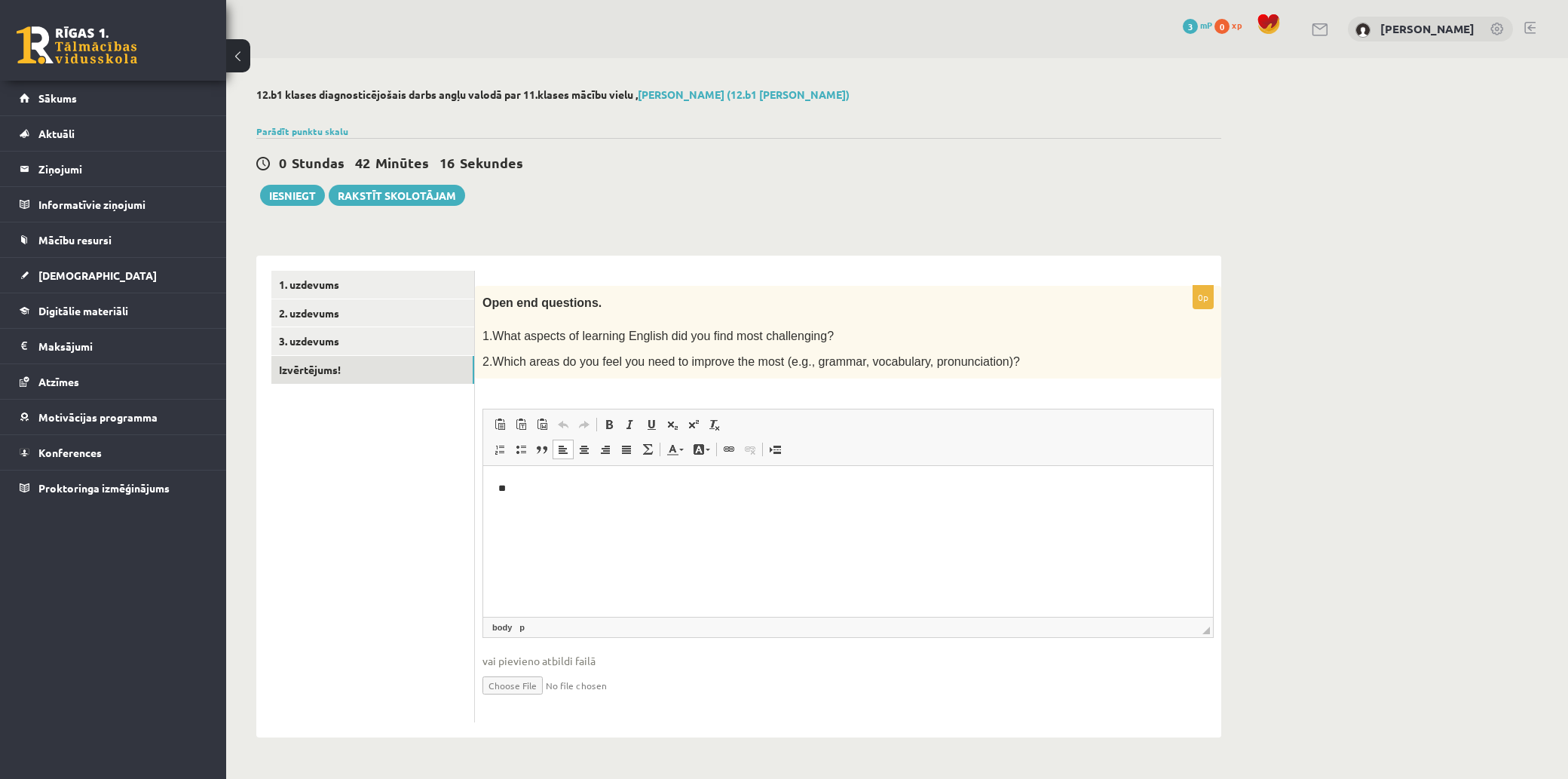
click at [527, 490] on p "**" at bounding box center [849, 489] width 700 height 16
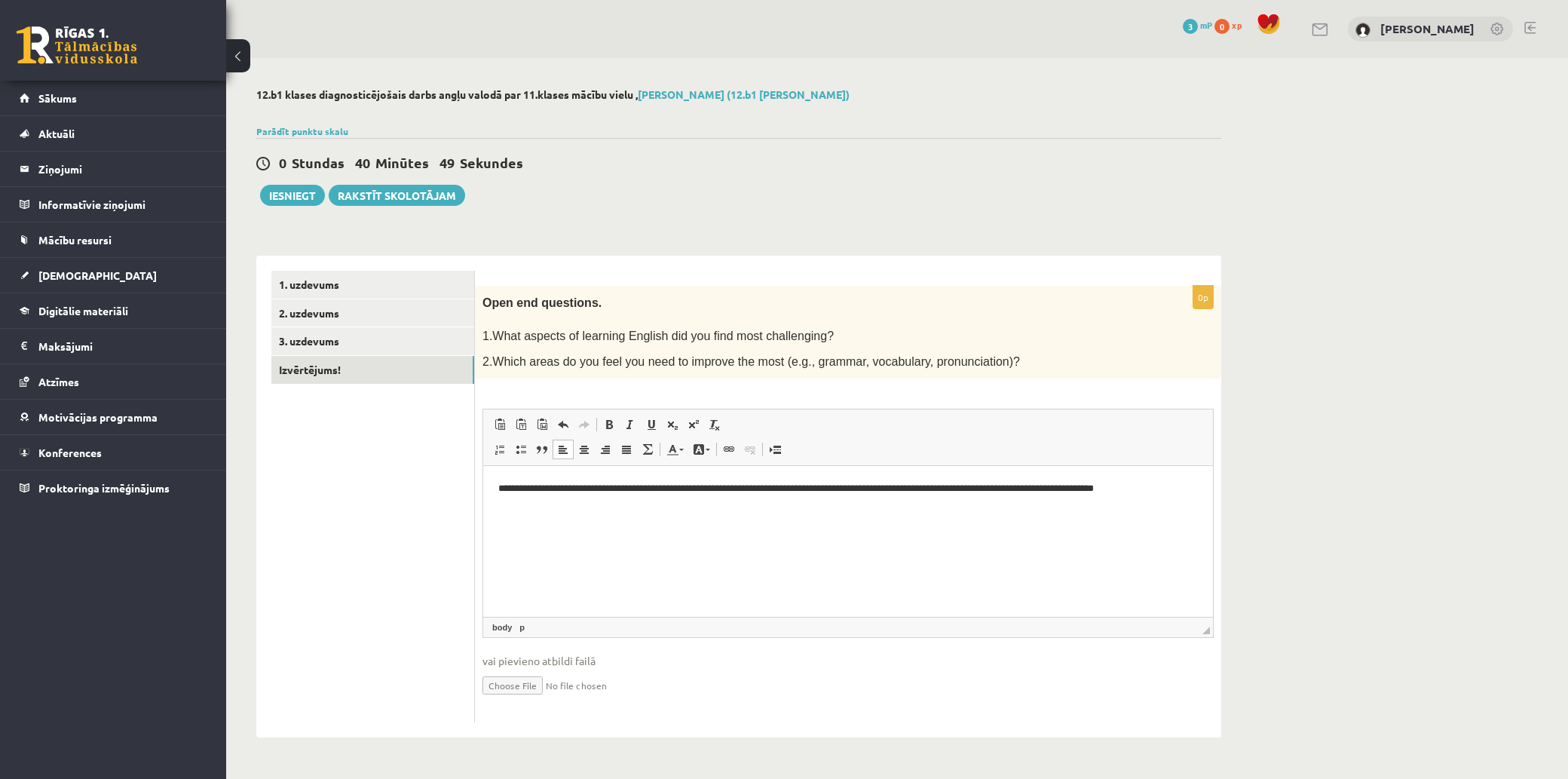
click at [1165, 490] on p "**********" at bounding box center [849, 489] width 700 height 16
click at [699, 486] on p "**********" at bounding box center [849, 489] width 700 height 16
click at [1024, 488] on p "**********" at bounding box center [849, 489] width 700 height 16
drag, startPoint x: 1025, startPoint y: 490, endPoint x: 1027, endPoint y: 483, distance: 7.3
click at [1027, 489] on p "**********" at bounding box center [849, 489] width 700 height 16
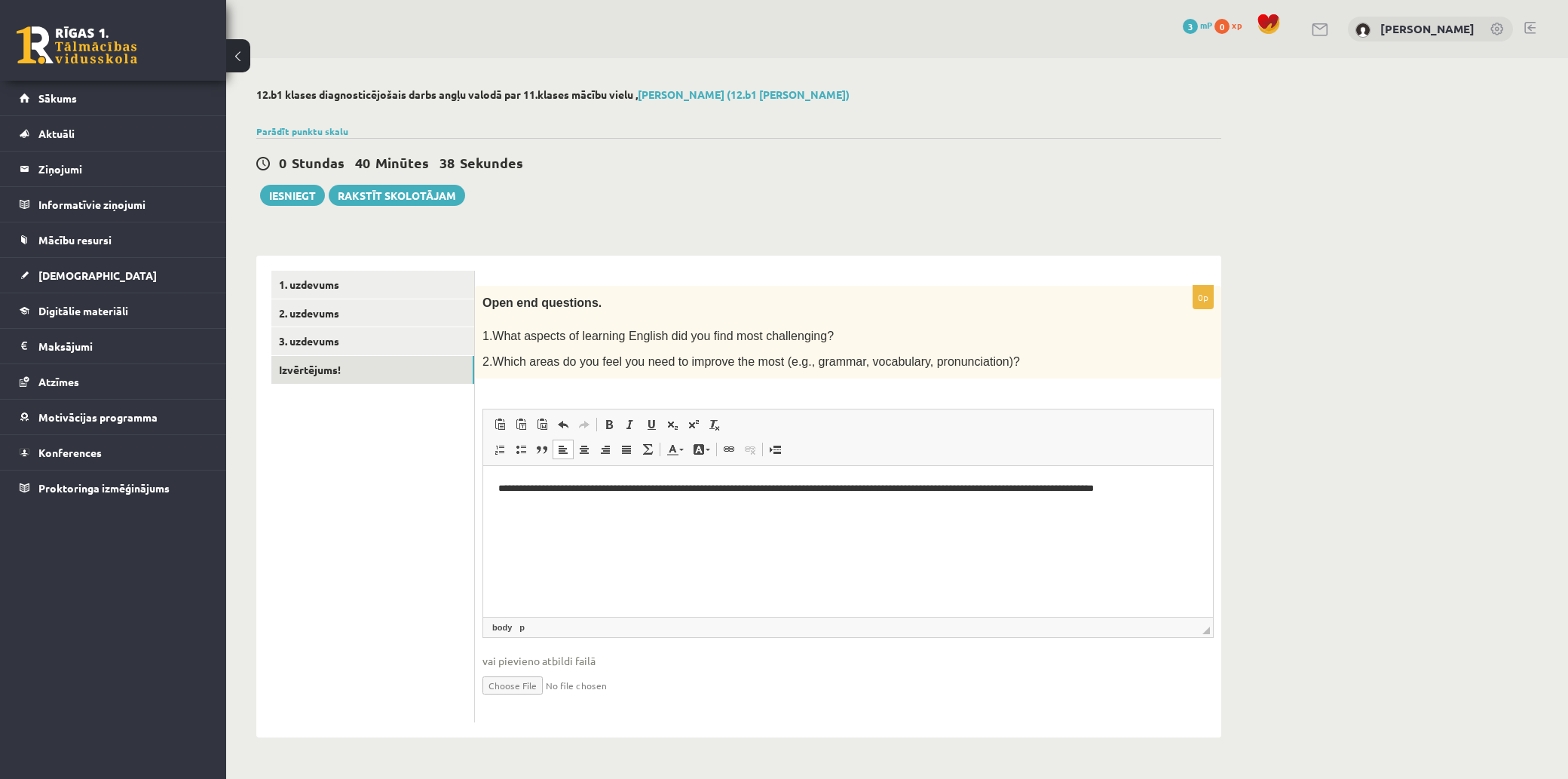
click at [1051, 512] on html "**********" at bounding box center [848, 489] width 730 height 46
click at [285, 196] on button "Iesniegt" at bounding box center [293, 194] width 65 height 21
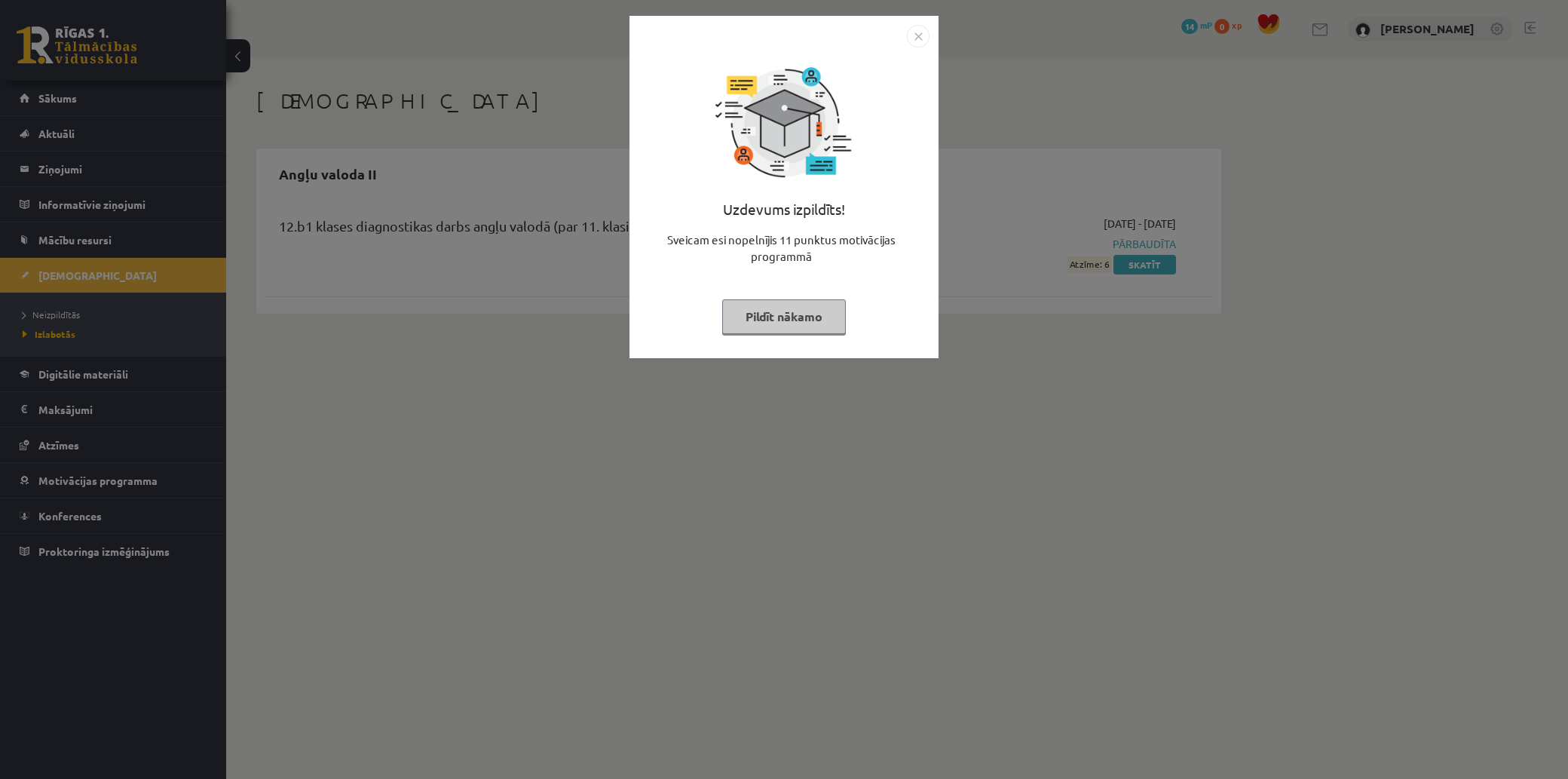
click at [919, 36] on img "Close" at bounding box center [918, 35] width 23 height 23
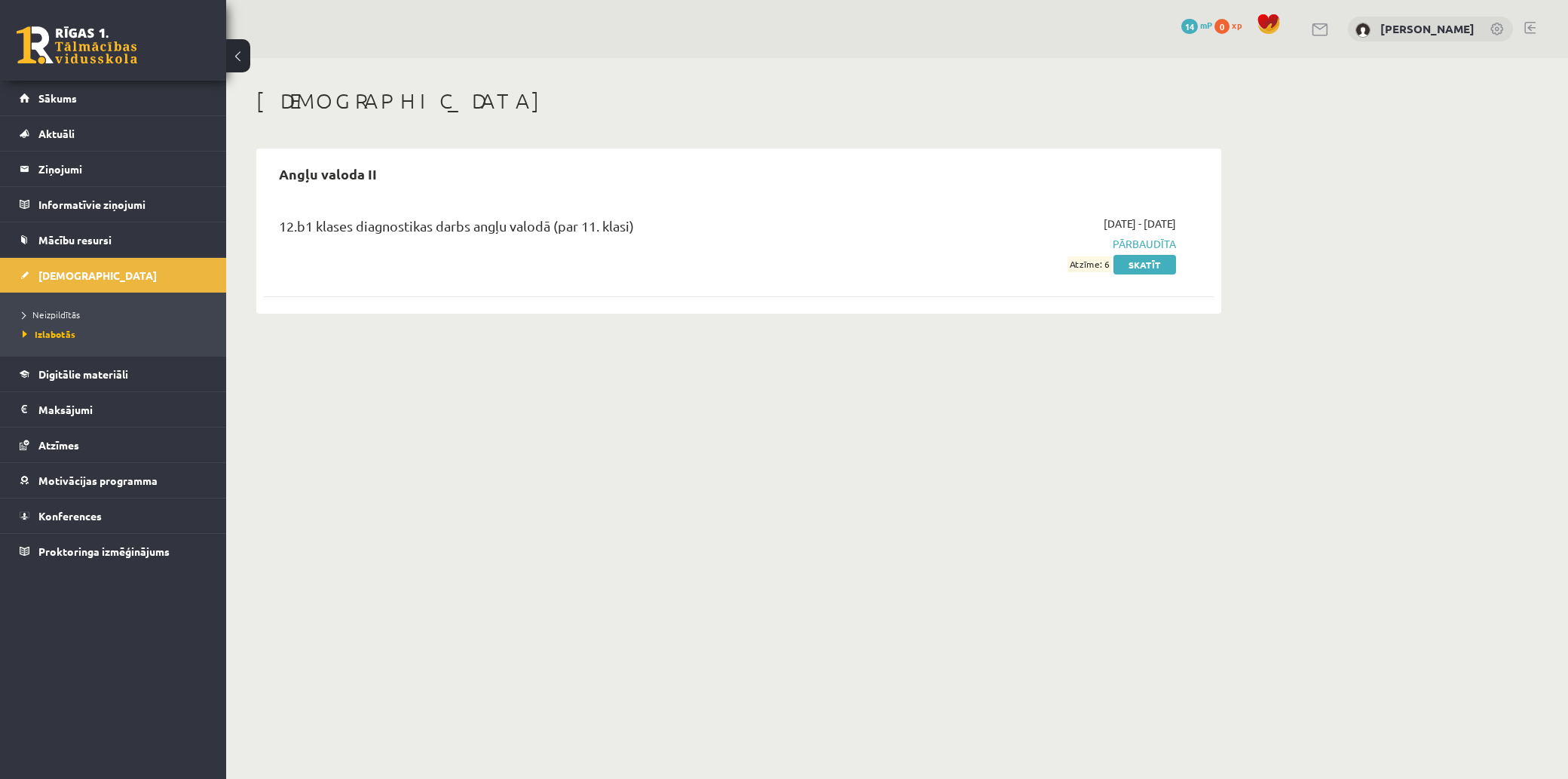
click at [1148, 240] on span "Pārbaudīta" at bounding box center [1034, 244] width 284 height 16
click at [1153, 261] on link "Skatīt" at bounding box center [1144, 265] width 62 height 20
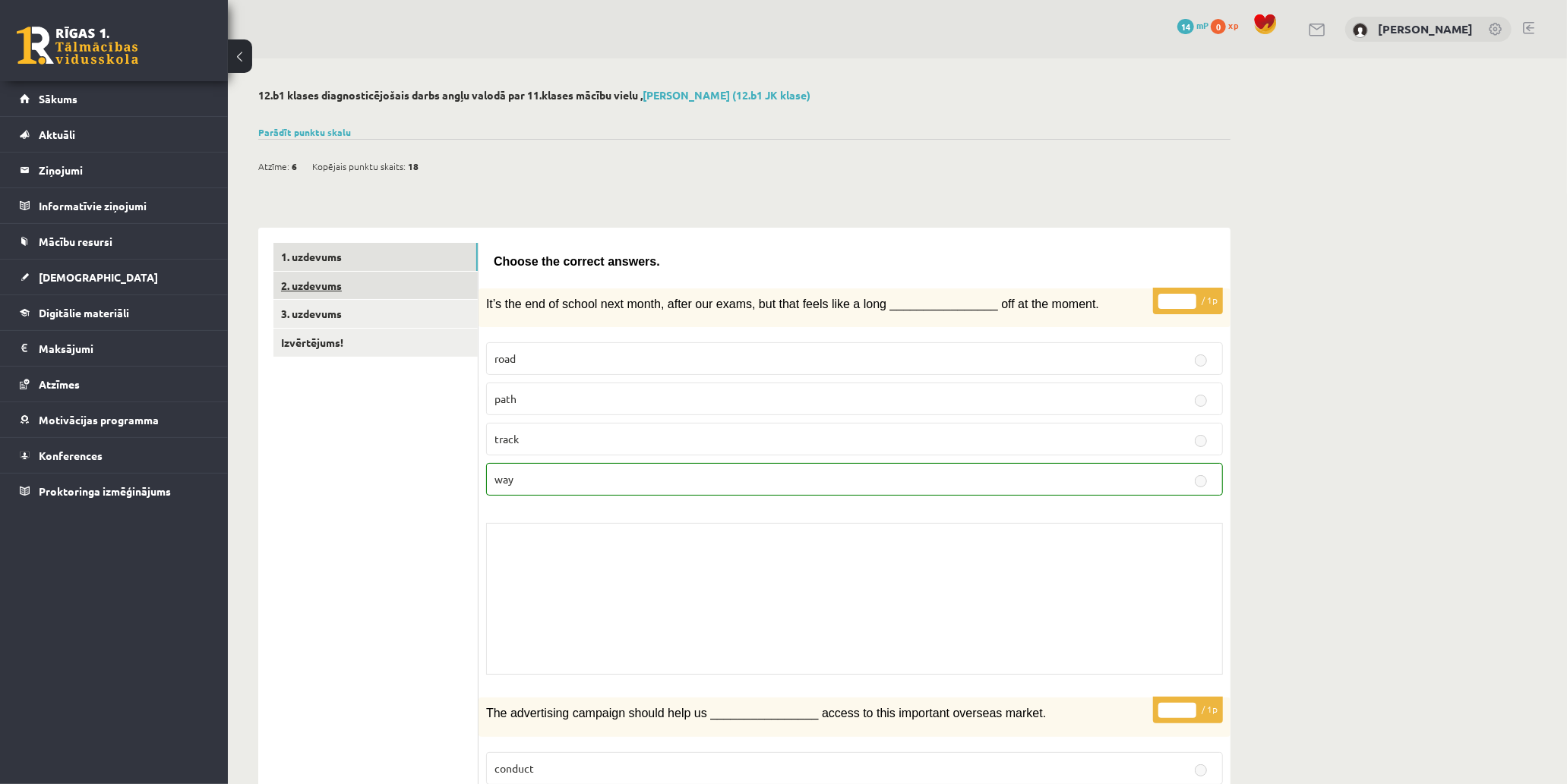
click at [425, 293] on link "2. uzdevums" at bounding box center [375, 286] width 205 height 28
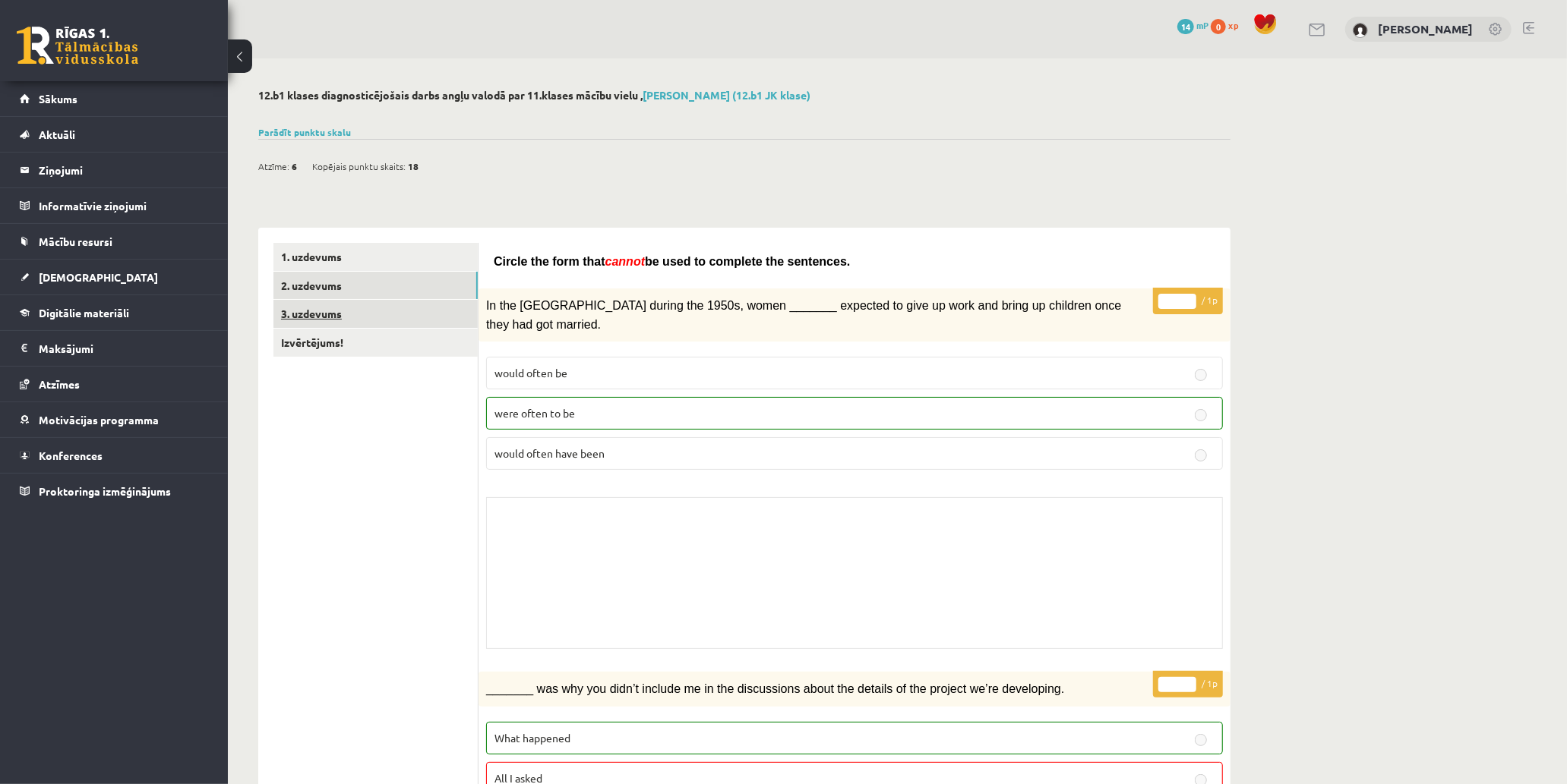
click at [447, 318] on link "3. uzdevums" at bounding box center [375, 314] width 205 height 28
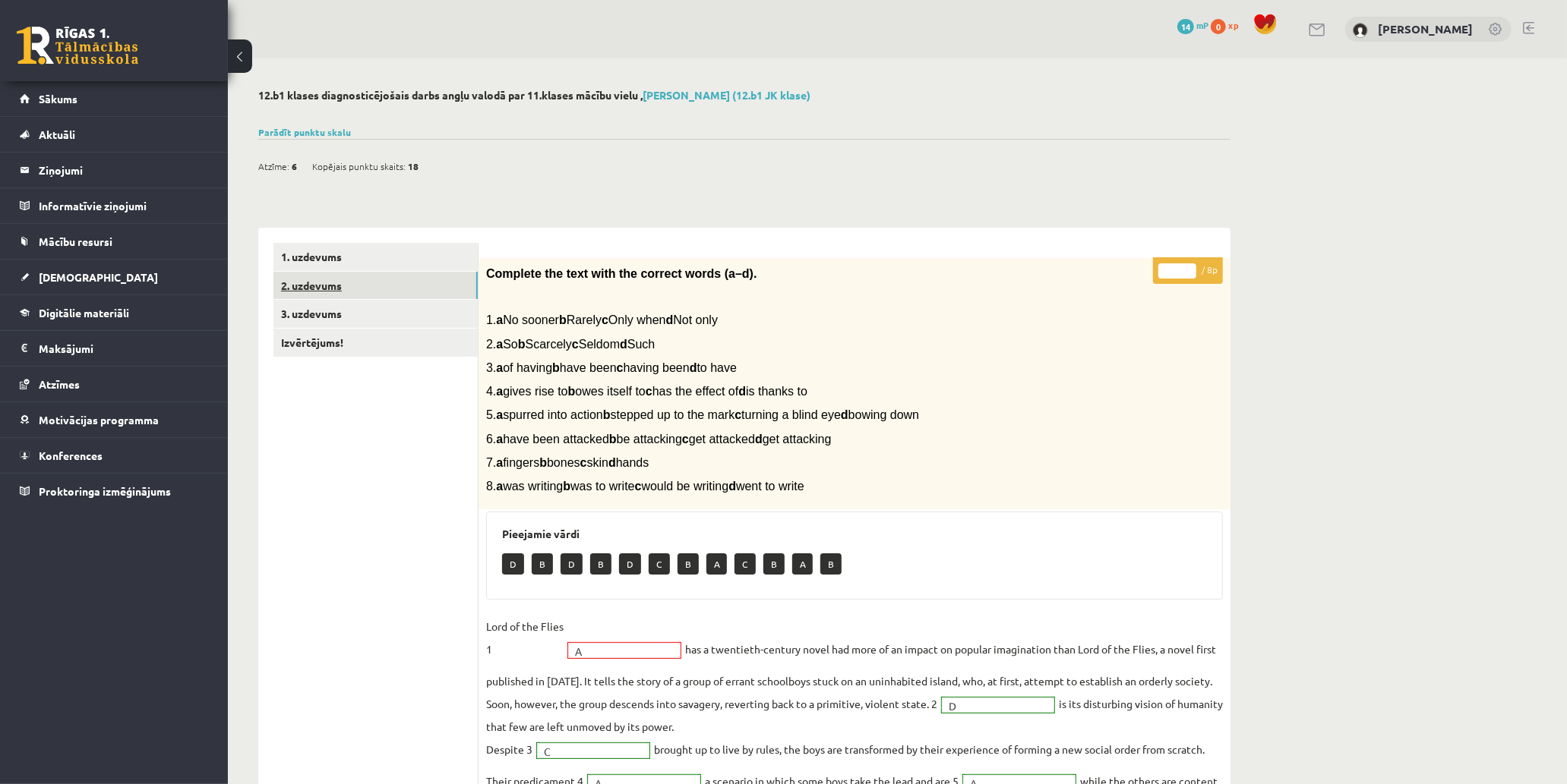
click at [452, 286] on link "2. uzdevums" at bounding box center [375, 286] width 205 height 28
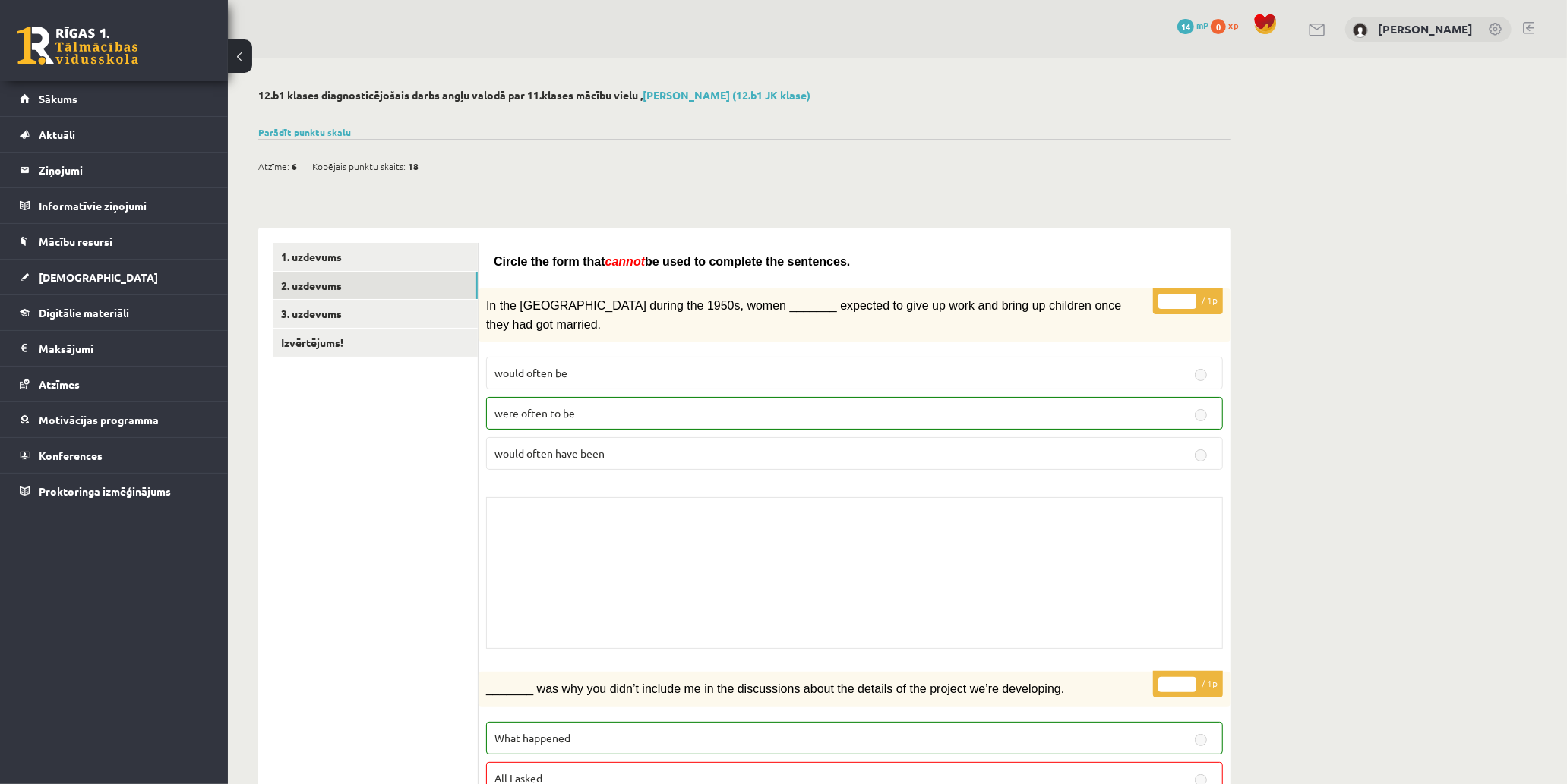
click at [237, 55] on button at bounding box center [240, 57] width 24 height 34
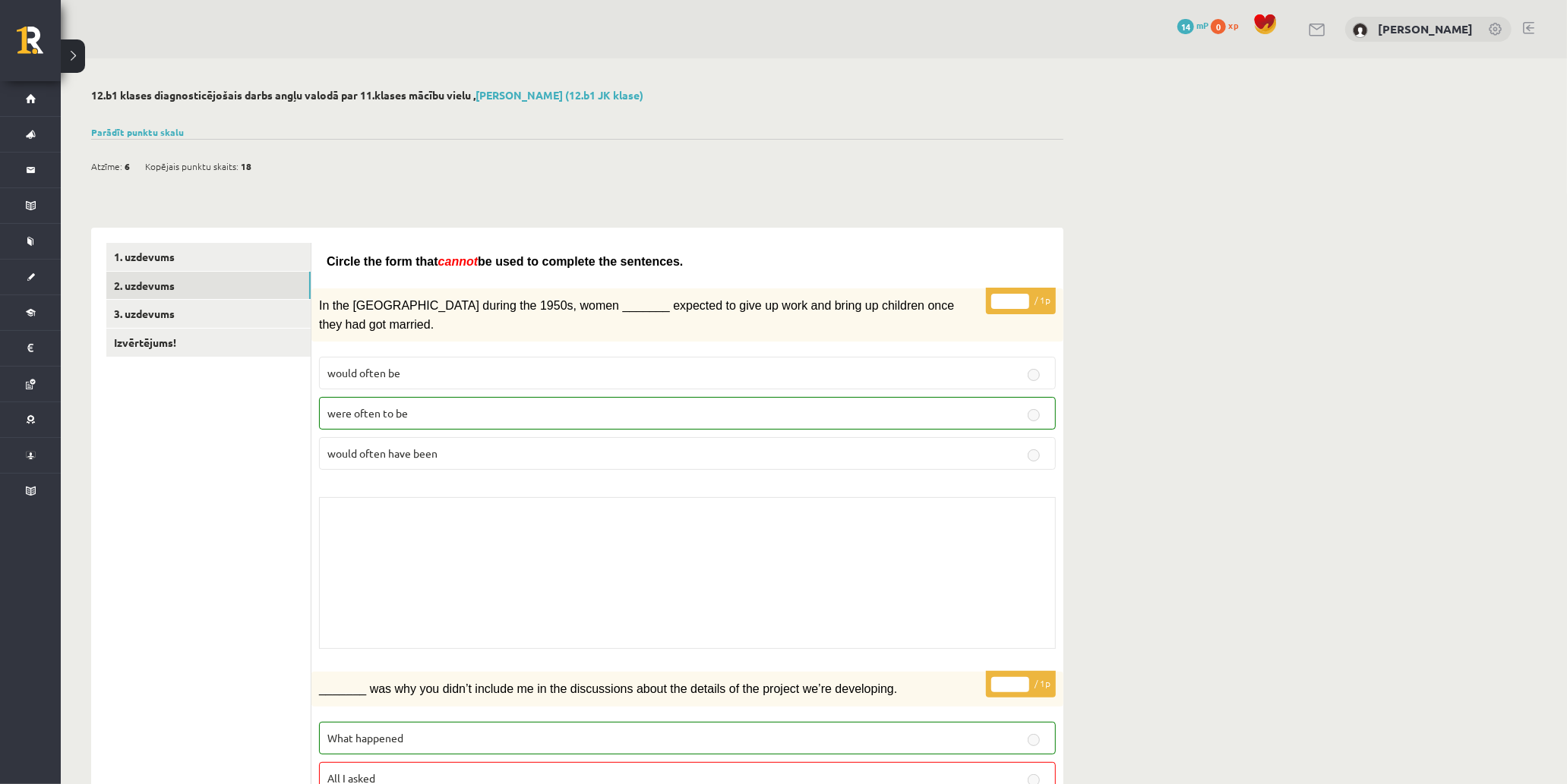
click at [76, 62] on button at bounding box center [72, 57] width 24 height 34
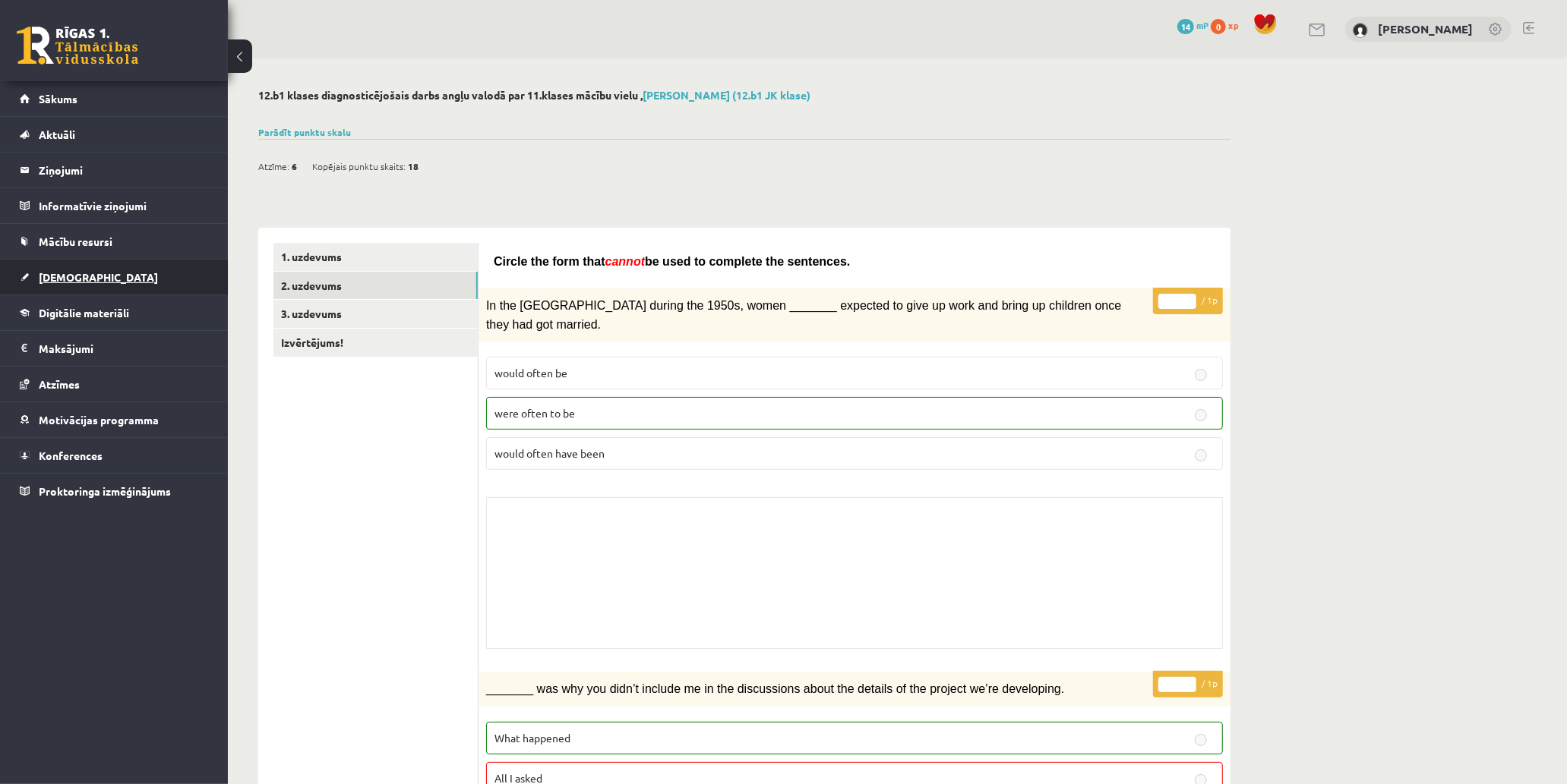
click at [169, 274] on link "[DEMOGRAPHIC_DATA]" at bounding box center [114, 277] width 189 height 35
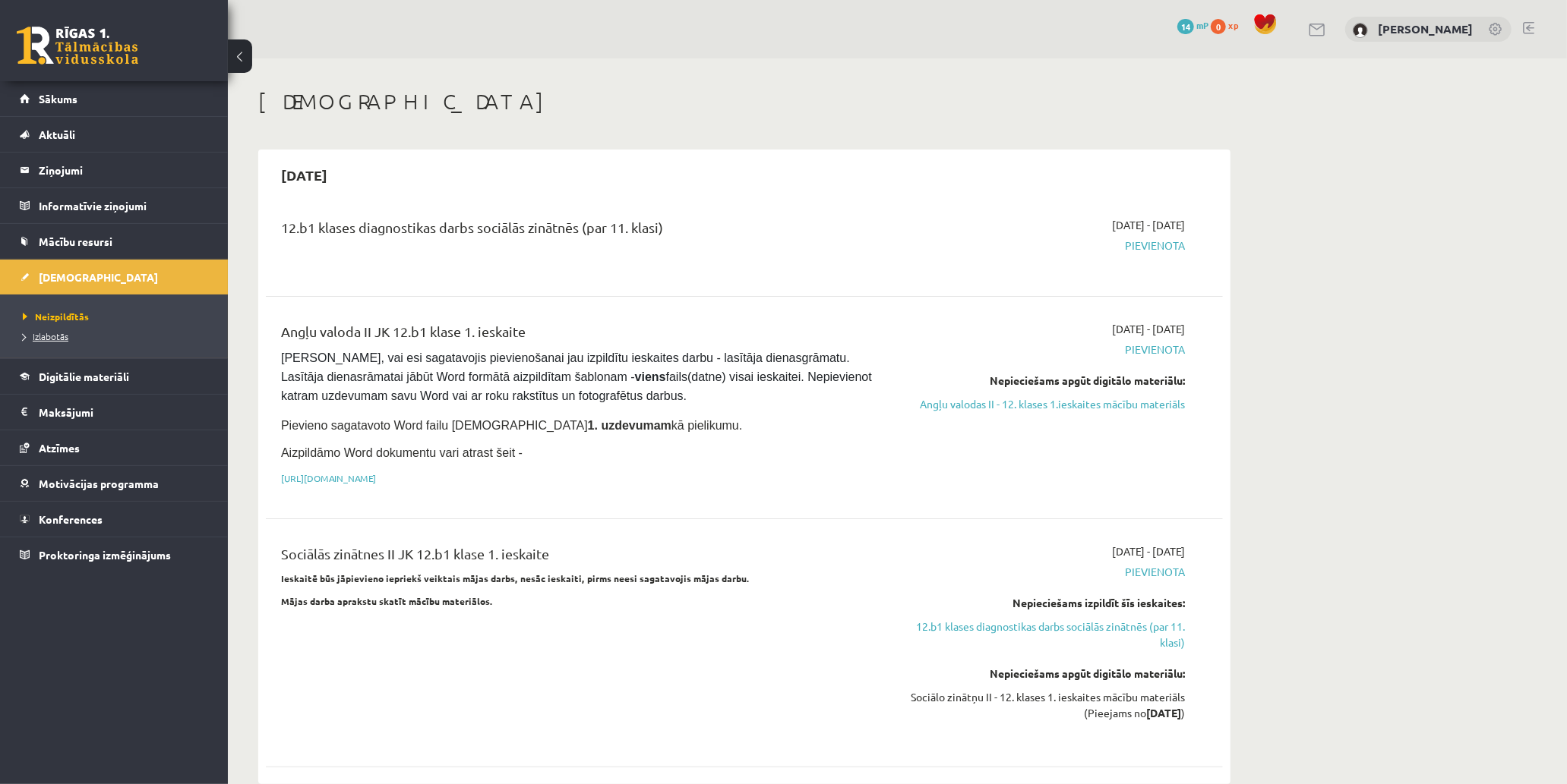
click at [48, 338] on span "Izlabotās" at bounding box center [46, 336] width 46 height 12
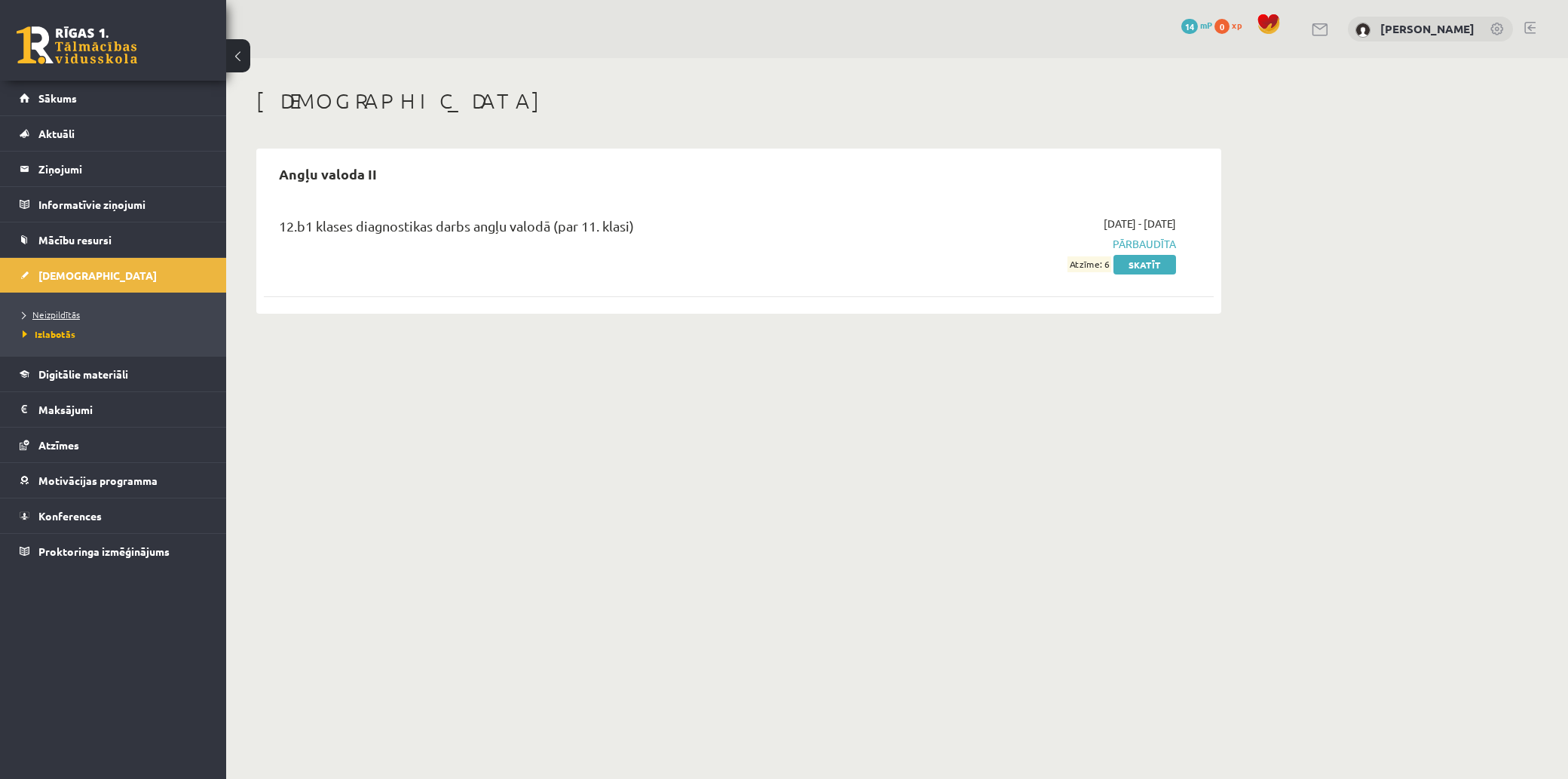
click at [66, 313] on span "Neizpildītās" at bounding box center [51, 315] width 57 height 12
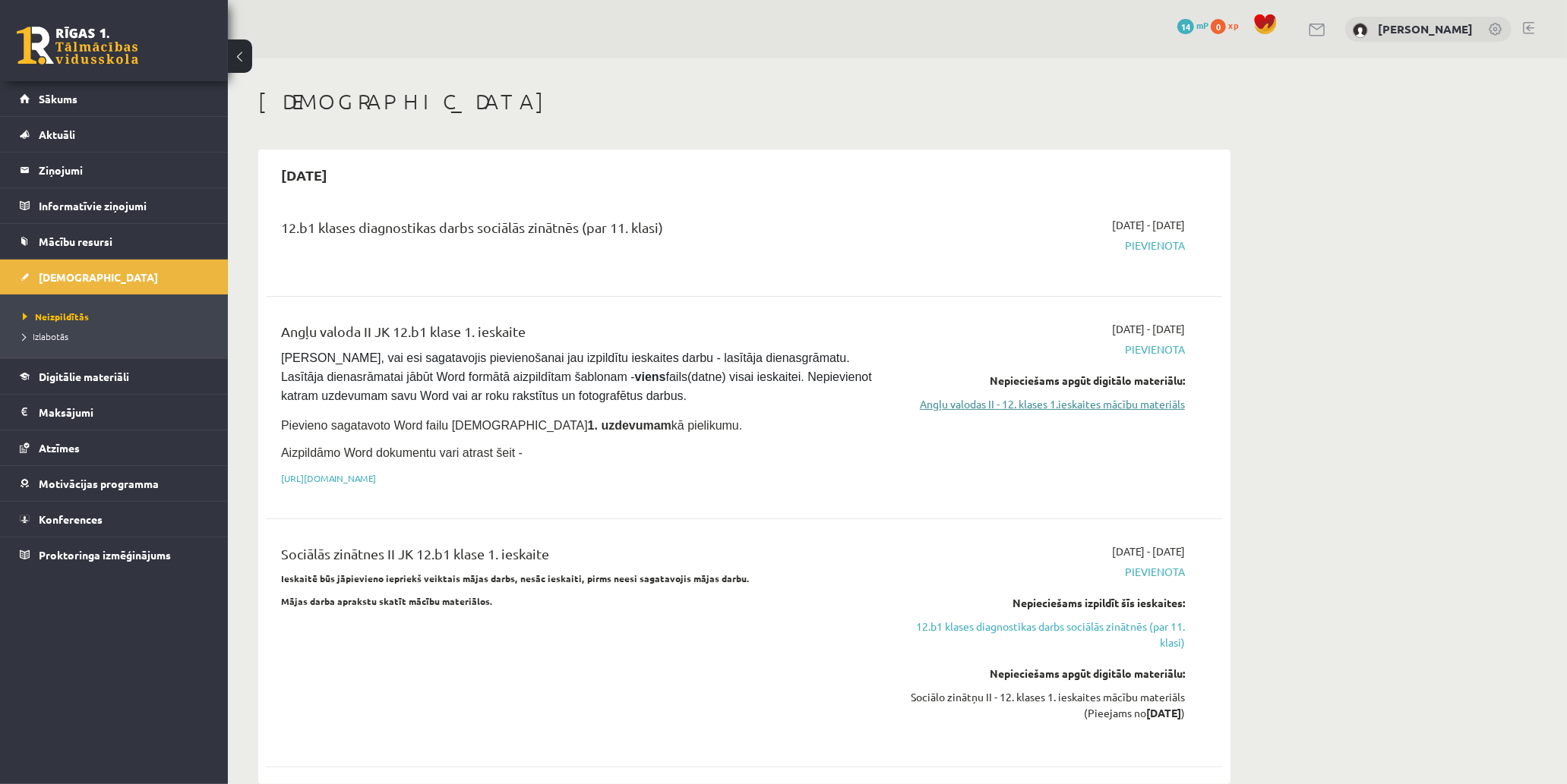
click at [1134, 399] on link "Angļu valodas II - 12. klases 1.ieskaites mācību materiāls" at bounding box center [1042, 404] width 286 height 16
